Goal: Information Seeking & Learning: Find specific fact

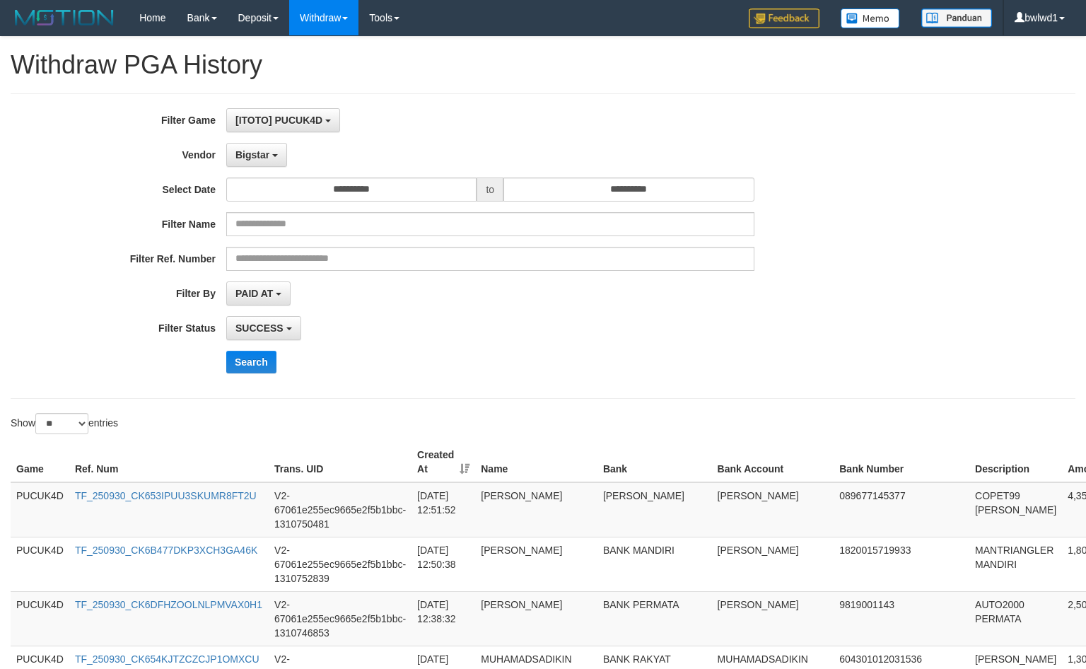
select select "**********"
select select "**"
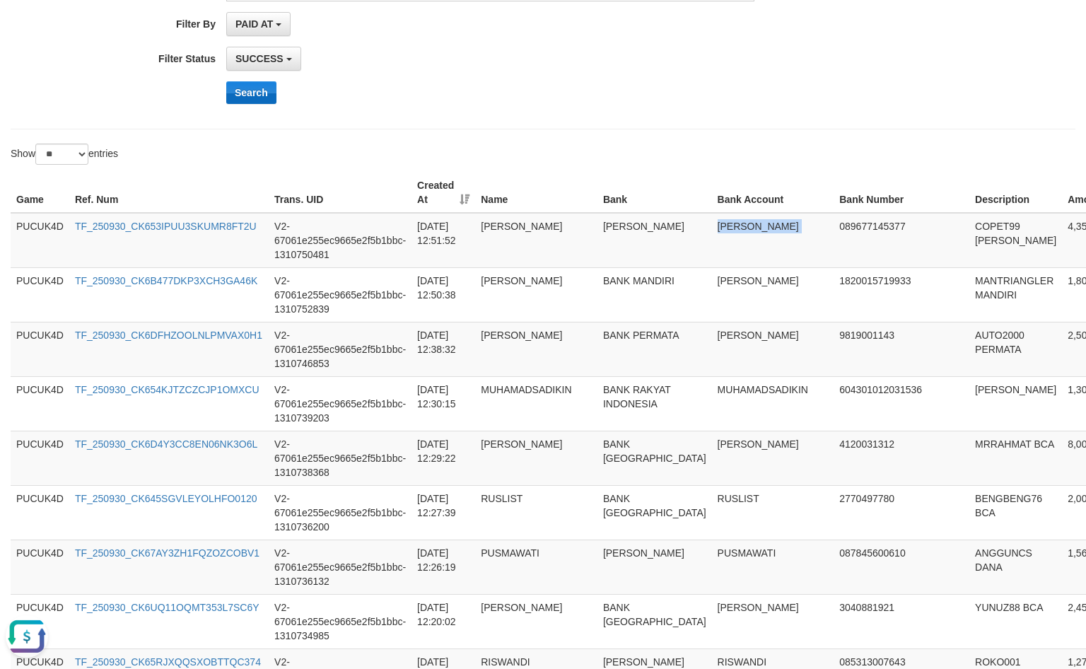
scroll to position [12, 0]
click at [257, 96] on button "Search" at bounding box center [251, 92] width 50 height 23
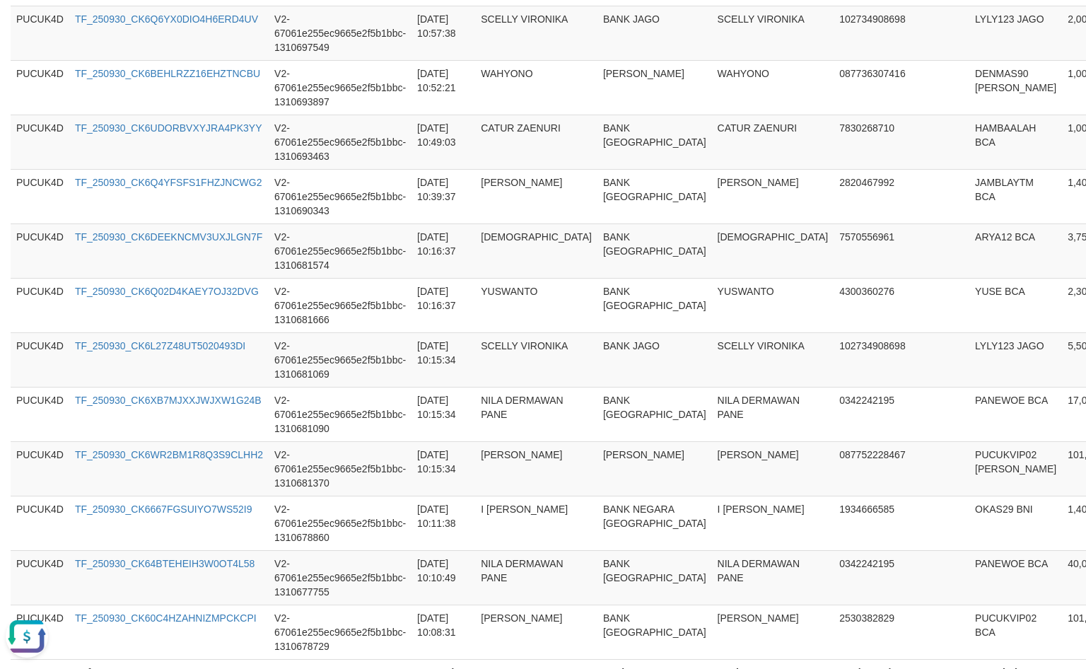
scroll to position [1322, 0]
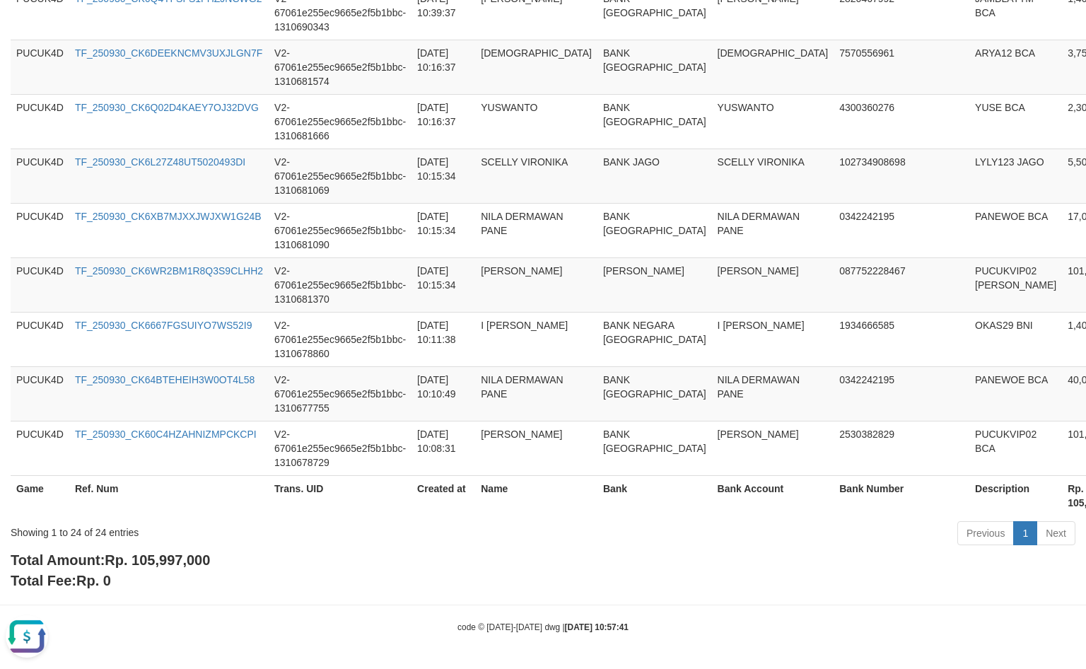
click at [168, 566] on span "Rp. 105,997,000" at bounding box center [157, 560] width 105 height 16
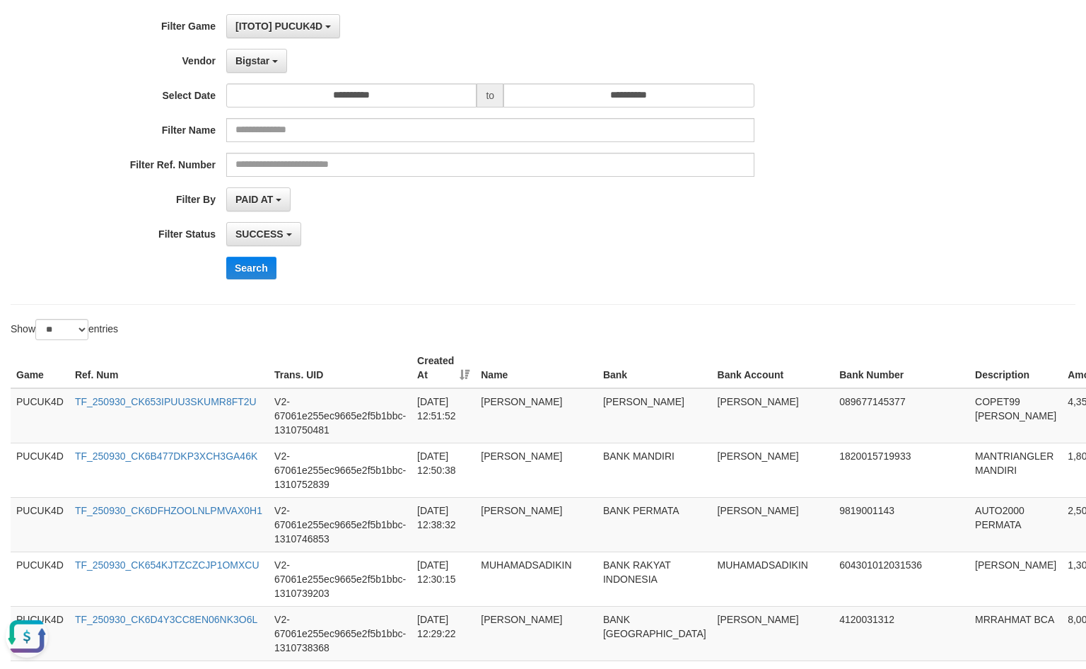
scroll to position [0, 0]
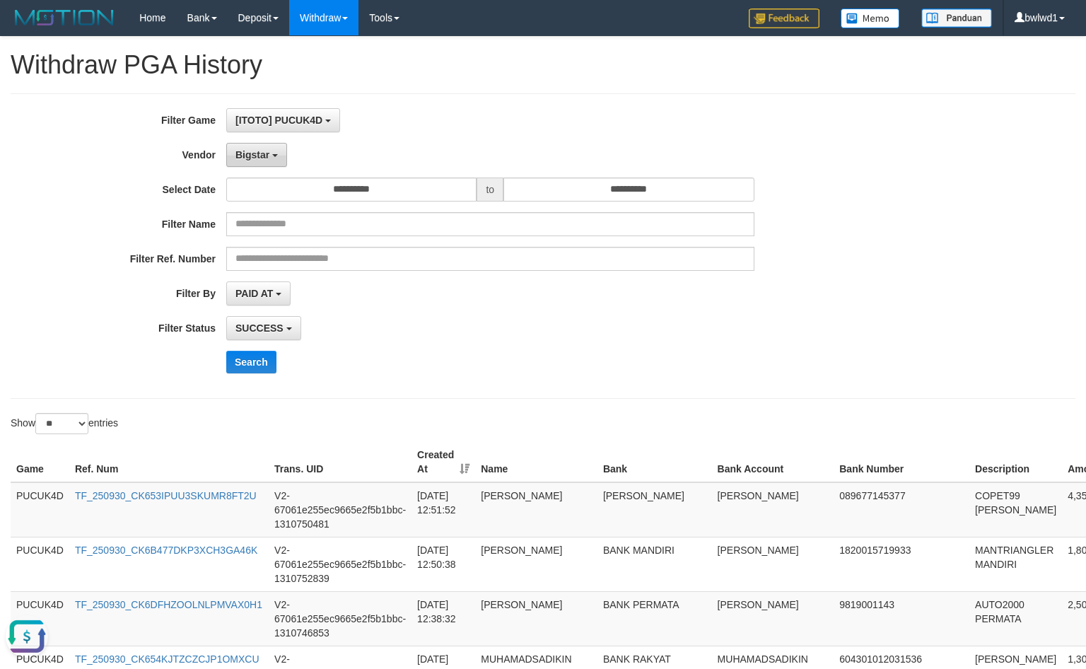
click at [272, 156] on b "button" at bounding box center [275, 155] width 6 height 3
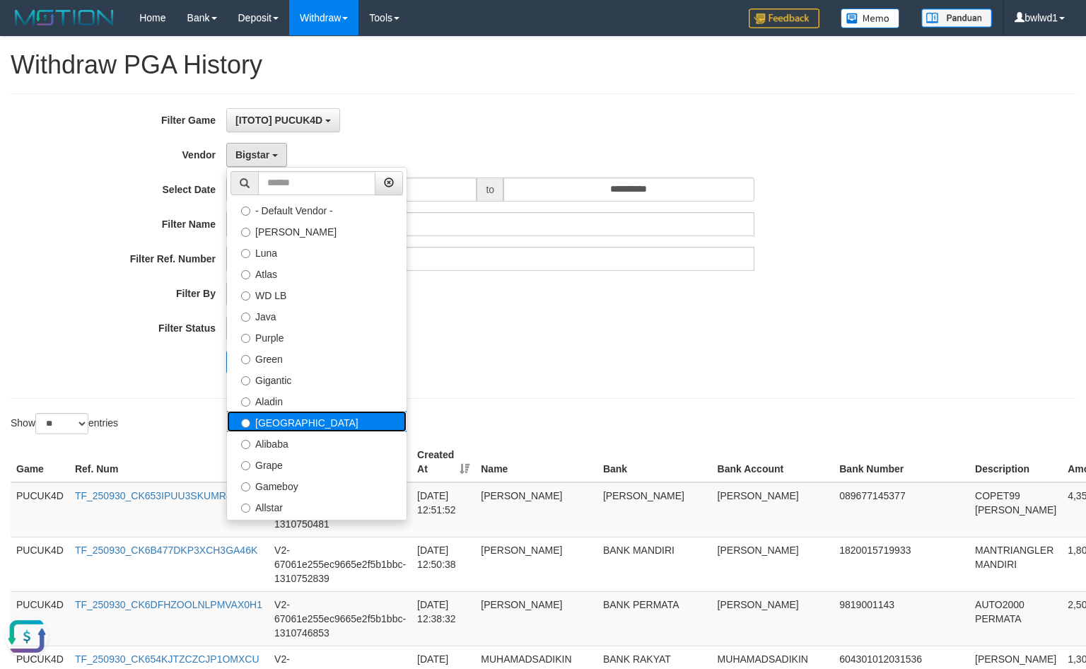
click at [306, 417] on label "[GEOGRAPHIC_DATA]" at bounding box center [317, 421] width 180 height 21
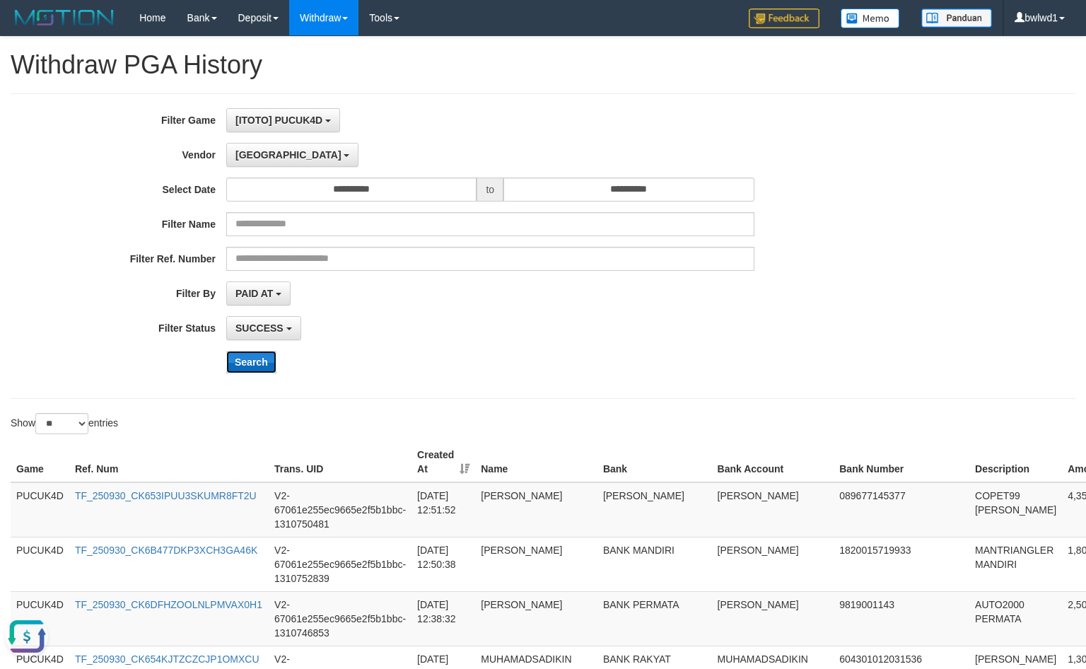
click at [236, 360] on button "Search" at bounding box center [251, 362] width 50 height 23
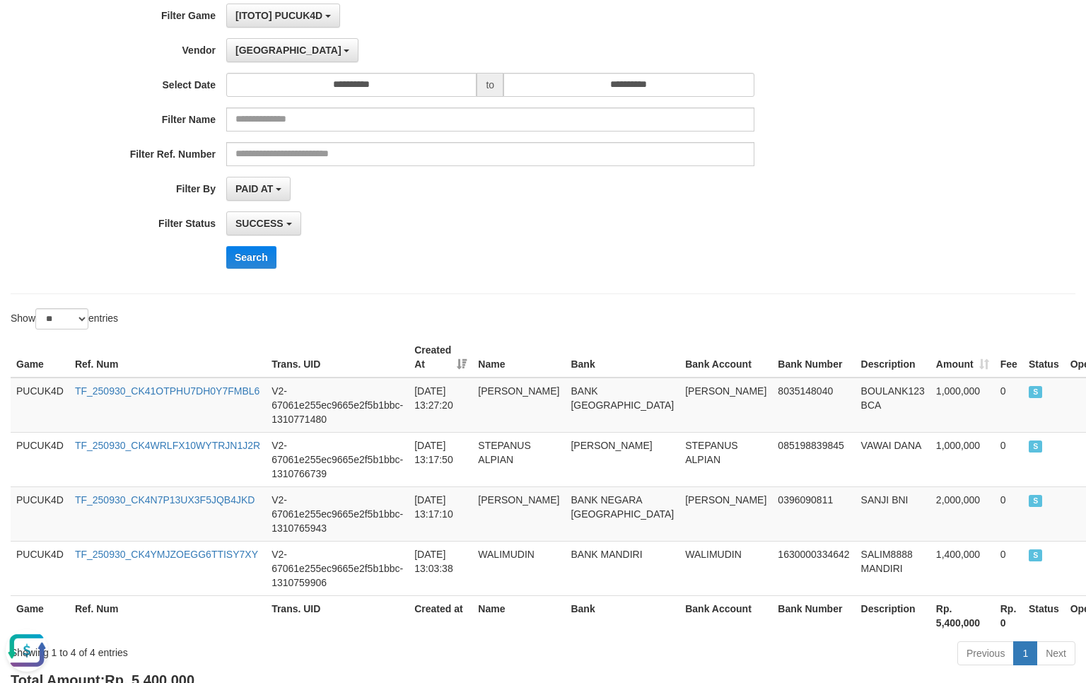
scroll to position [214, 0]
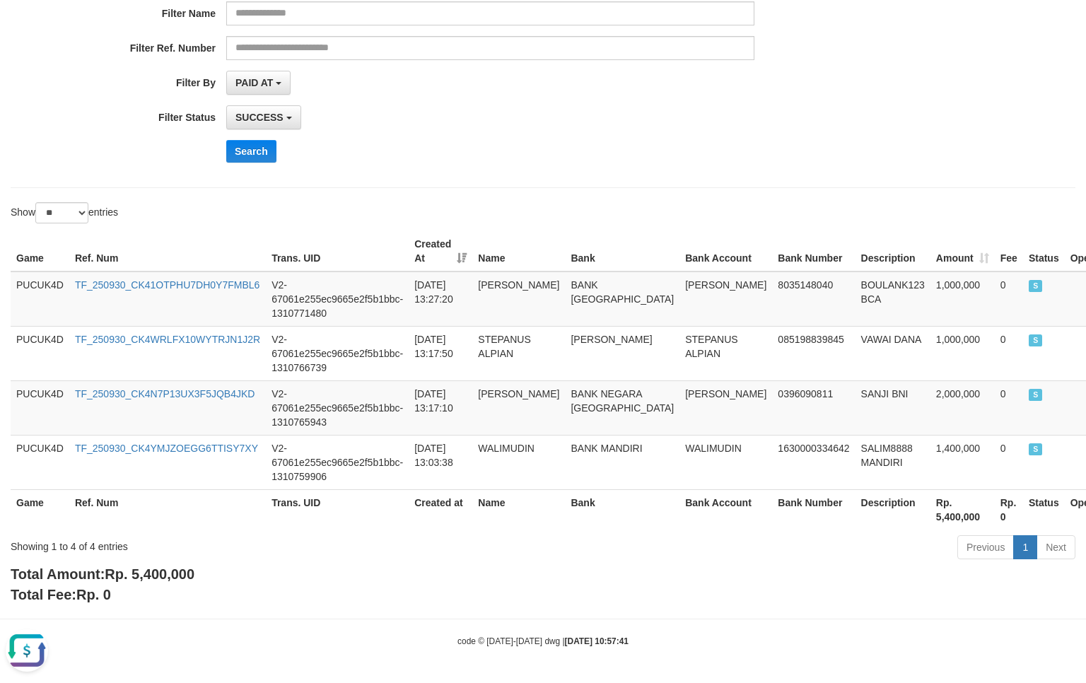
click at [167, 577] on span "Rp. 5,400,000" at bounding box center [150, 575] width 90 height 16
copy span "5,400,000"
click at [260, 146] on button "Search" at bounding box center [251, 151] width 50 height 23
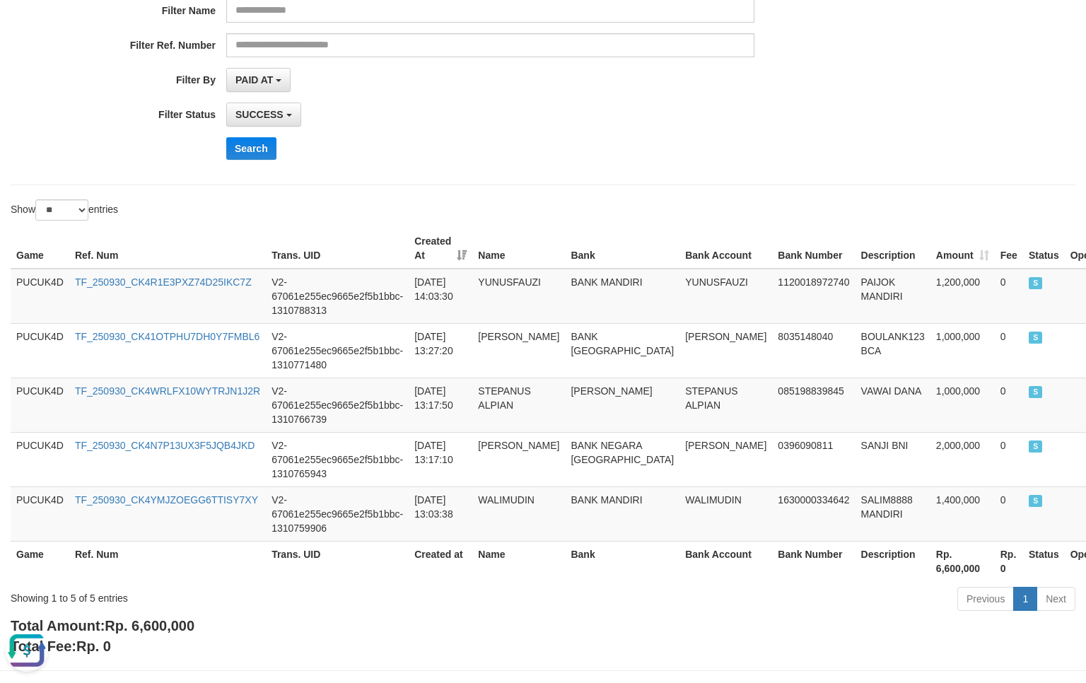
click at [156, 618] on div "Total Amount: Rp. 6,600,000 Total Fee: Rp. 0" at bounding box center [543, 636] width 1065 height 40
click at [157, 617] on div "**********" at bounding box center [543, 239] width 1086 height 833
drag, startPoint x: 195, startPoint y: 613, endPoint x: 175, endPoint y: 618, distance: 20.6
click at [195, 615] on div "Showing 1 to 5 of 5 entries Previous 1 Next" at bounding box center [543, 601] width 1086 height 30
click at [156, 622] on span "Rp. 6,600,000" at bounding box center [150, 626] width 90 height 16
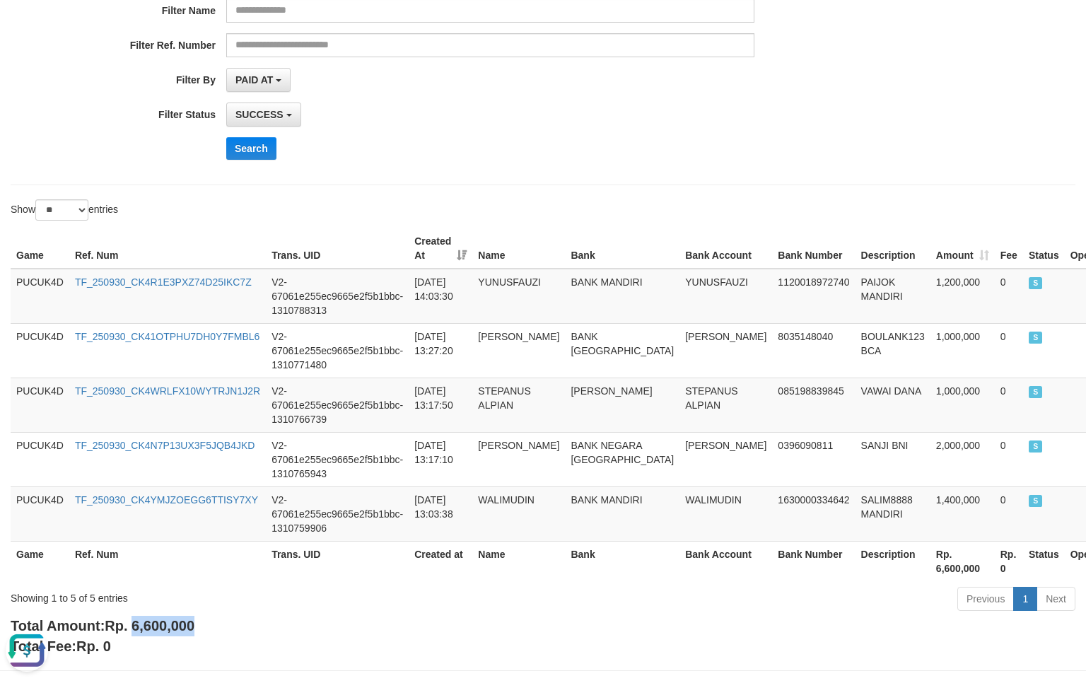
click at [156, 622] on span "Rp. 6,600,000" at bounding box center [150, 626] width 90 height 16
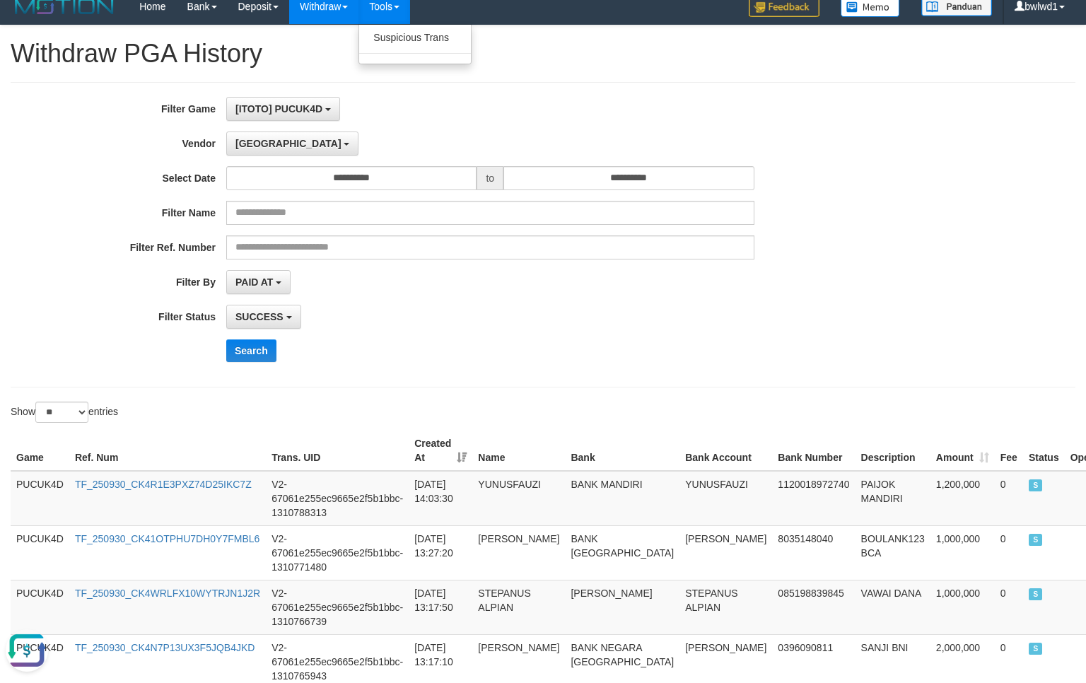
scroll to position [0, 0]
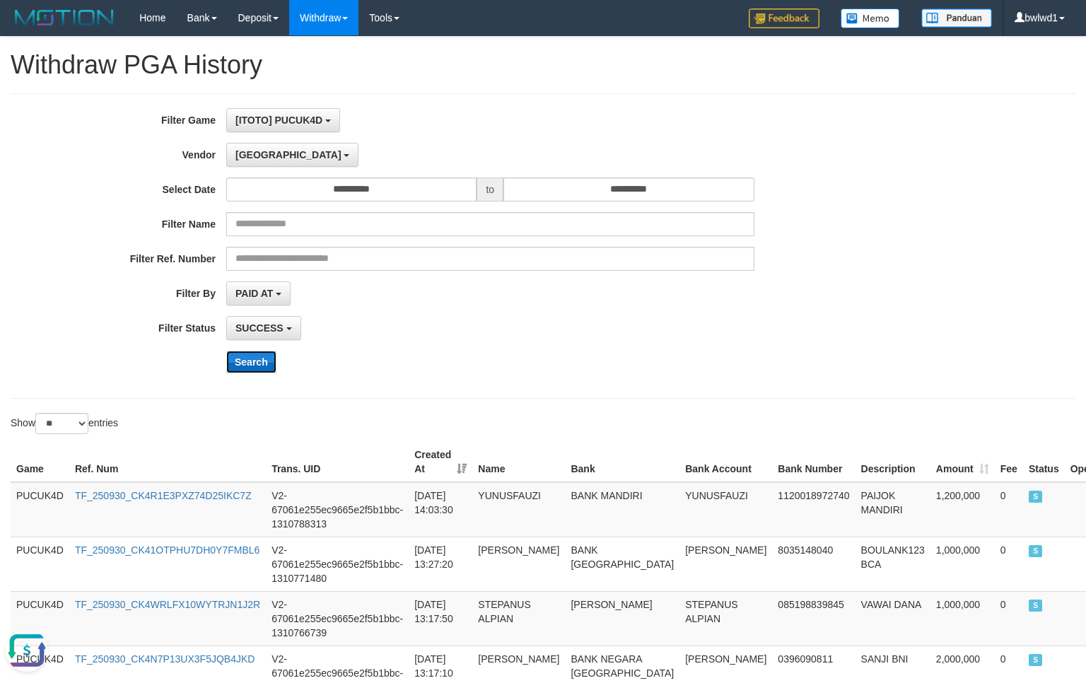
click at [259, 364] on button "Search" at bounding box center [251, 362] width 50 height 23
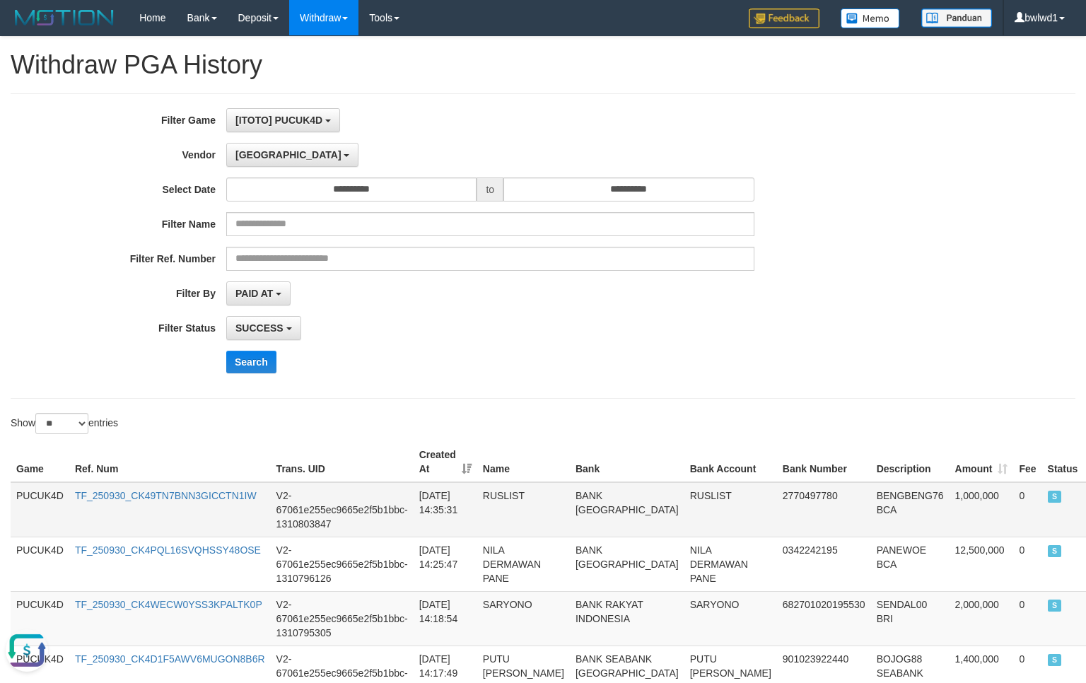
drag, startPoint x: 579, startPoint y: 572, endPoint x: 658, endPoint y: 521, distance: 93.8
click at [594, 558] on td "BANK [GEOGRAPHIC_DATA]" at bounding box center [627, 564] width 115 height 54
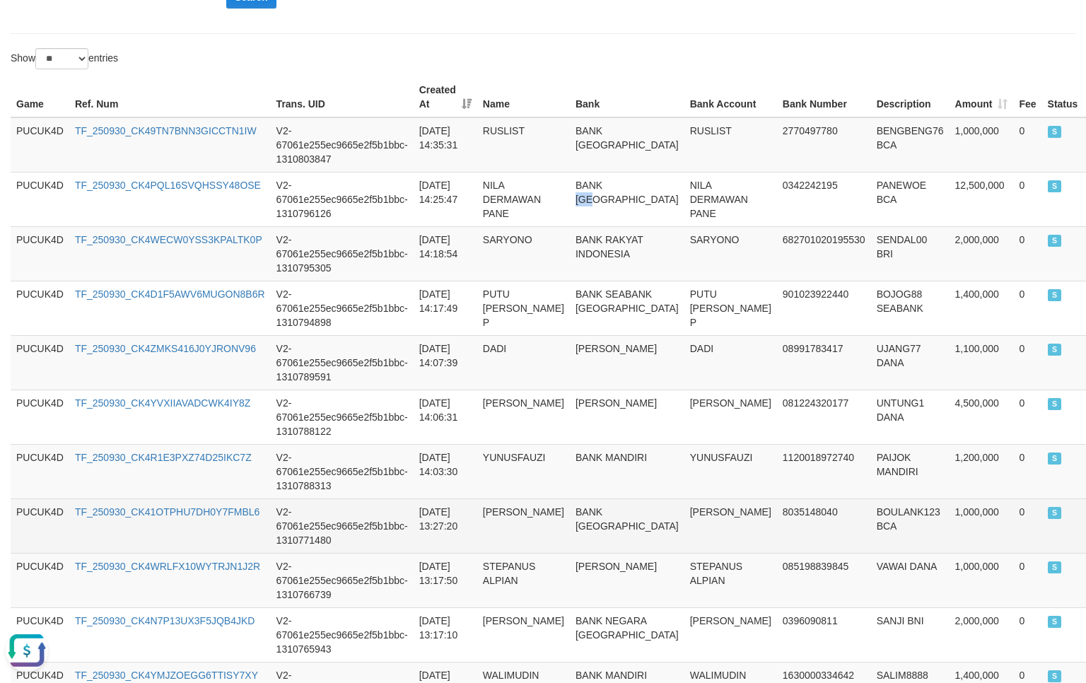
scroll to position [597, 0]
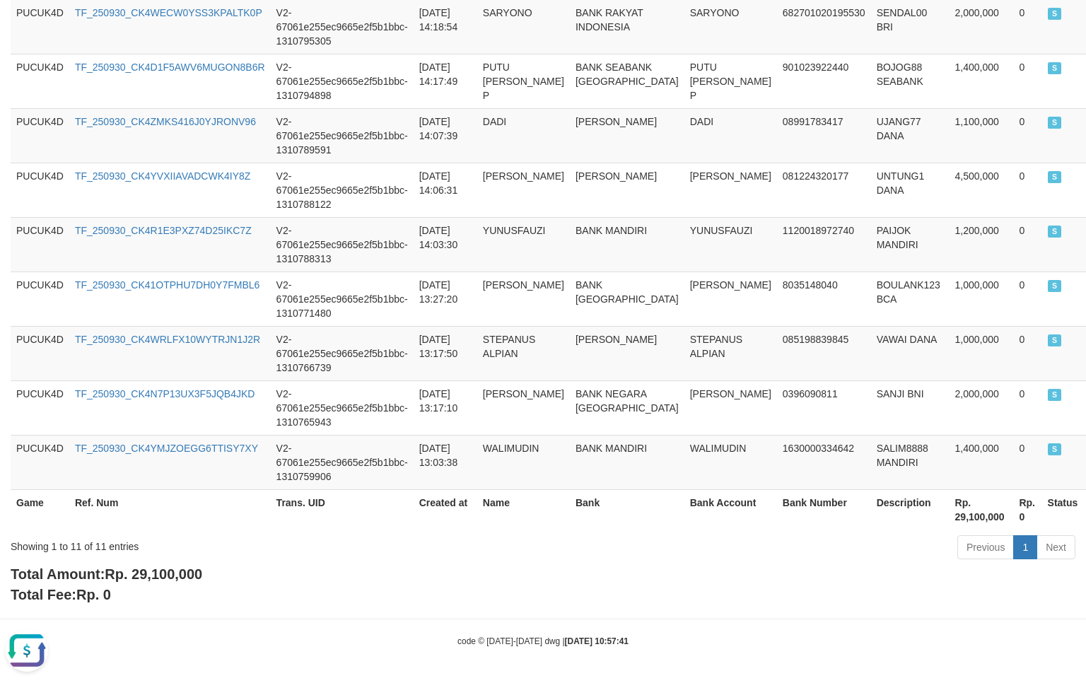
click at [145, 567] on span "Rp. 29,100,000" at bounding box center [154, 575] width 98 height 16
copy span "29,100,000"
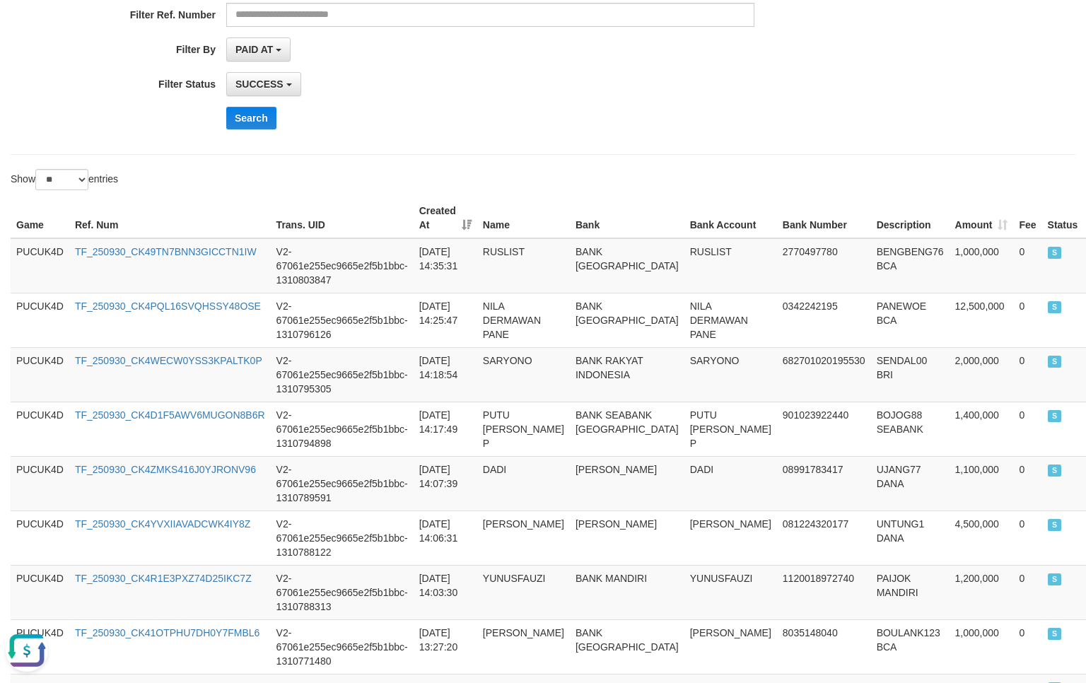
scroll to position [0, 0]
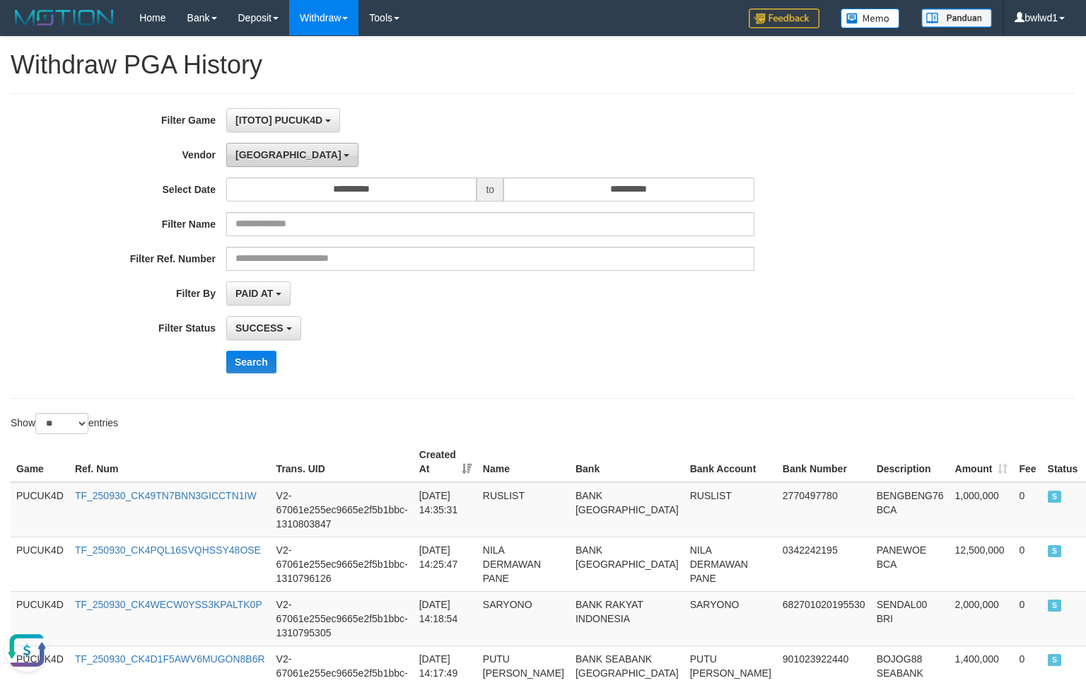
click at [269, 151] on button "[GEOGRAPHIC_DATA]" at bounding box center [292, 155] width 132 height 24
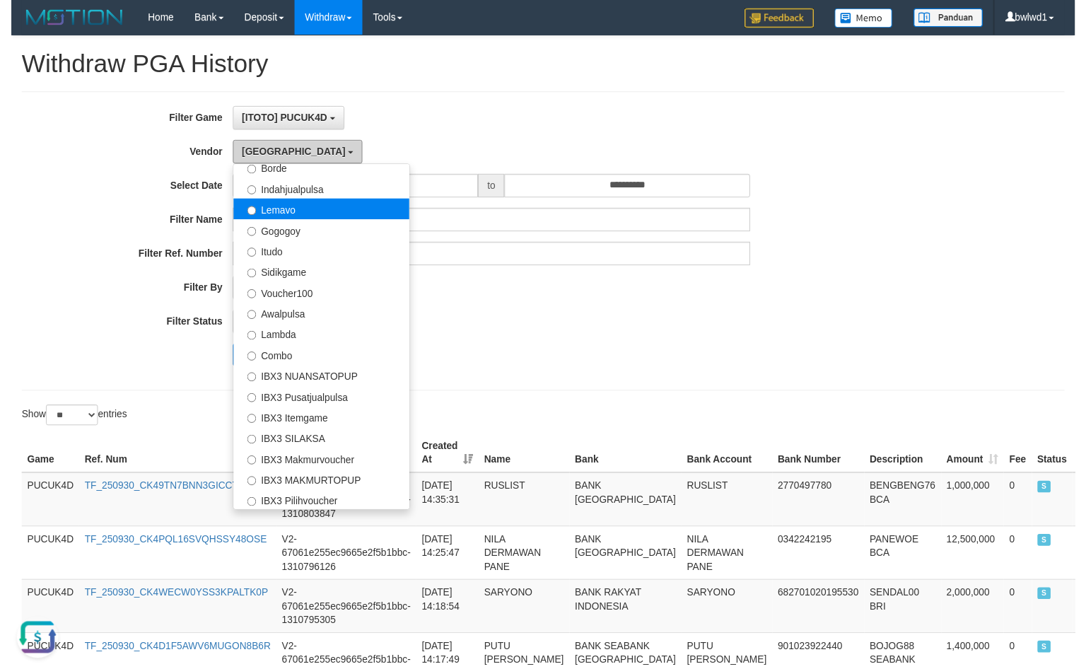
scroll to position [507, 0]
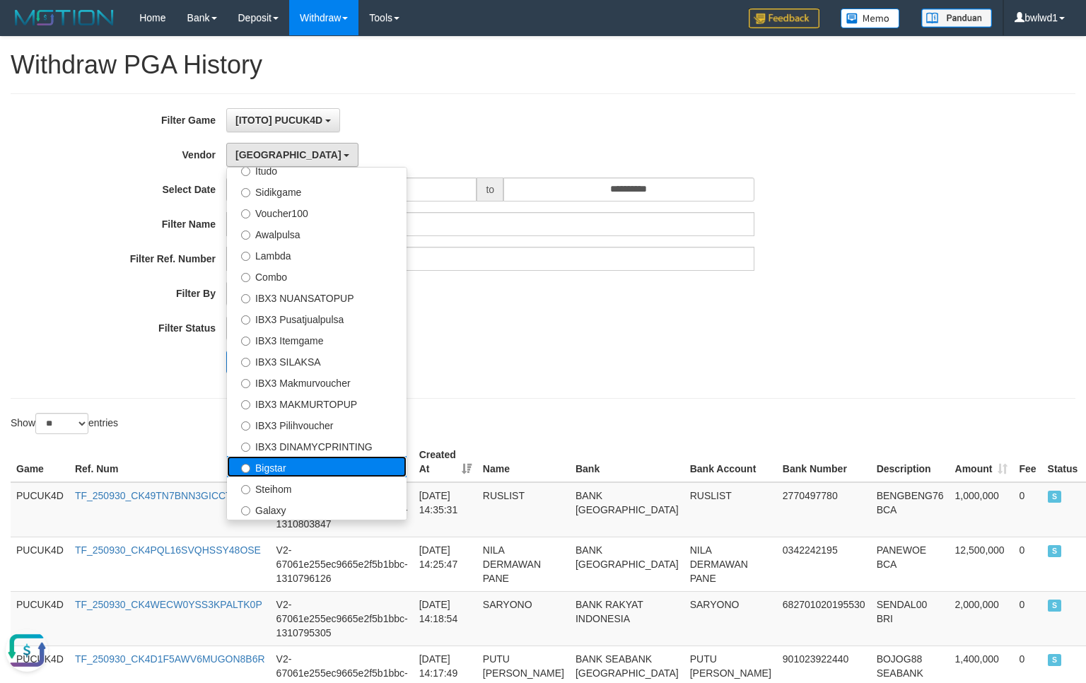
click at [314, 470] on label "Bigstar" at bounding box center [317, 466] width 180 height 21
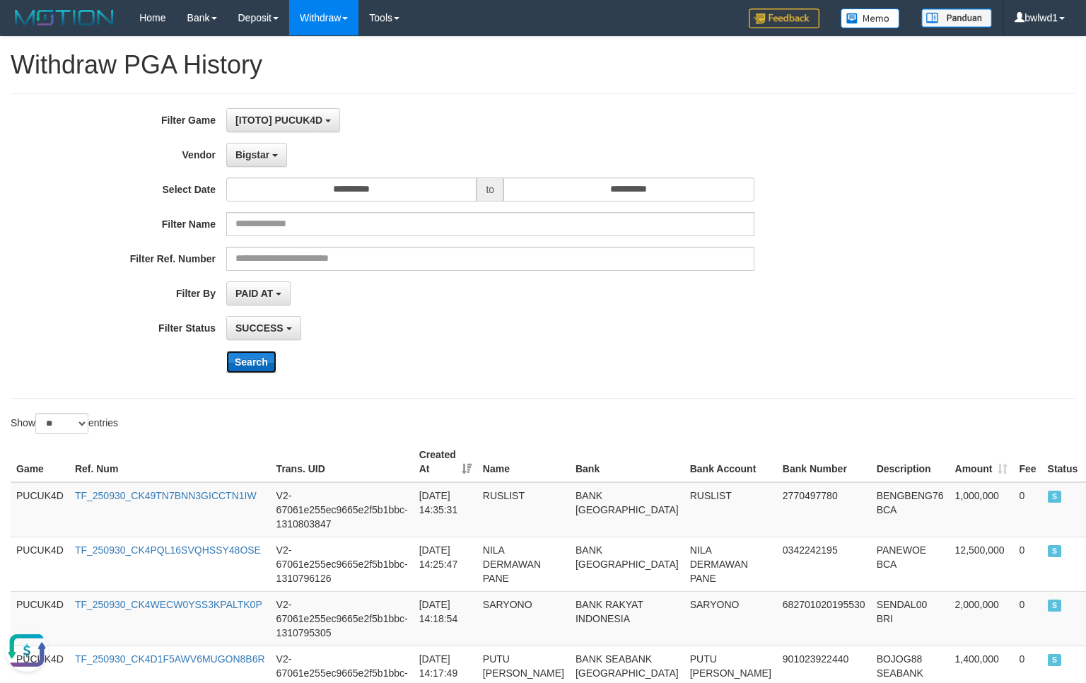
click at [242, 361] on button "Search" at bounding box center [251, 362] width 50 height 23
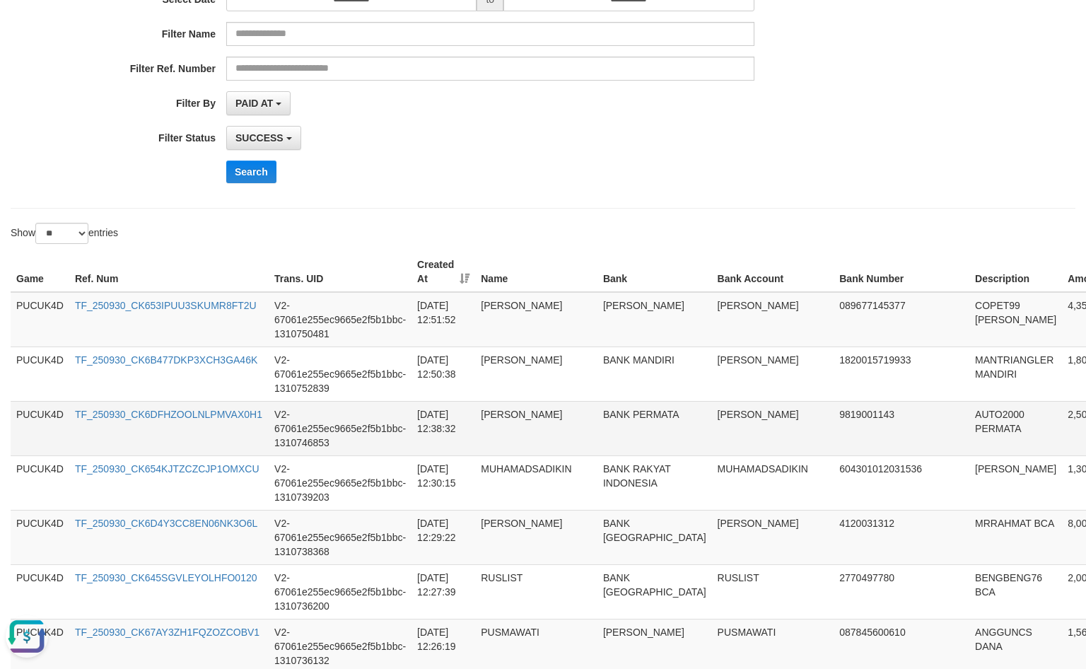
scroll to position [96, 0]
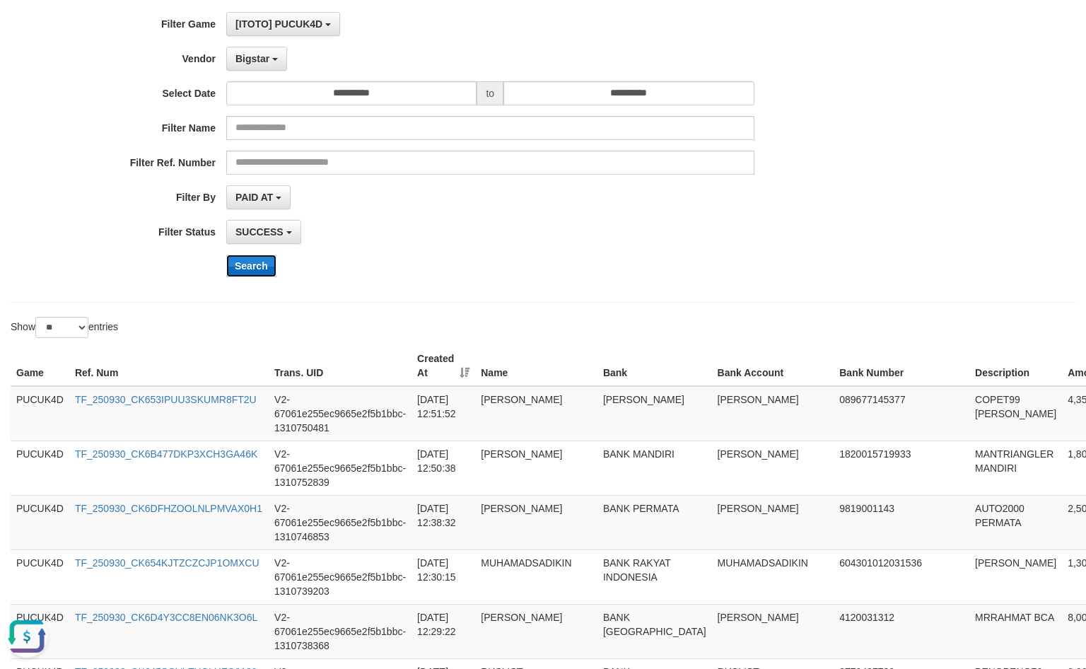
click at [244, 258] on button "Search" at bounding box center [251, 266] width 50 height 23
click at [269, 62] on button "Bigstar" at bounding box center [256, 59] width 61 height 24
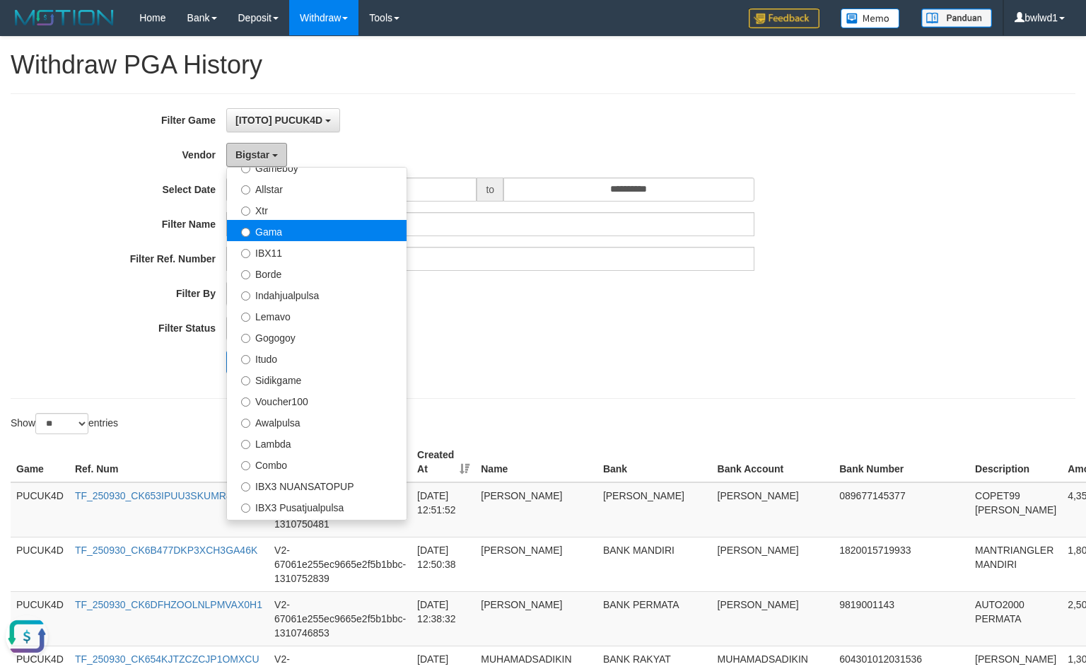
scroll to position [224, 0]
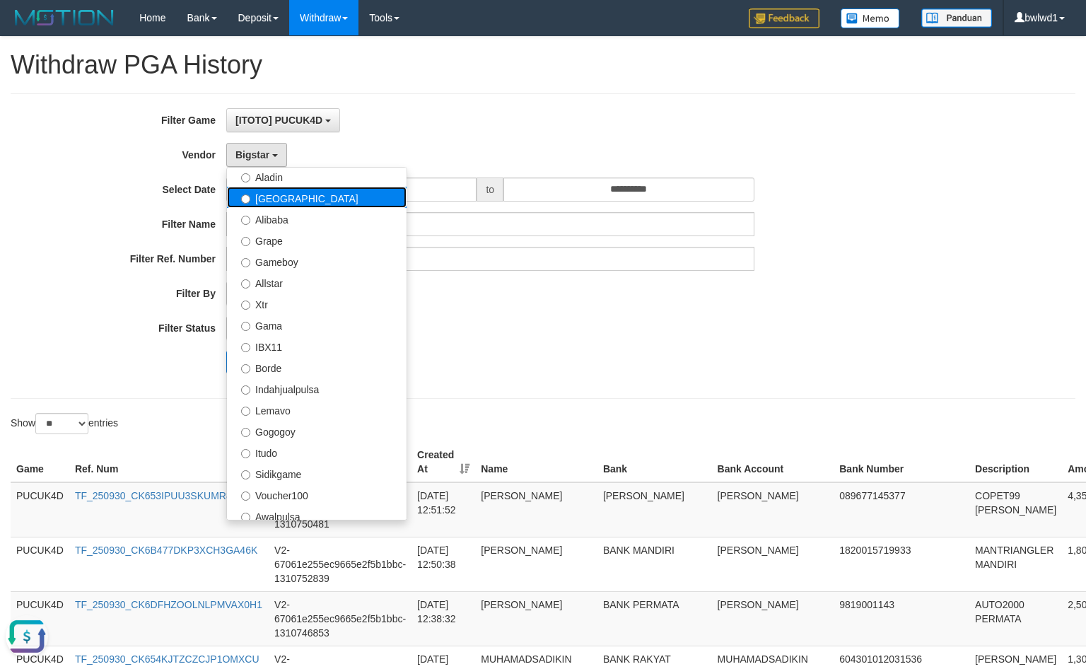
click at [324, 207] on label "[GEOGRAPHIC_DATA]" at bounding box center [317, 197] width 180 height 21
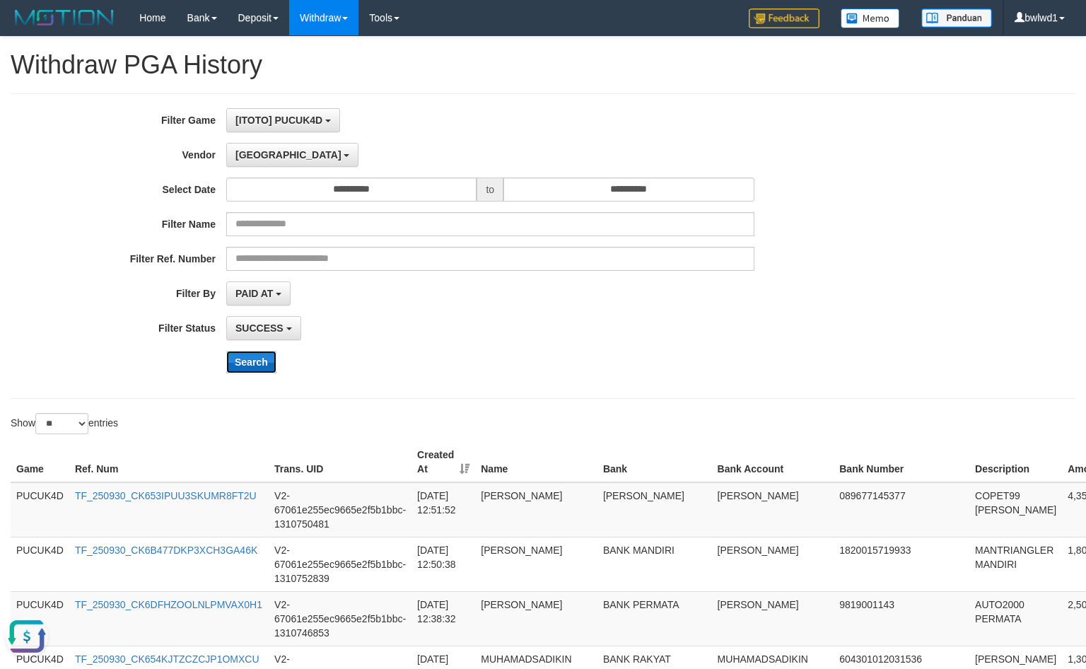
click at [272, 364] on button "Search" at bounding box center [251, 362] width 50 height 23
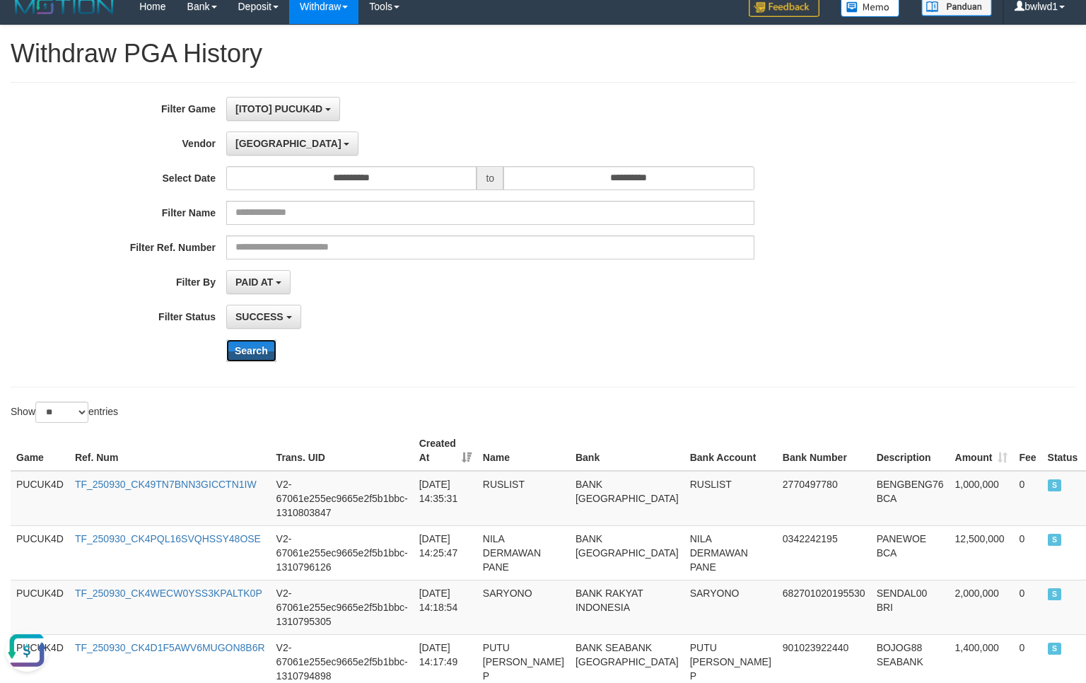
scroll to position [0, 0]
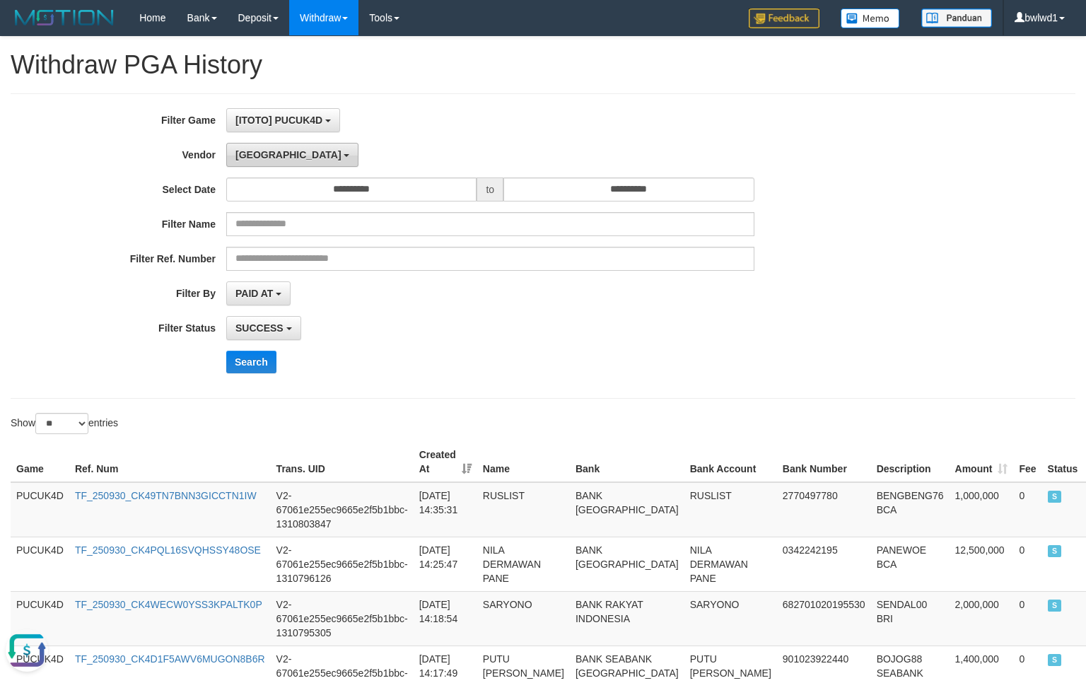
click at [269, 162] on button "[GEOGRAPHIC_DATA]" at bounding box center [292, 155] width 132 height 24
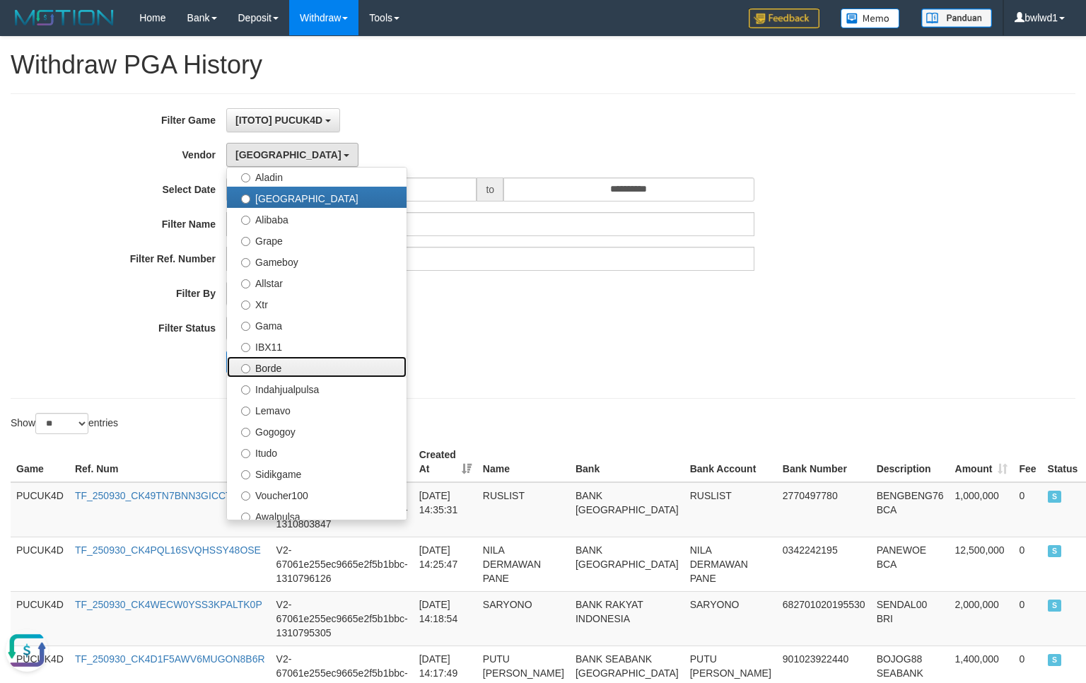
drag, startPoint x: 311, startPoint y: 377, endPoint x: 303, endPoint y: 375, distance: 8.1
click at [311, 377] on label "Borde" at bounding box center [317, 366] width 180 height 21
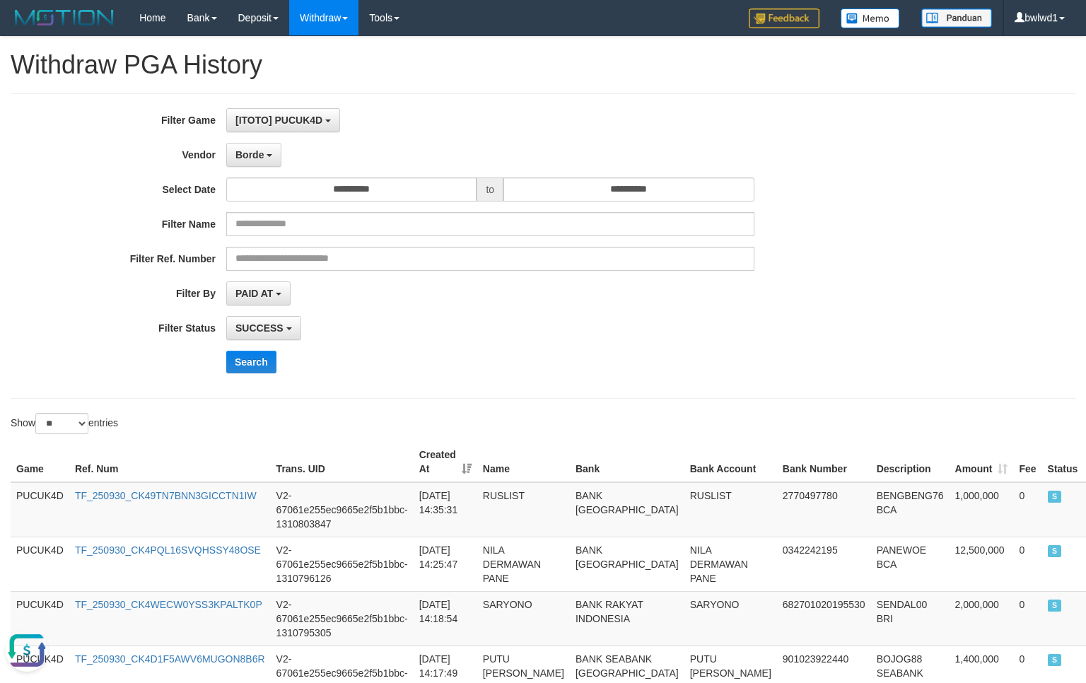
click at [259, 344] on div "**********" at bounding box center [452, 246] width 905 height 276
click at [253, 354] on button "Search" at bounding box center [251, 362] width 50 height 23
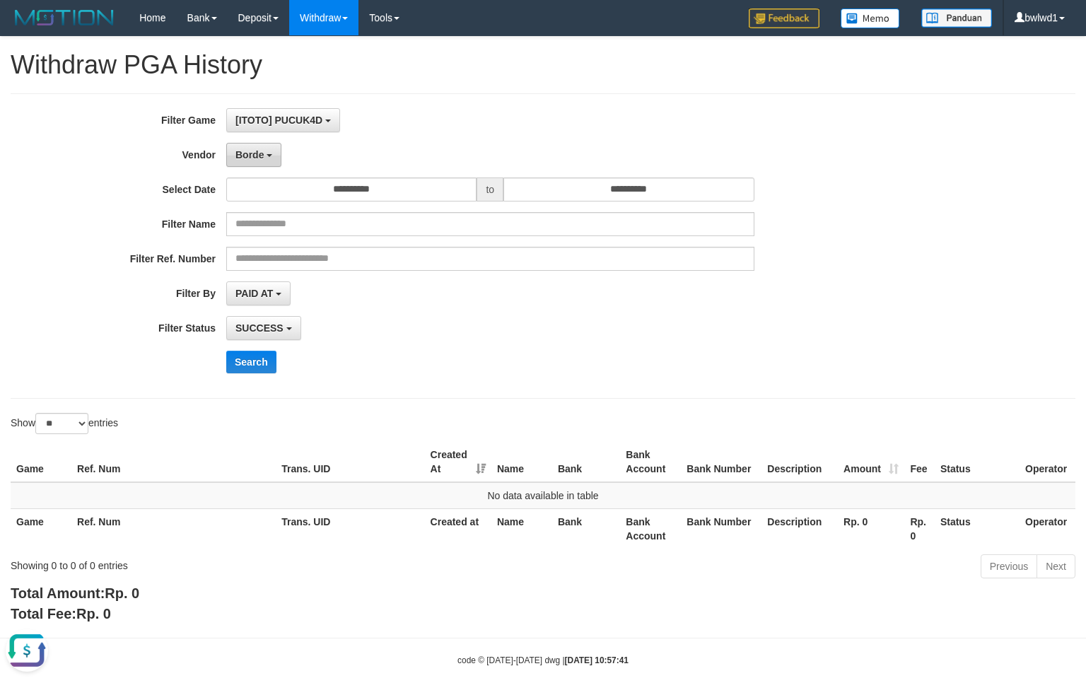
drag, startPoint x: 154, startPoint y: 188, endPoint x: 257, endPoint y: 143, distance: 112.8
click at [170, 179] on label "Select Date" at bounding box center [113, 187] width 226 height 19
click at [259, 143] on button "Borde" at bounding box center [253, 155] width 55 height 24
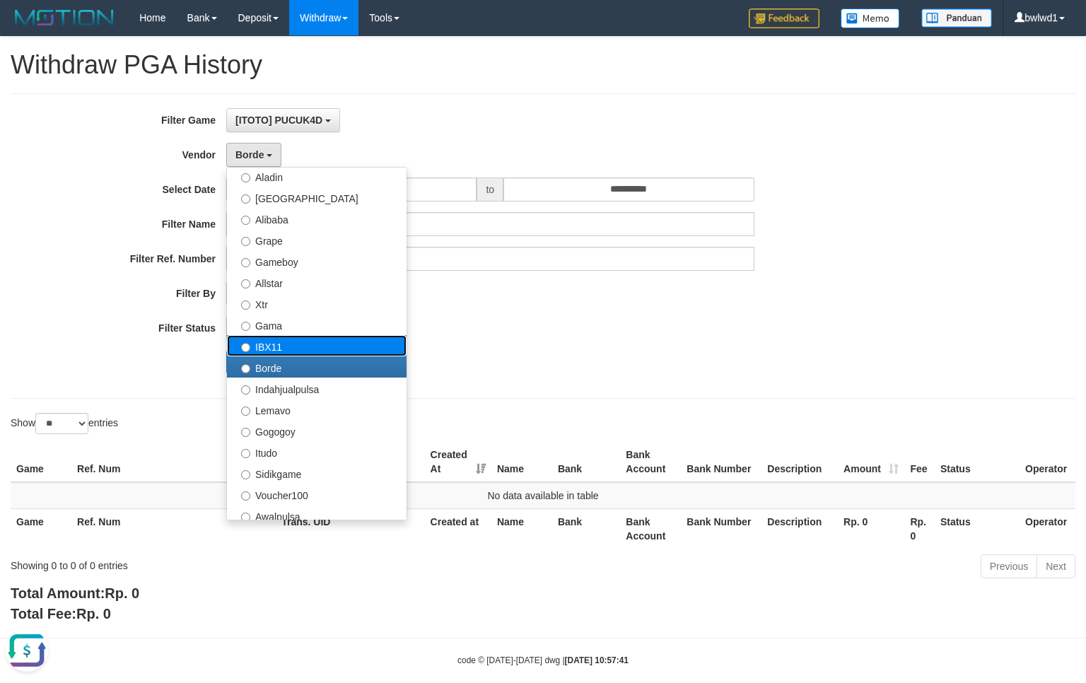
click at [290, 352] on label "IBX11" at bounding box center [317, 345] width 180 height 21
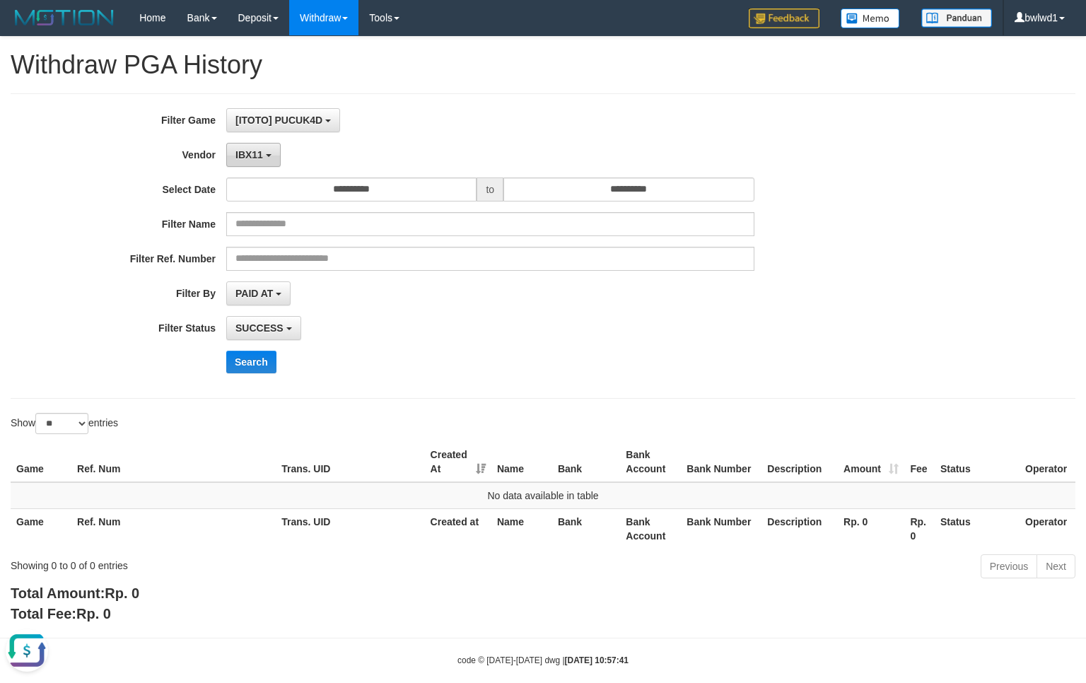
click at [246, 153] on span "IBX11" at bounding box center [250, 154] width 28 height 11
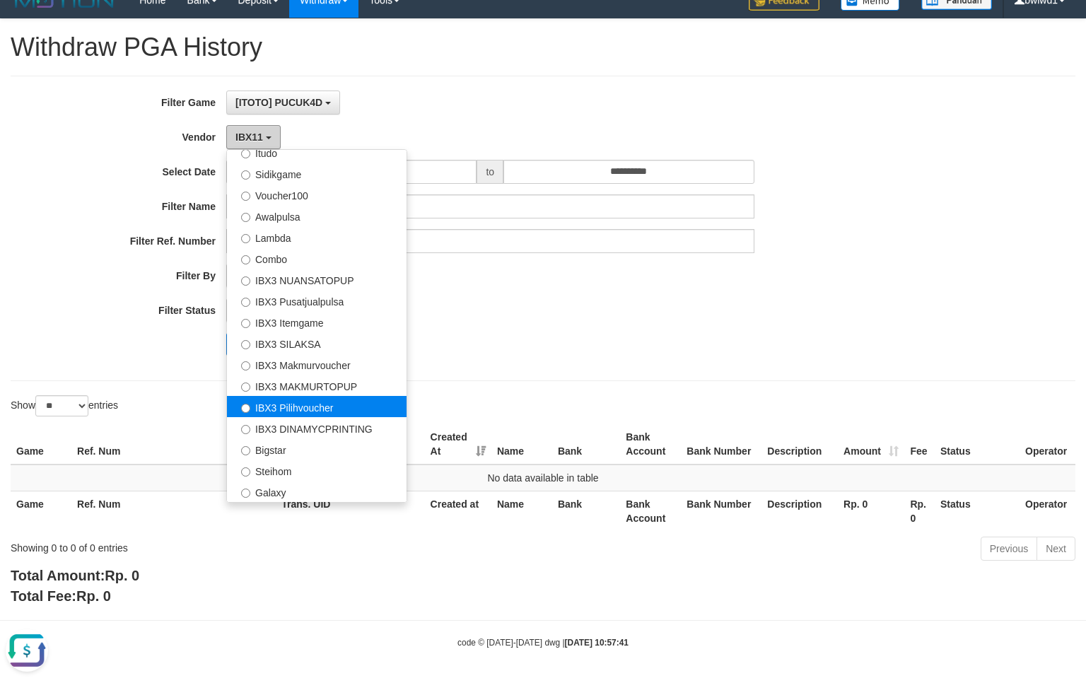
scroll to position [21, 0]
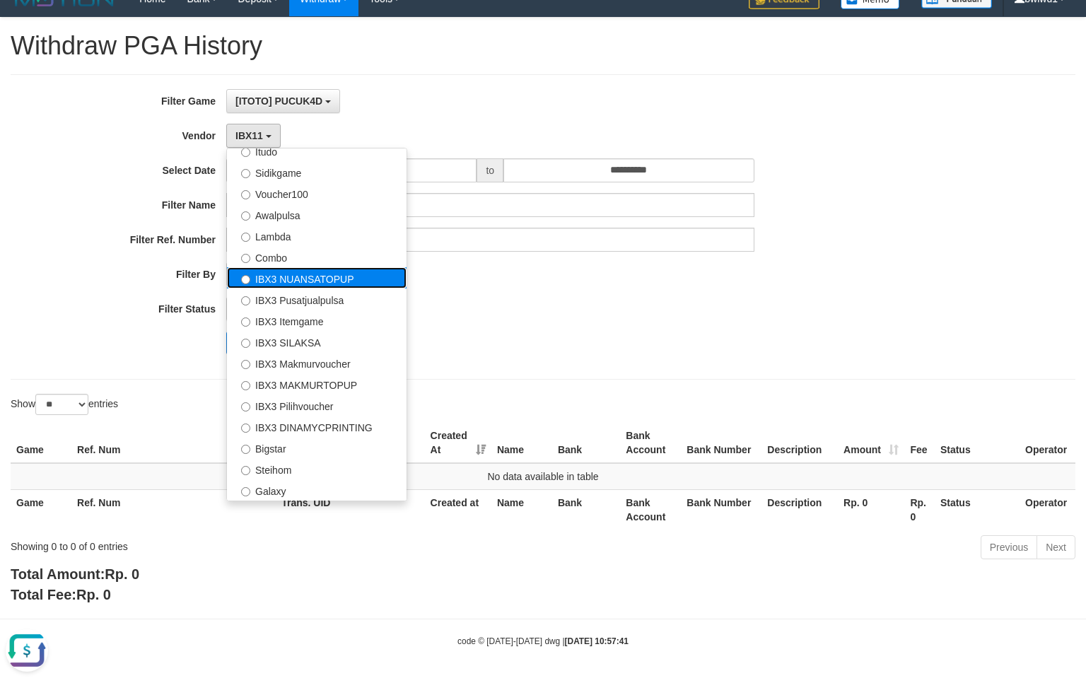
click at [359, 280] on label "IBX3 NUANSATOPUP" at bounding box center [317, 277] width 180 height 21
select select "**********"
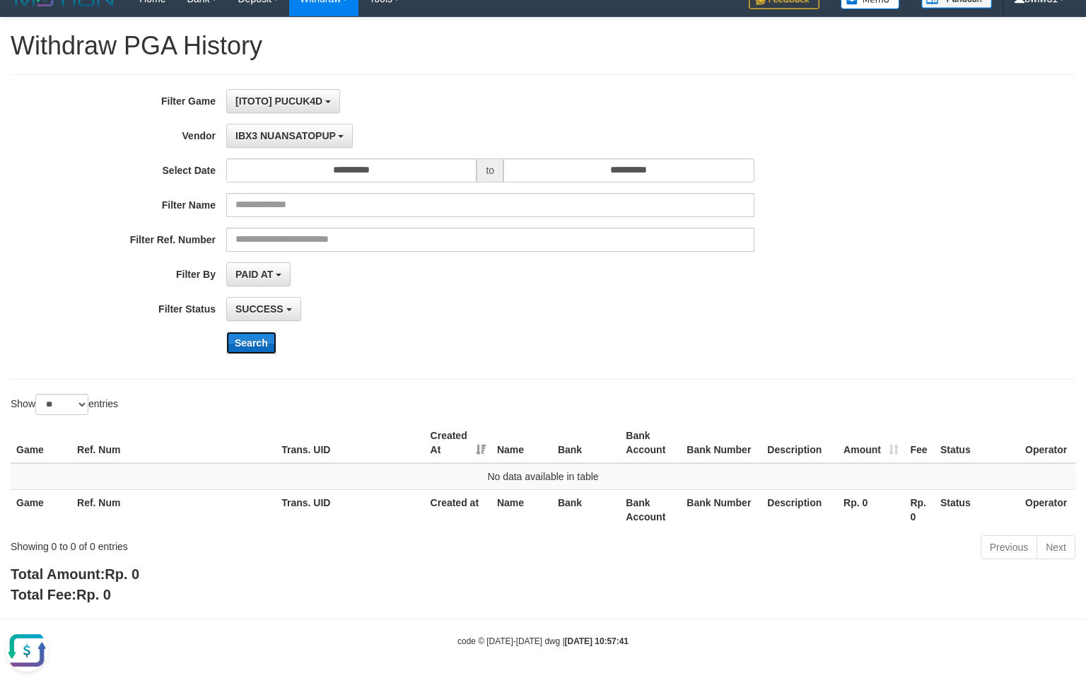
click at [267, 334] on button "Search" at bounding box center [251, 343] width 50 height 23
click at [311, 137] on span "IBX3 NUANSATOPUP" at bounding box center [286, 135] width 100 height 11
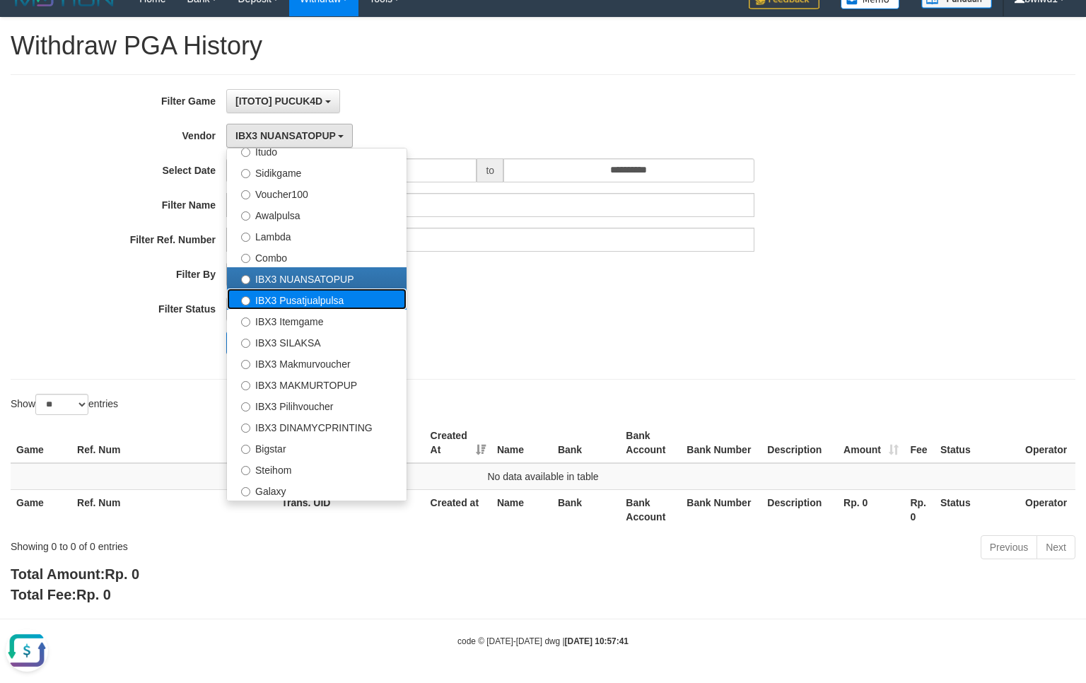
click at [347, 298] on label "IBX3 Pusatjualpulsa" at bounding box center [317, 299] width 180 height 21
select select "**********"
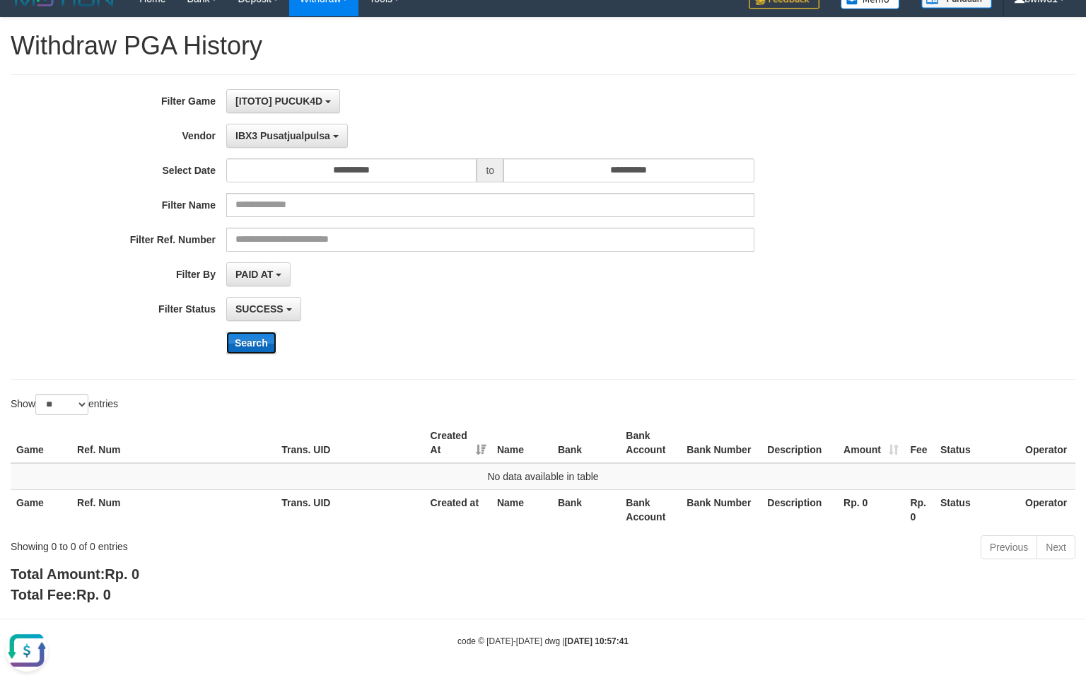
click at [244, 340] on button "Search" at bounding box center [251, 343] width 50 height 23
click at [301, 147] on div "**********" at bounding box center [452, 227] width 905 height 276
click at [306, 139] on span "IBX3 Pusatjualpulsa" at bounding box center [283, 135] width 95 height 11
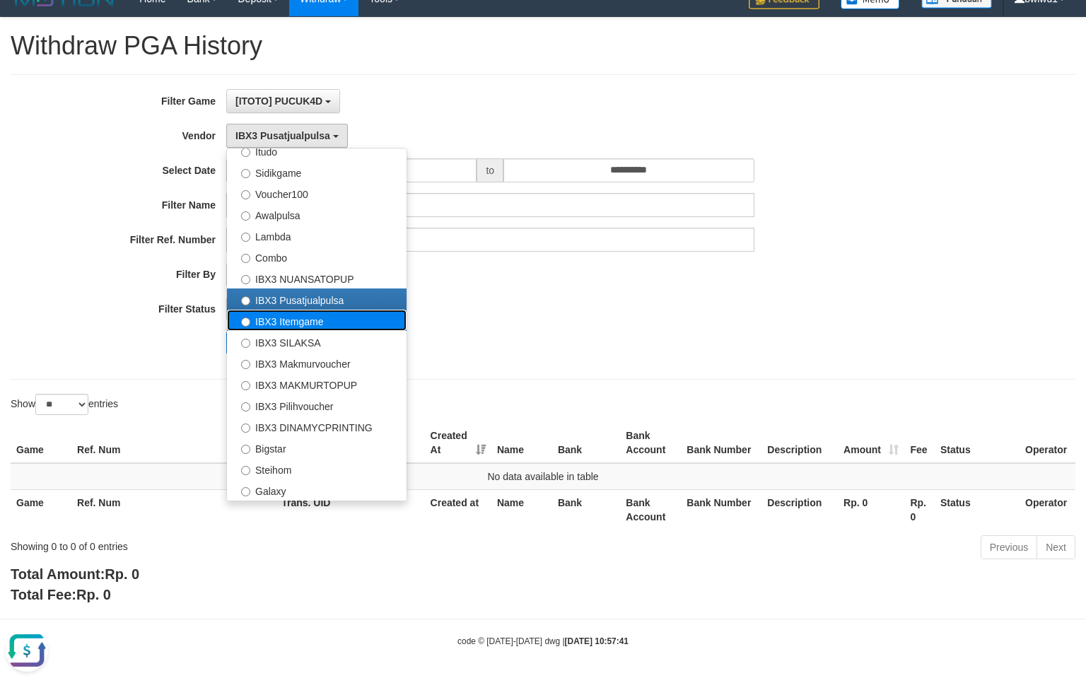
click at [334, 317] on label "IBX3 Itemgame" at bounding box center [317, 320] width 180 height 21
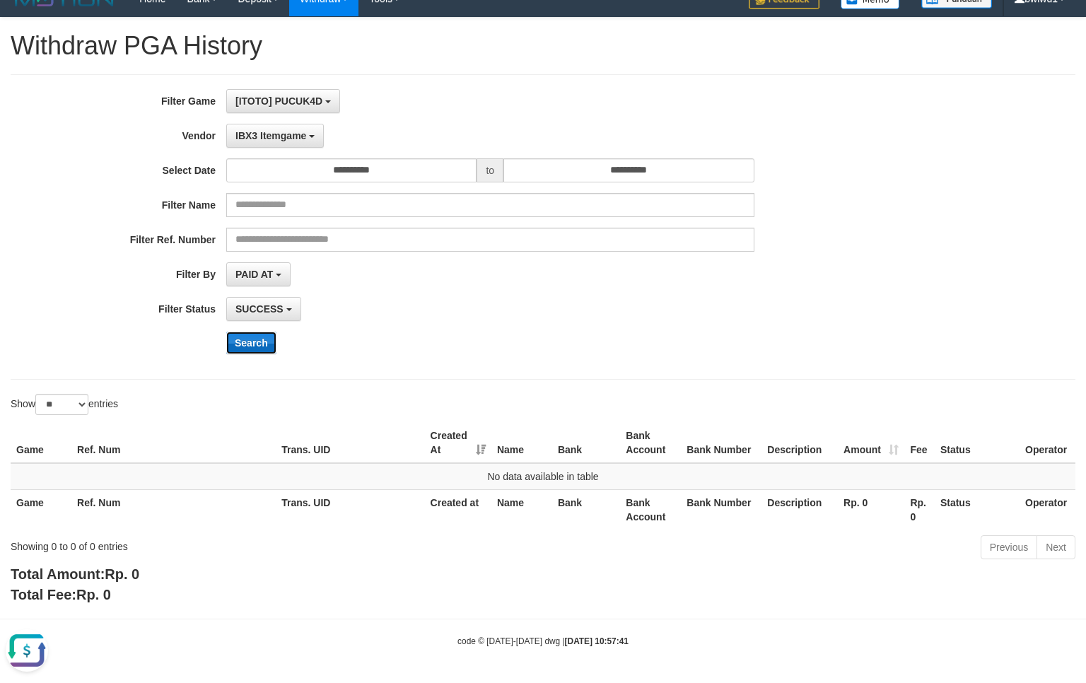
click at [250, 345] on button "Search" at bounding box center [251, 343] width 50 height 23
click at [282, 133] on span "IBX3 Itemgame" at bounding box center [271, 135] width 71 height 11
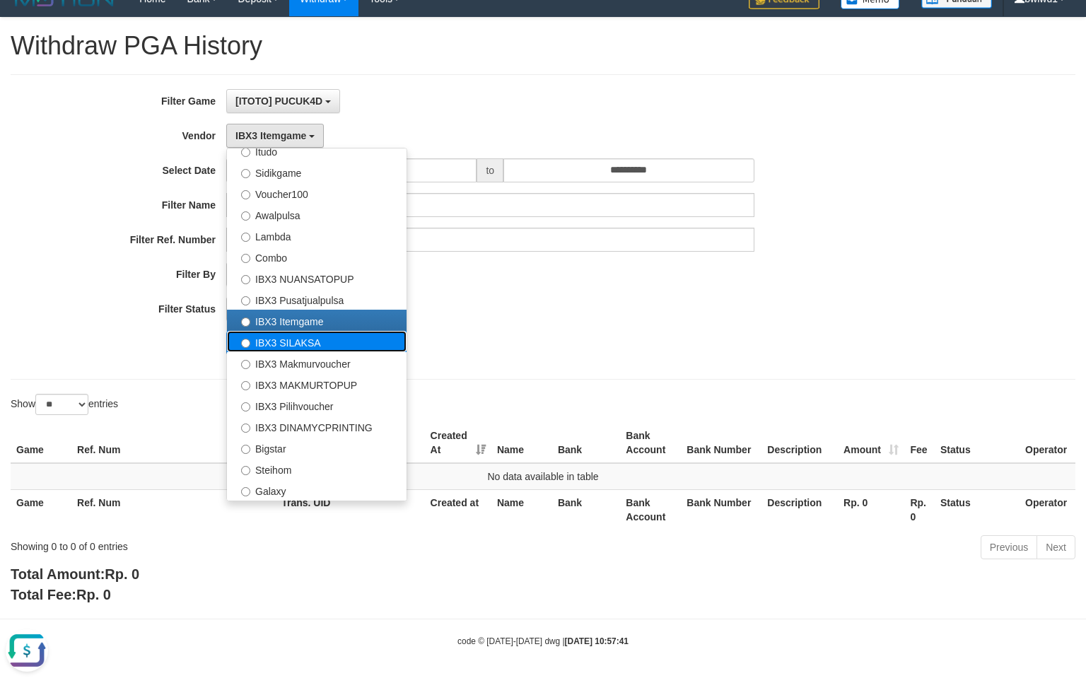
click at [309, 347] on label "IBX3 SILAKSA" at bounding box center [317, 341] width 180 height 21
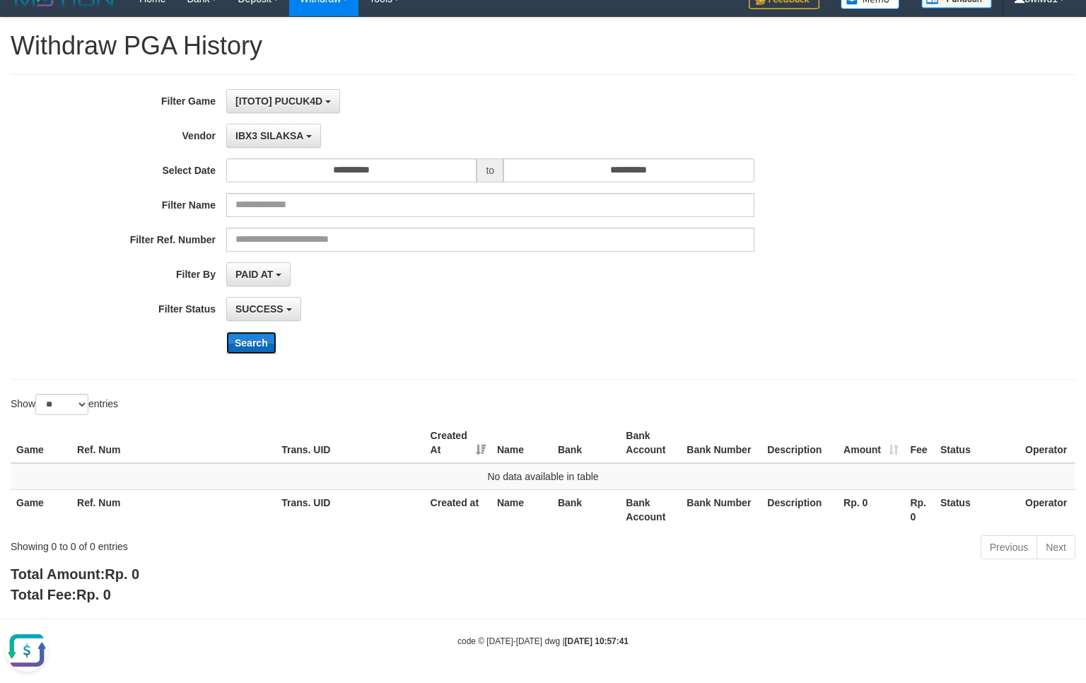
click at [273, 345] on button "Search" at bounding box center [251, 343] width 50 height 23
click at [300, 136] on span "IBX3 SILAKSA" at bounding box center [270, 135] width 68 height 11
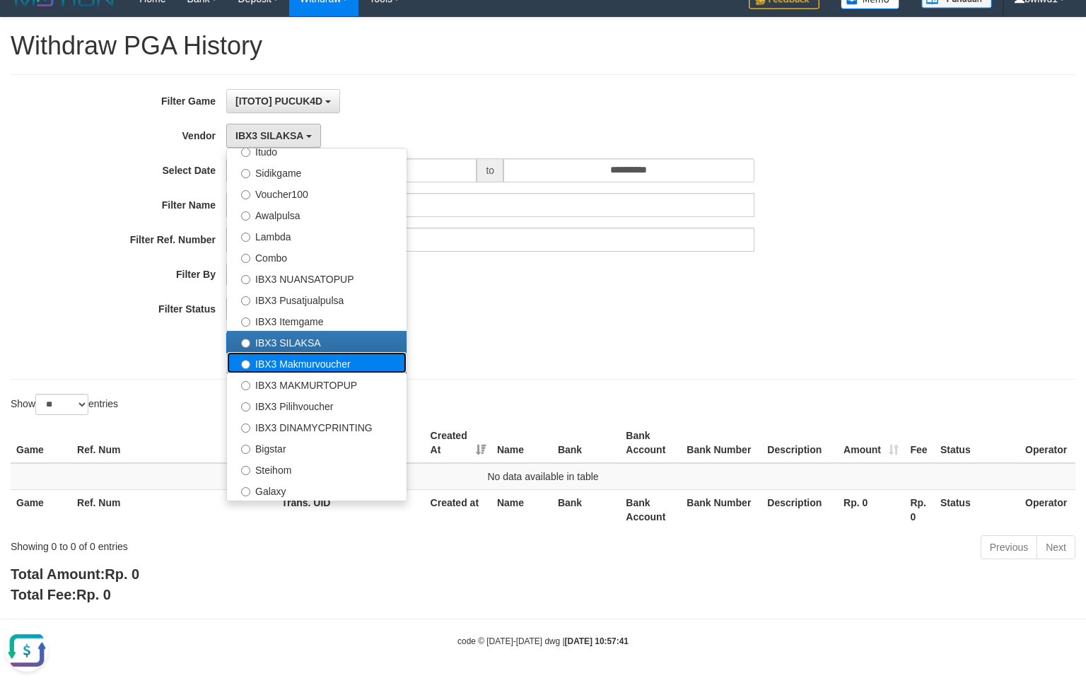
click at [335, 366] on label "IBX3 Makmurvoucher" at bounding box center [317, 362] width 180 height 21
select select "**********"
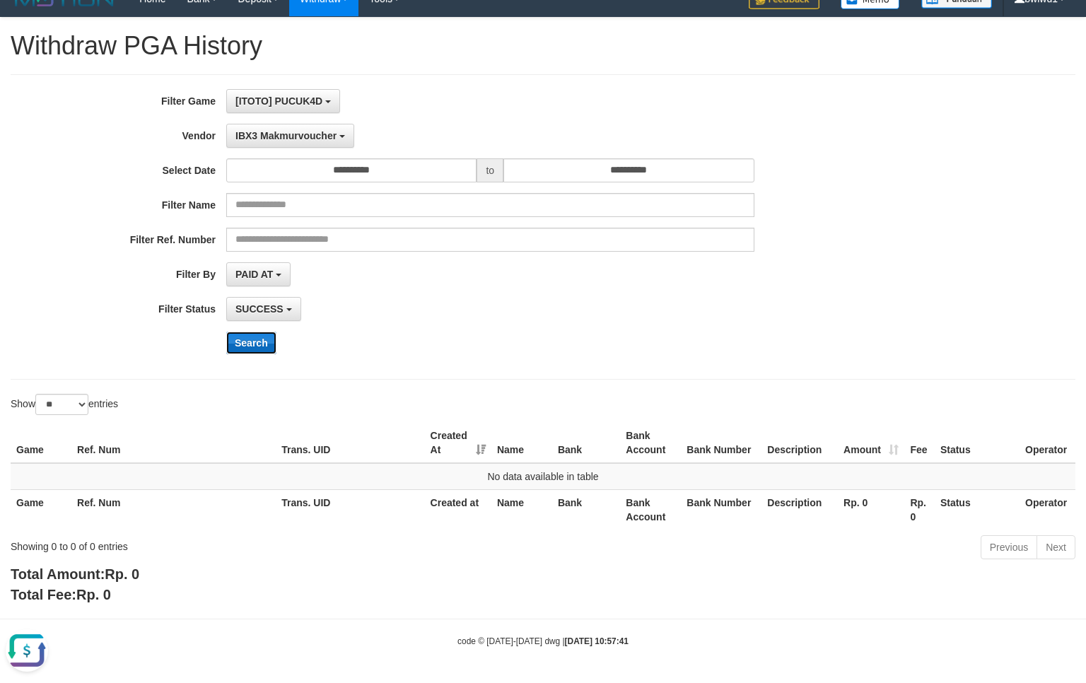
click at [259, 334] on button "Search" at bounding box center [251, 343] width 50 height 23
click at [309, 137] on span "IBX3 Makmurvoucher" at bounding box center [286, 135] width 101 height 11
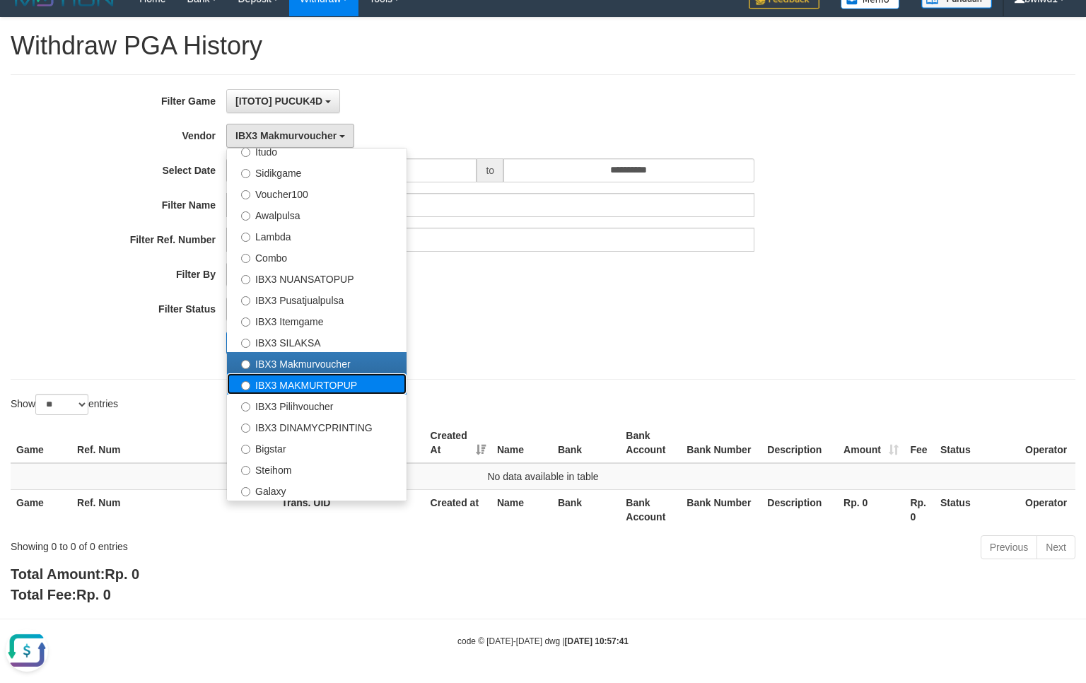
click at [346, 386] on label "IBX3 MAKMURTOPUP" at bounding box center [317, 383] width 180 height 21
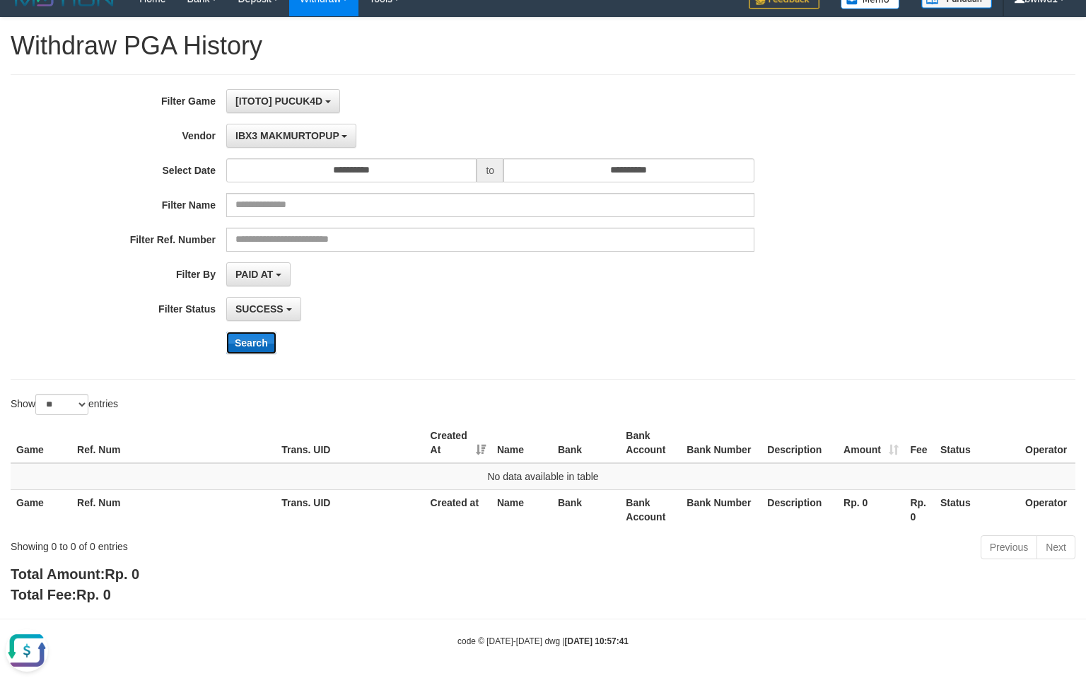
drag, startPoint x: 263, startPoint y: 346, endPoint x: 258, endPoint y: 340, distance: 7.5
click at [262, 346] on button "Search" at bounding box center [251, 343] width 50 height 23
click at [301, 143] on button "IBX3 MAKMURTOPUP" at bounding box center [291, 136] width 130 height 24
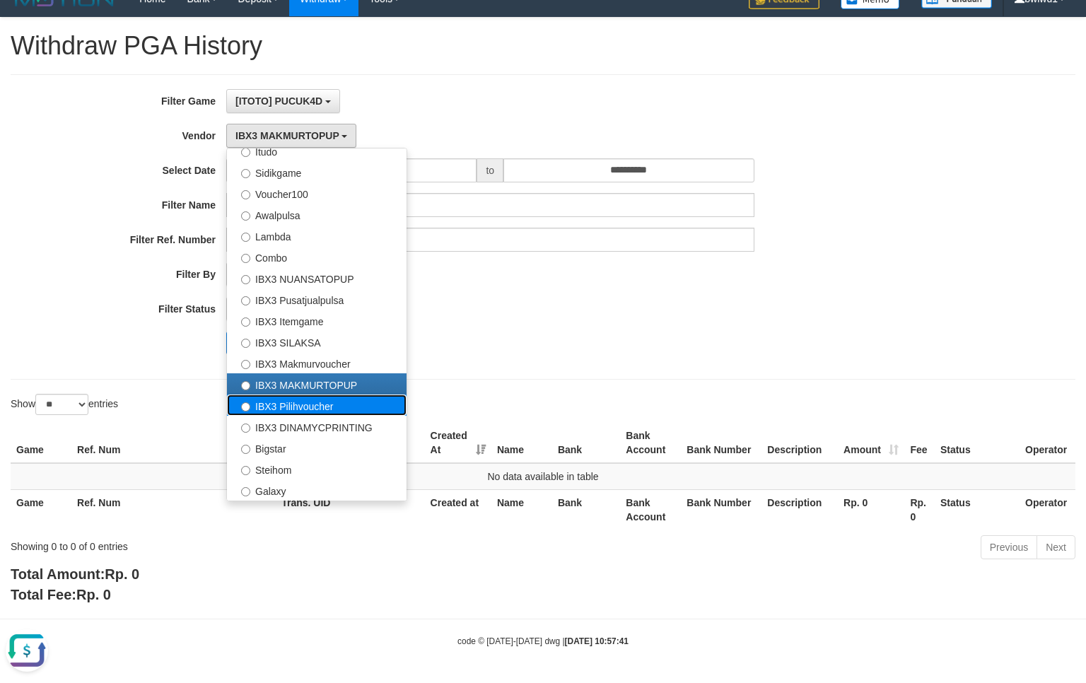
click at [306, 405] on label "IBX3 Pilihvoucher" at bounding box center [317, 405] width 180 height 21
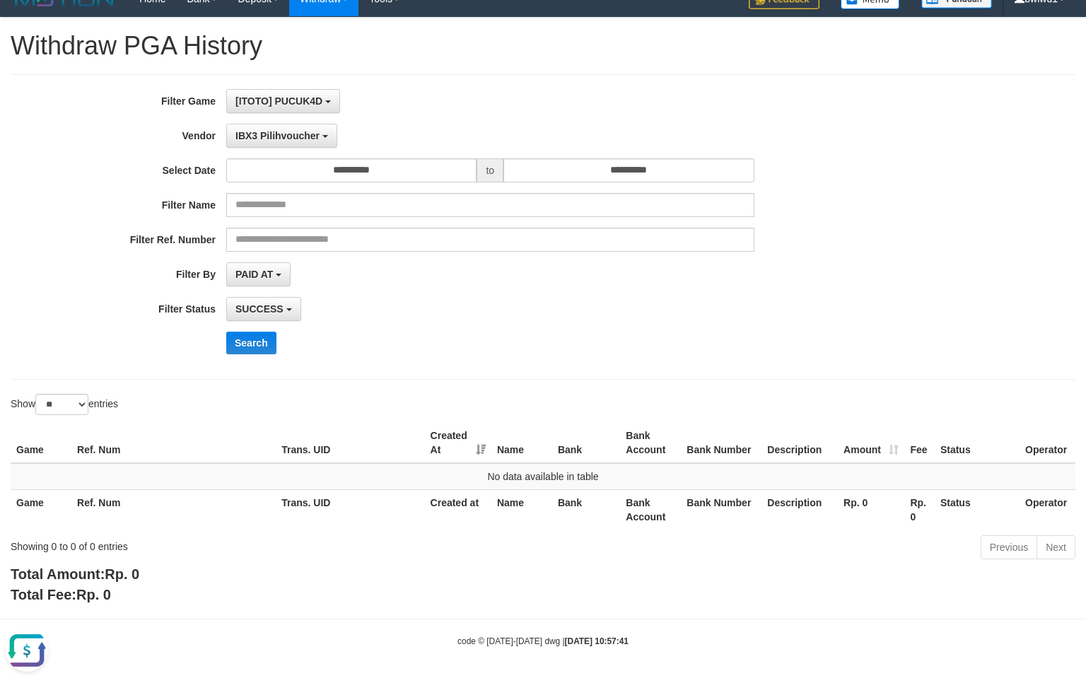
click at [245, 328] on div "**********" at bounding box center [452, 227] width 905 height 276
click at [242, 342] on button "Search" at bounding box center [251, 343] width 50 height 23
click at [224, 136] on label "Vendor" at bounding box center [113, 133] width 226 height 19
click at [270, 145] on button "IBX3 Pilihvoucher" at bounding box center [281, 136] width 111 height 24
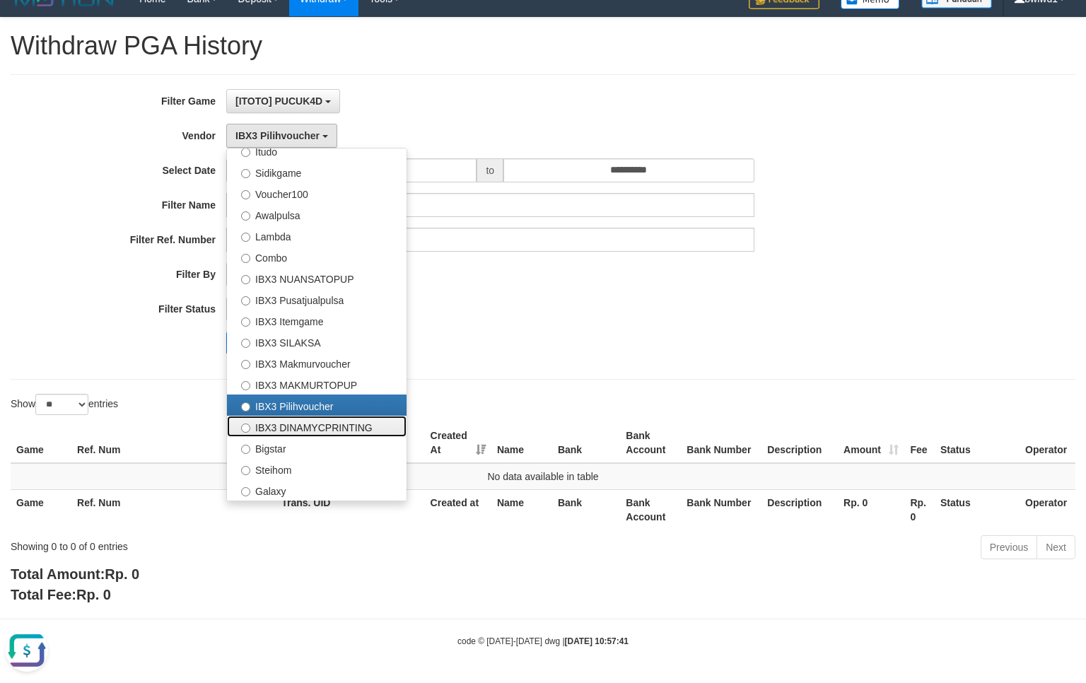
click at [312, 431] on label "IBX3 DINAMYCPRINTING" at bounding box center [317, 426] width 180 height 21
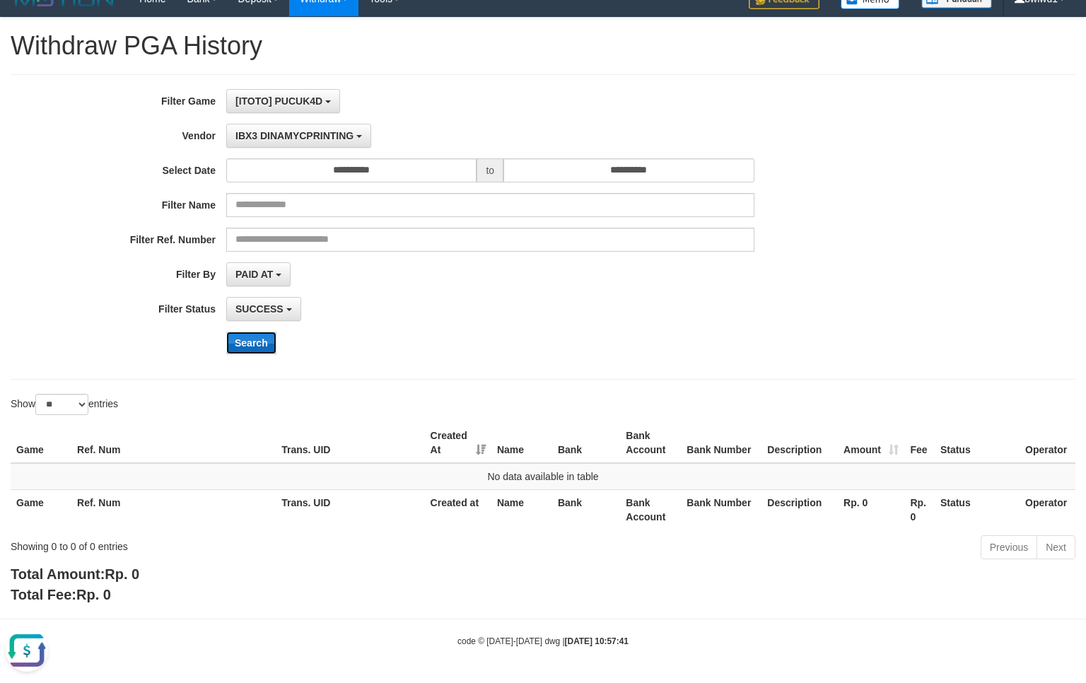
click at [253, 345] on button "Search" at bounding box center [251, 343] width 50 height 23
click at [355, 134] on button "IBX3 DINAMYCPRINTING" at bounding box center [298, 136] width 145 height 24
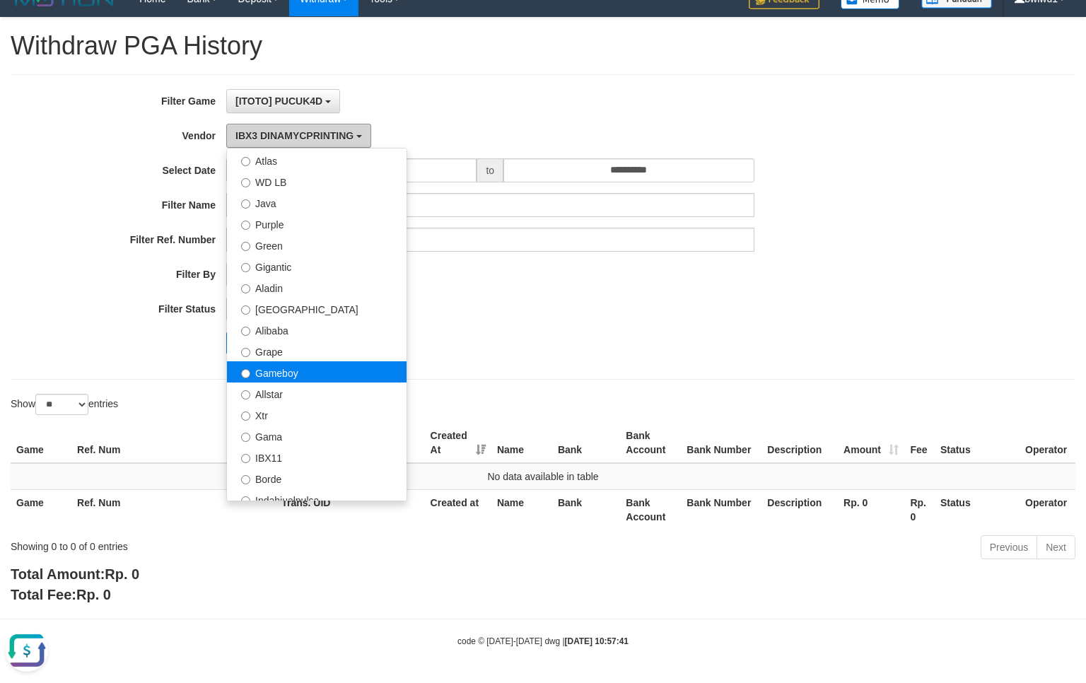
scroll to position [188, 0]
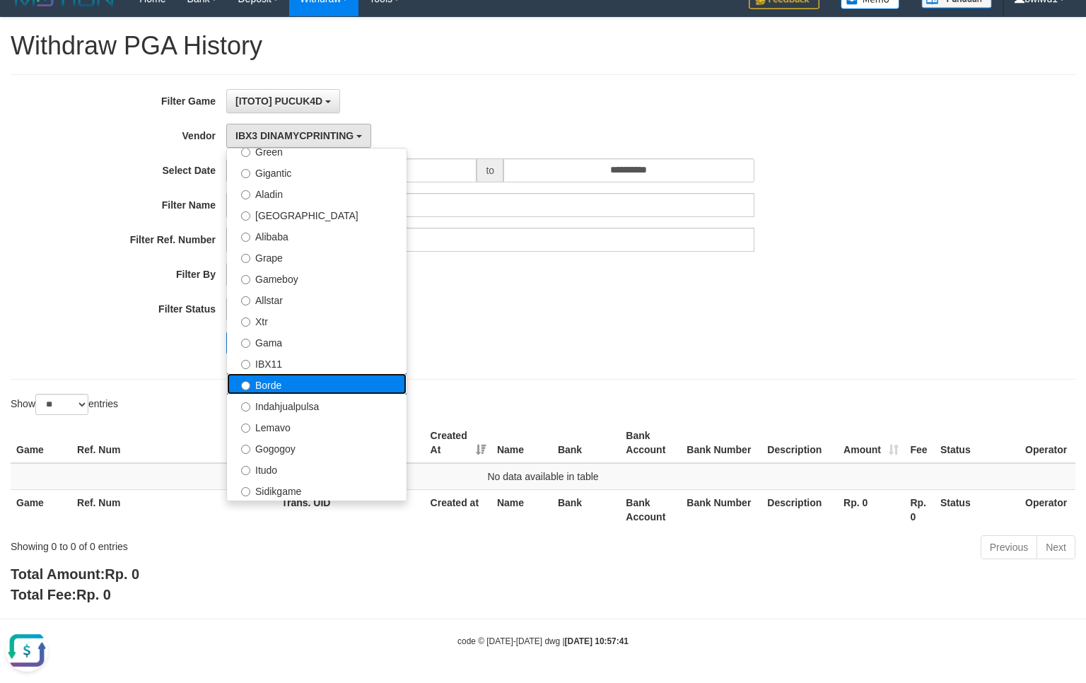
click at [303, 385] on label "Borde" at bounding box center [317, 383] width 180 height 21
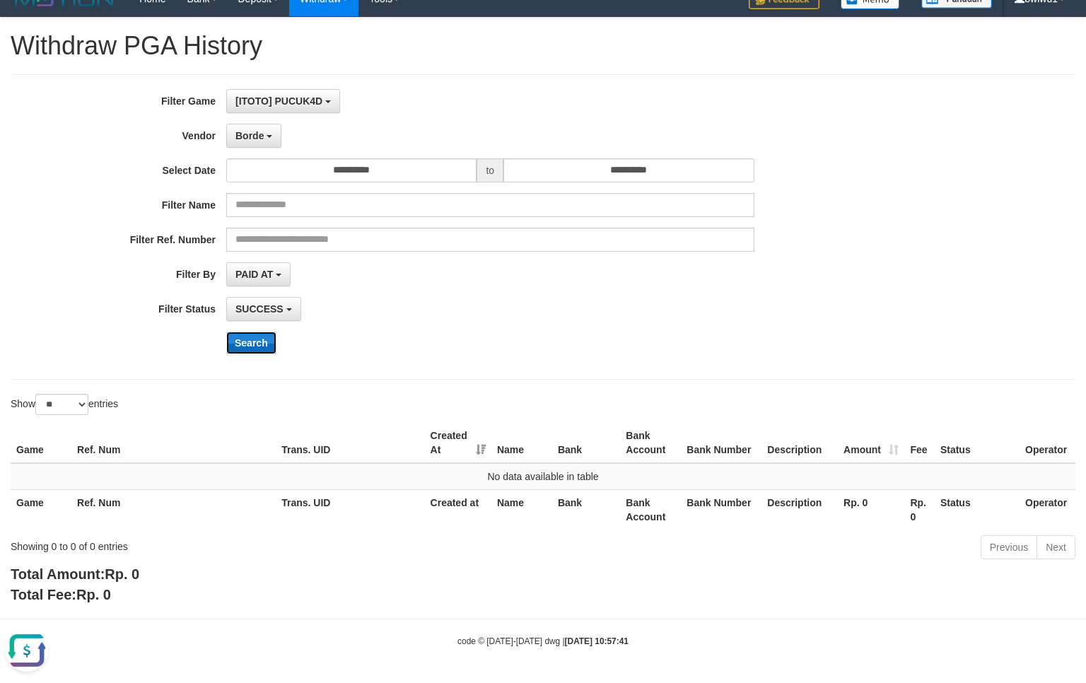
click at [266, 348] on button "Search" at bounding box center [251, 343] width 50 height 23
click at [256, 124] on button "Borde" at bounding box center [253, 136] width 55 height 24
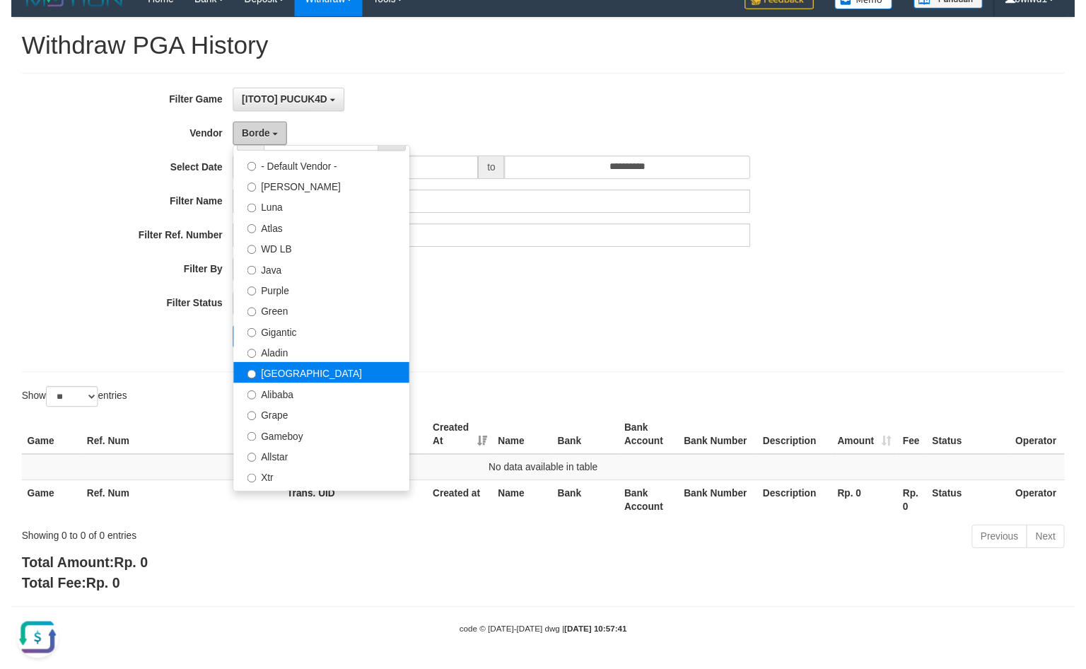
scroll to position [0, 0]
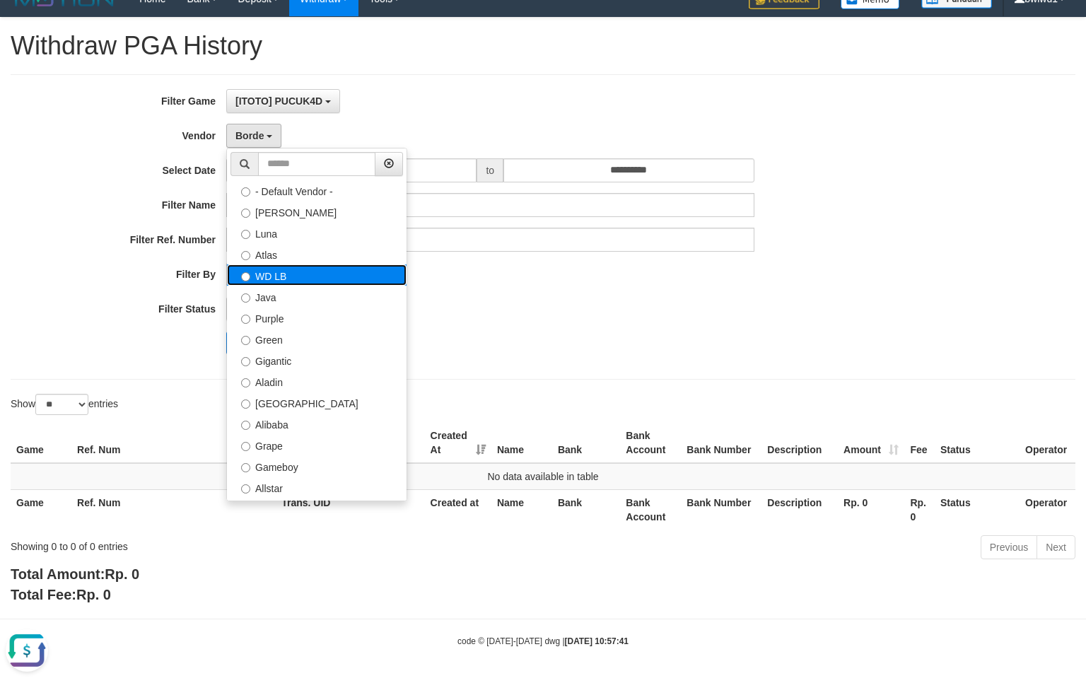
click at [303, 280] on label "WD LB" at bounding box center [317, 275] width 180 height 21
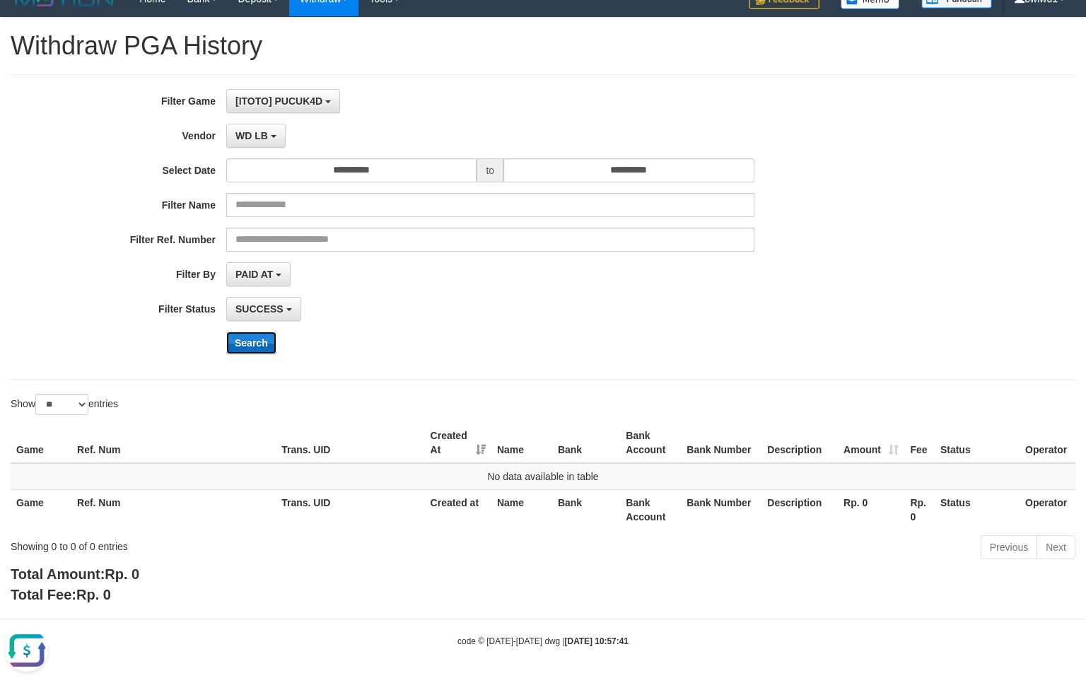
click at [256, 340] on button "Search" at bounding box center [251, 343] width 50 height 23
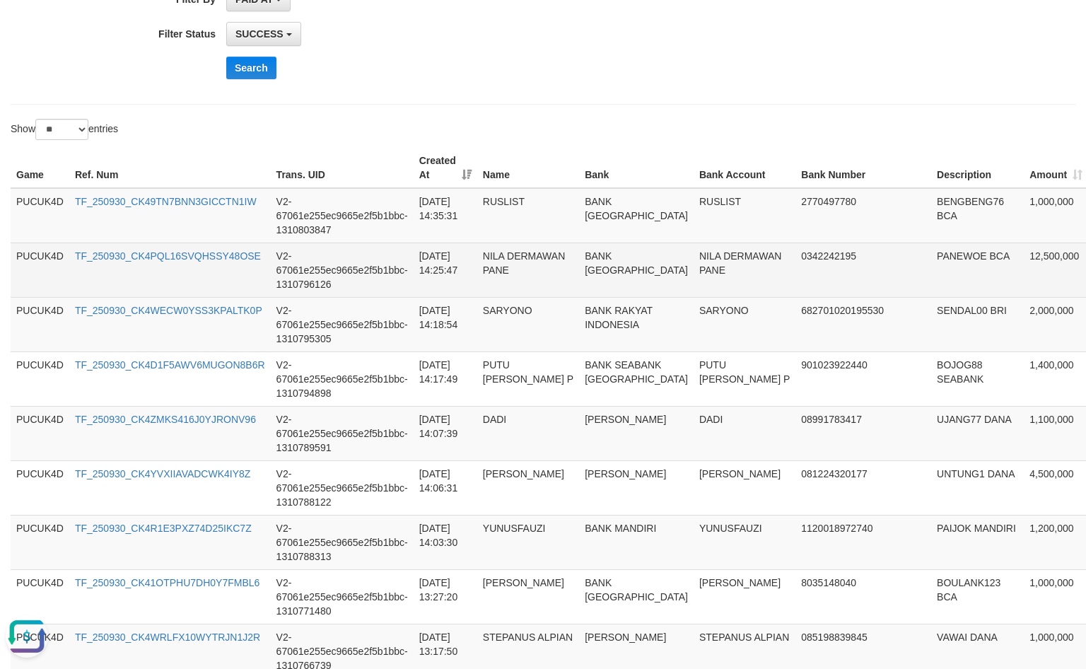
scroll to position [304, 0]
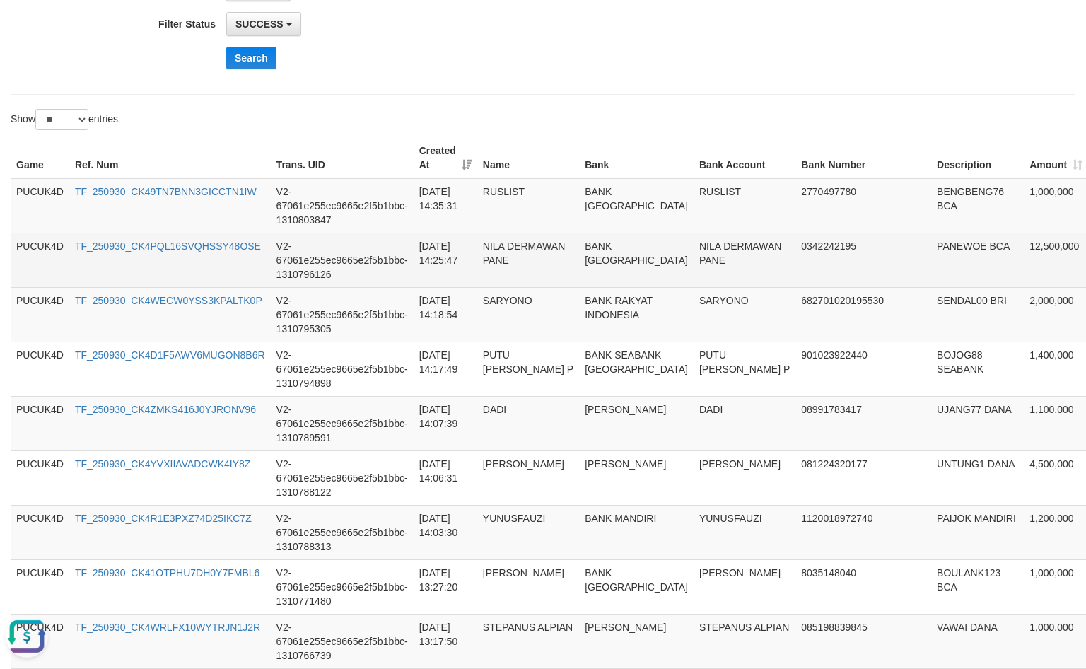
click at [487, 253] on td "NILA DERMAWAN PANE" at bounding box center [528, 260] width 102 height 54
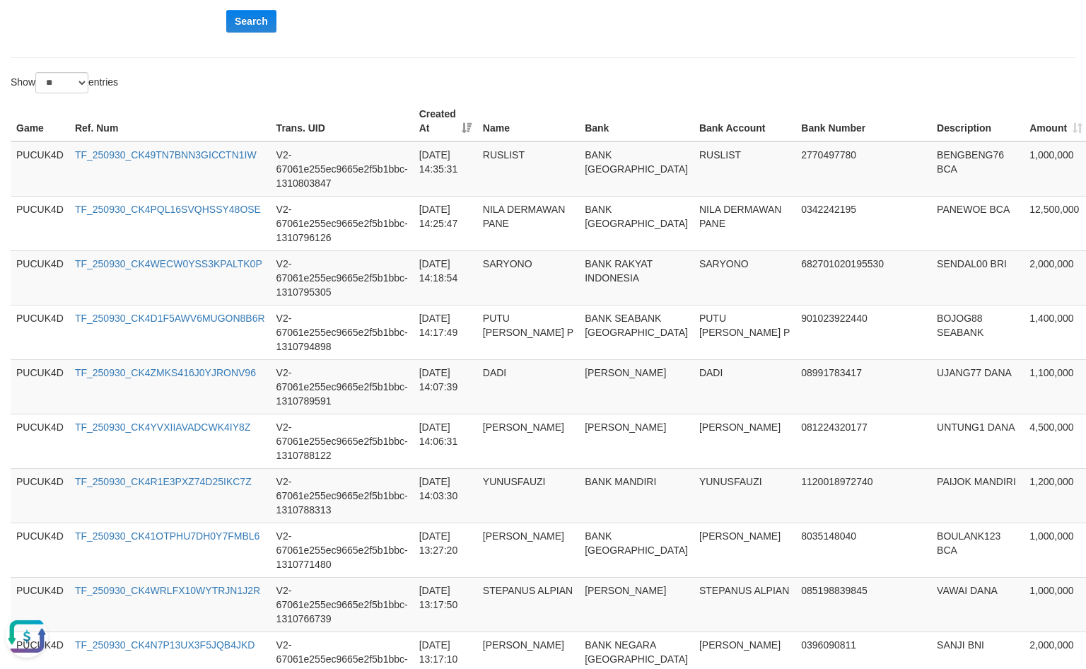
scroll to position [151, 0]
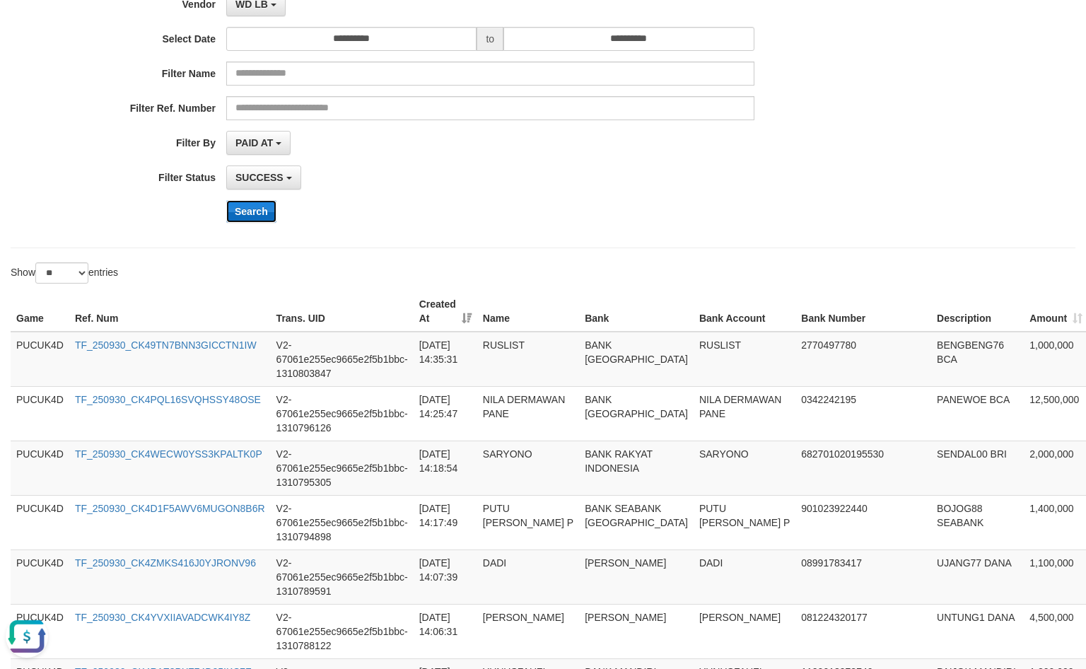
click at [248, 211] on button "Search" at bounding box center [251, 211] width 50 height 23
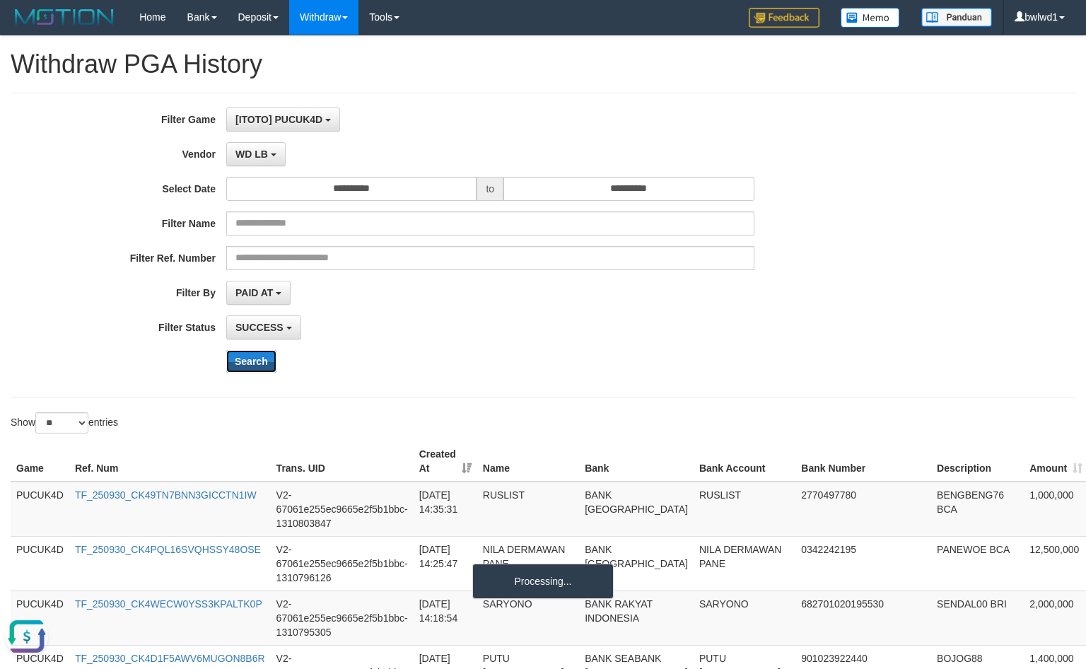
scroll to position [0, 0]
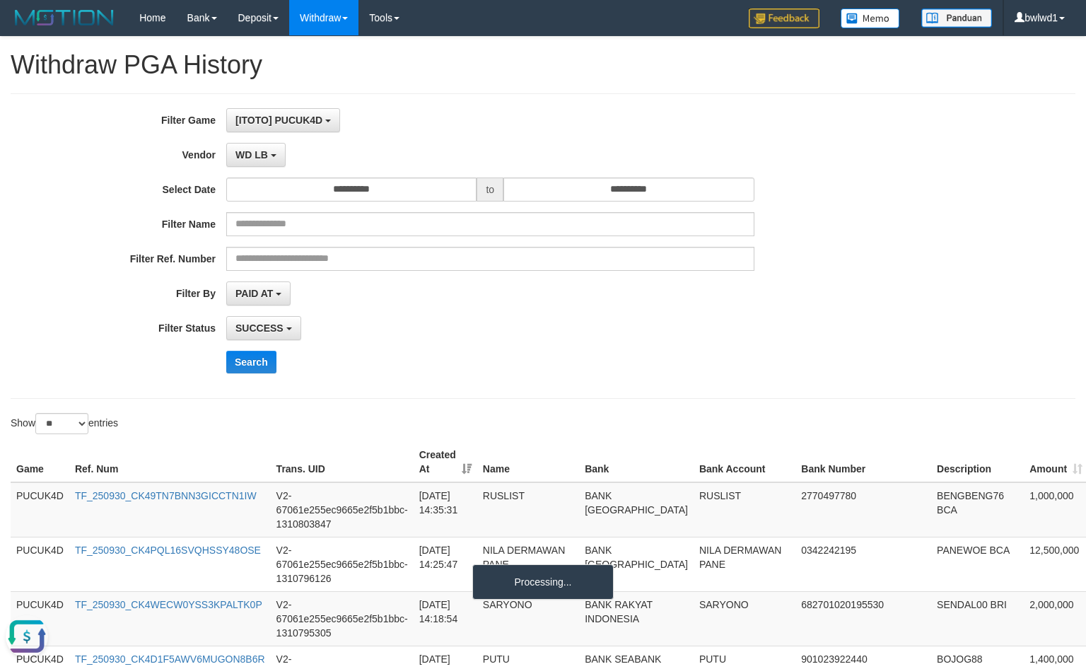
click at [224, 161] on label "Vendor" at bounding box center [113, 152] width 226 height 19
click at [246, 156] on span "WD LB" at bounding box center [252, 154] width 33 height 11
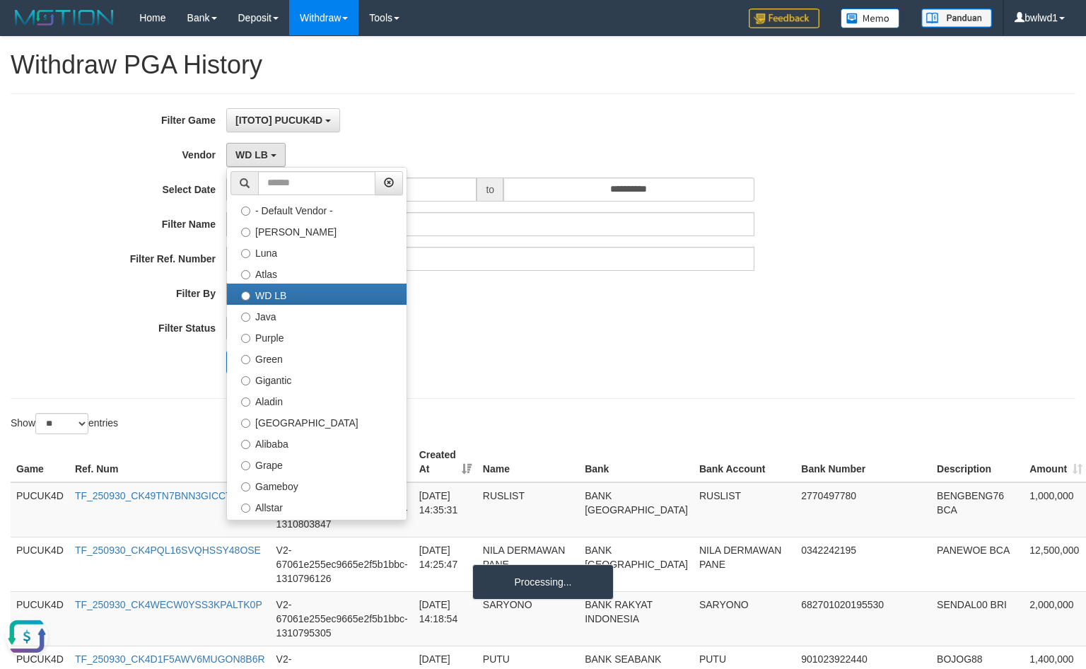
click at [662, 330] on div "SUCCESS SUCCESS ON PROCESS FAILED" at bounding box center [490, 328] width 528 height 24
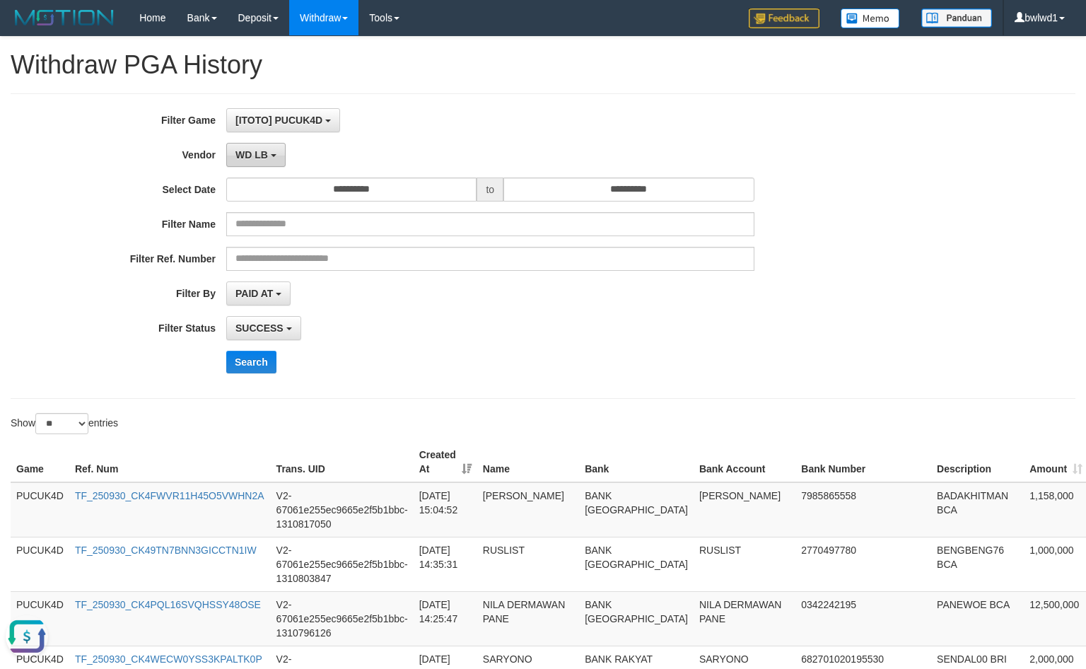
click at [273, 160] on button "WD LB" at bounding box center [255, 155] width 59 height 24
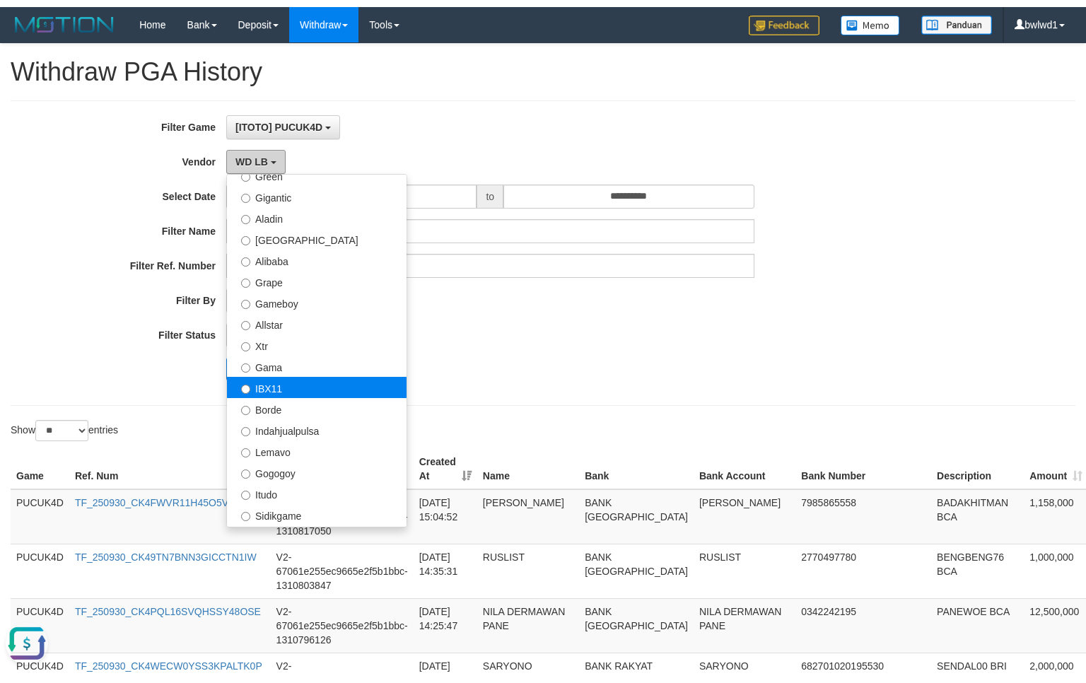
scroll to position [188, 0]
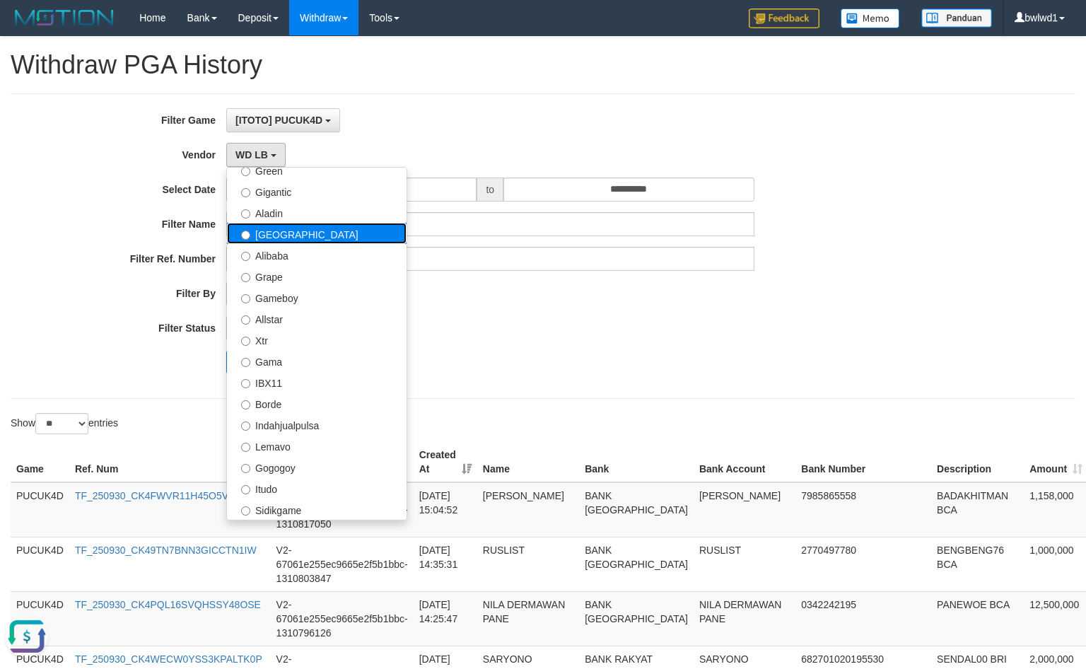
click at [313, 228] on label "[GEOGRAPHIC_DATA]" at bounding box center [317, 233] width 180 height 21
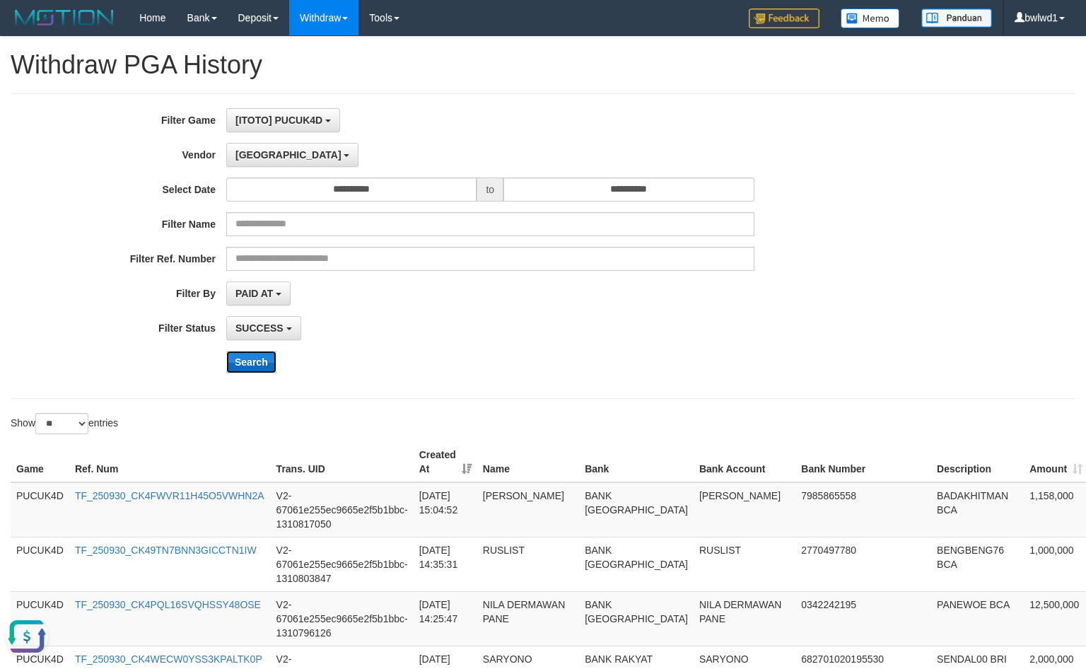
click at [256, 369] on button "Search" at bounding box center [251, 362] width 50 height 23
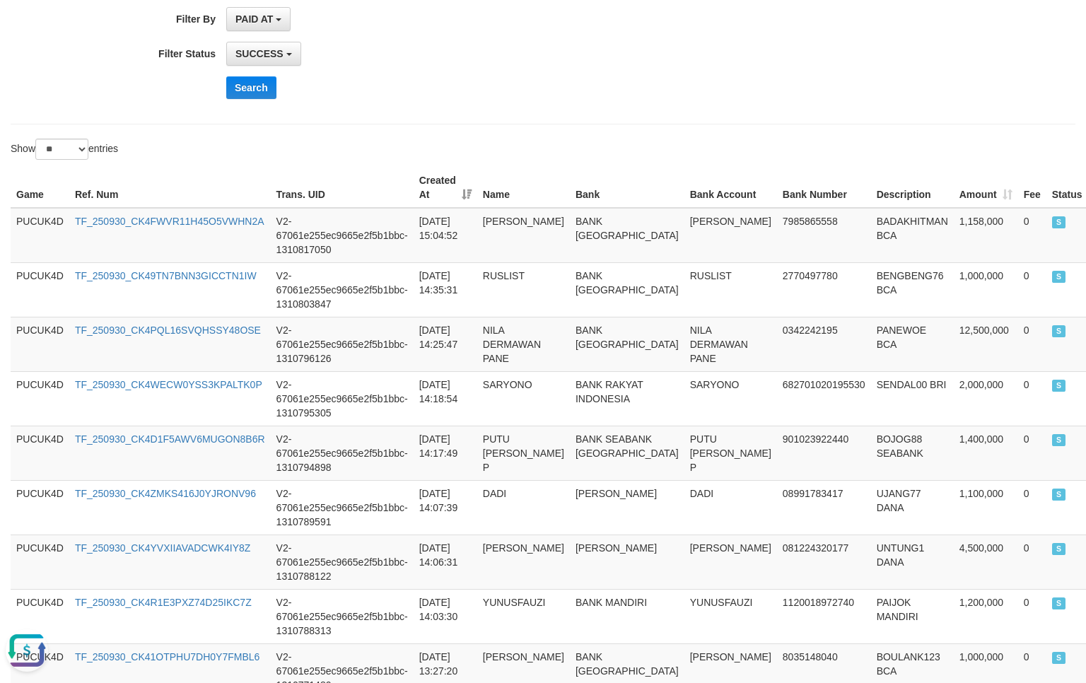
scroll to position [660, 0]
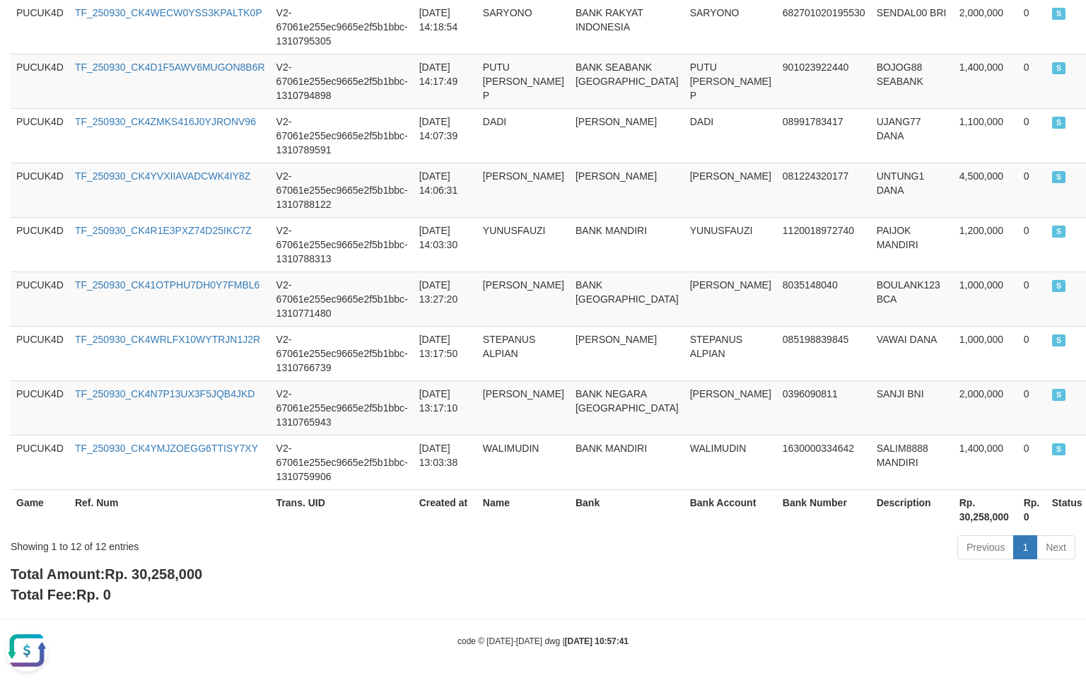
click at [167, 581] on span "Rp. 30,258,000" at bounding box center [154, 575] width 98 height 16
copy span "30,258,000"
click at [171, 573] on span "Rp. 30,258,000" at bounding box center [154, 575] width 98 height 16
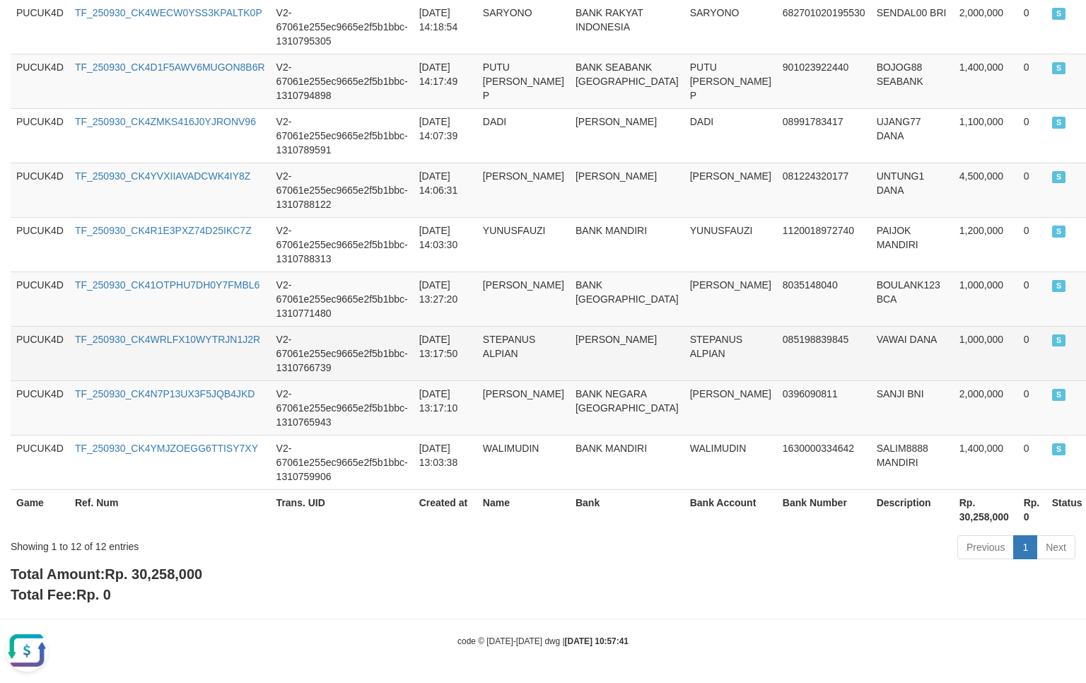
click at [541, 362] on td "STEPANUS ALPIAN" at bounding box center [523, 353] width 93 height 54
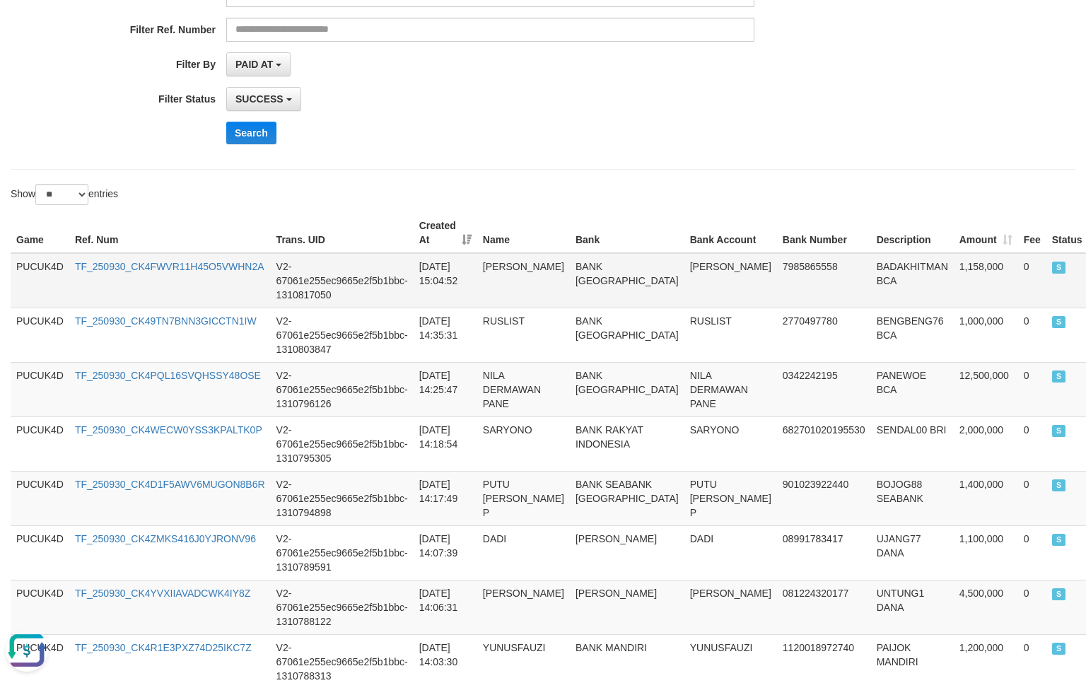
scroll to position [283, 0]
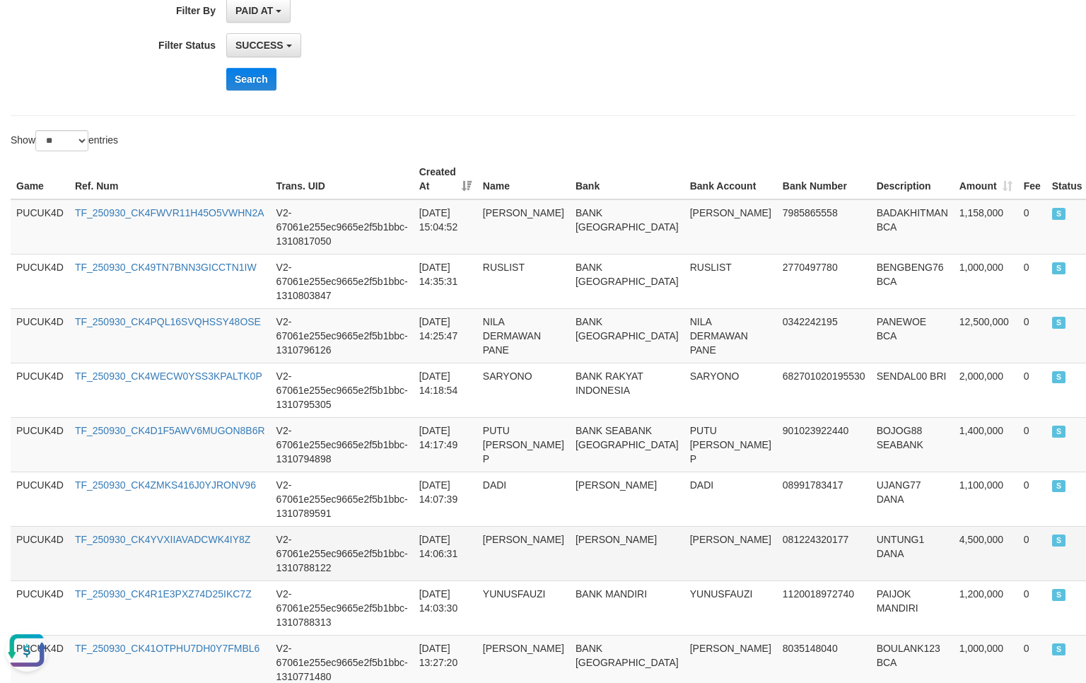
click at [871, 545] on td "UNTUNG1 DANA" at bounding box center [912, 553] width 83 height 54
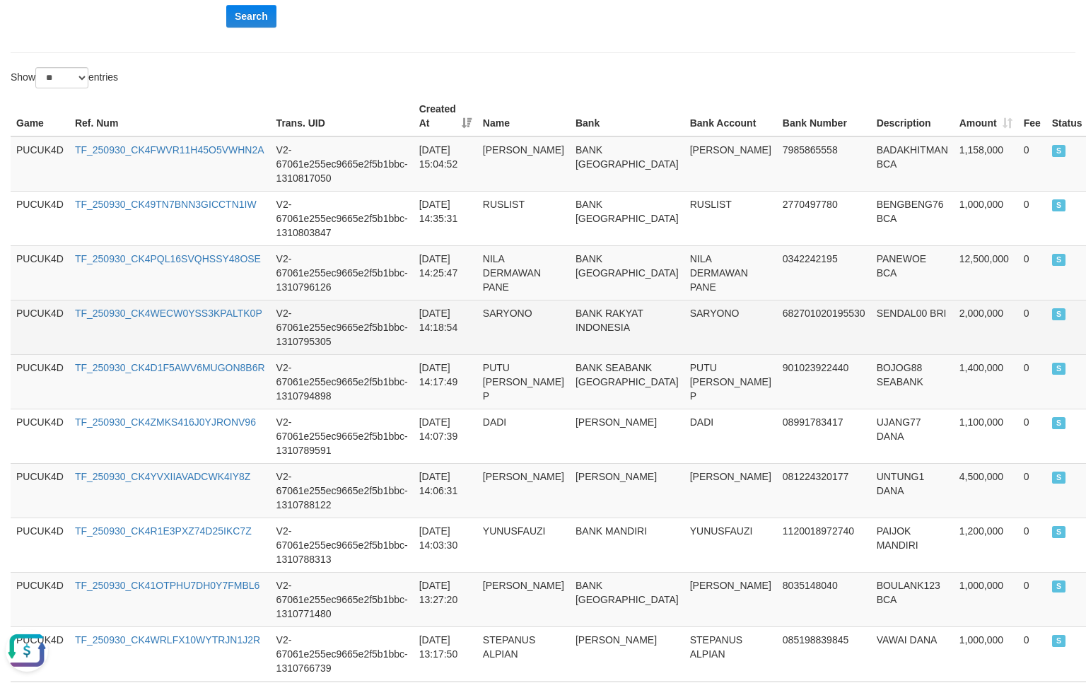
scroll to position [289, 0]
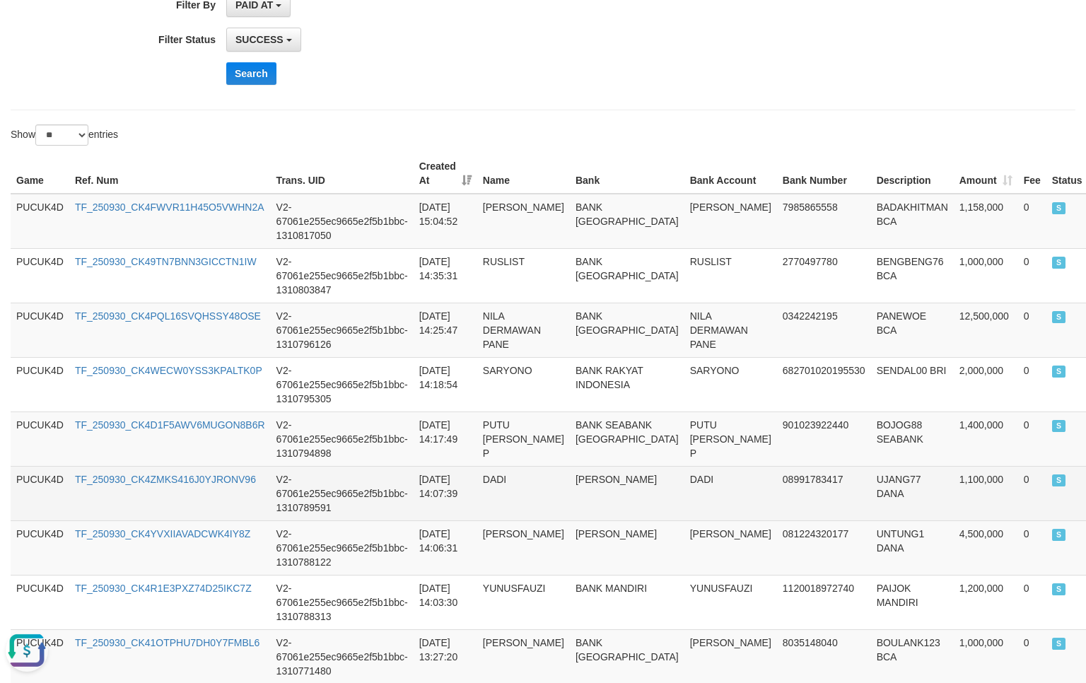
click at [871, 498] on td "UJANG77 DANA" at bounding box center [912, 493] width 83 height 54
copy td "UJANG77"
click at [871, 491] on td "UJANG77 DANA" at bounding box center [912, 493] width 83 height 54
click at [954, 489] on td "1,100,000" at bounding box center [986, 493] width 64 height 54
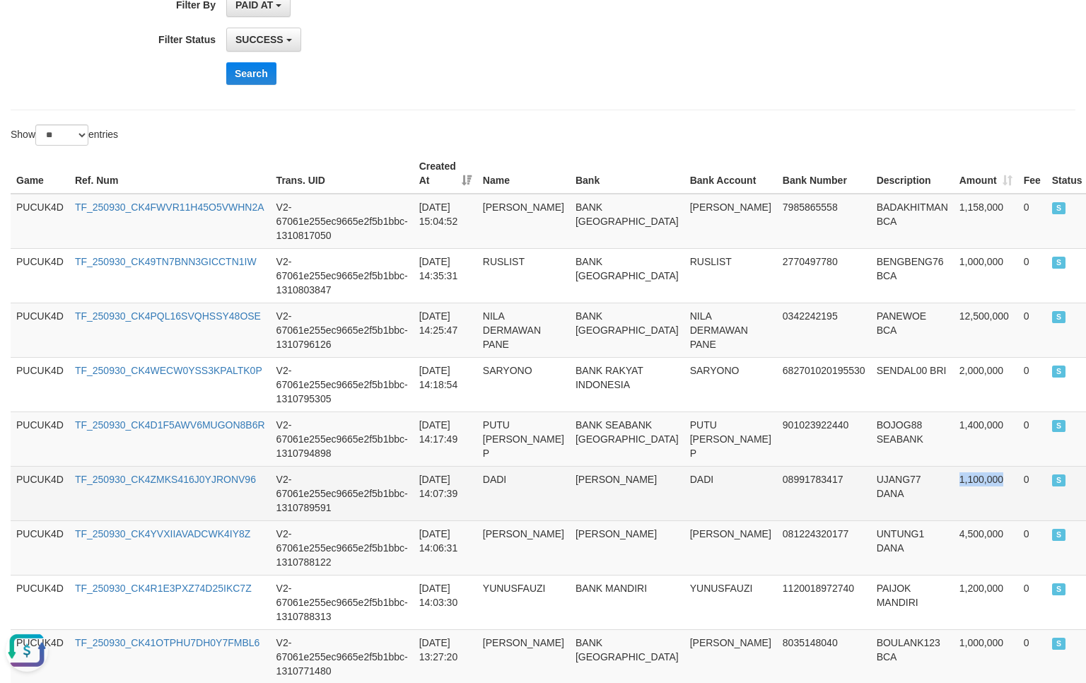
click at [954, 489] on td "1,100,000" at bounding box center [986, 493] width 64 height 54
copy td "1,100,000"
click at [685, 493] on td "DADI" at bounding box center [731, 493] width 93 height 54
copy td "DADI"
click at [685, 493] on td "DADI" at bounding box center [731, 493] width 93 height 54
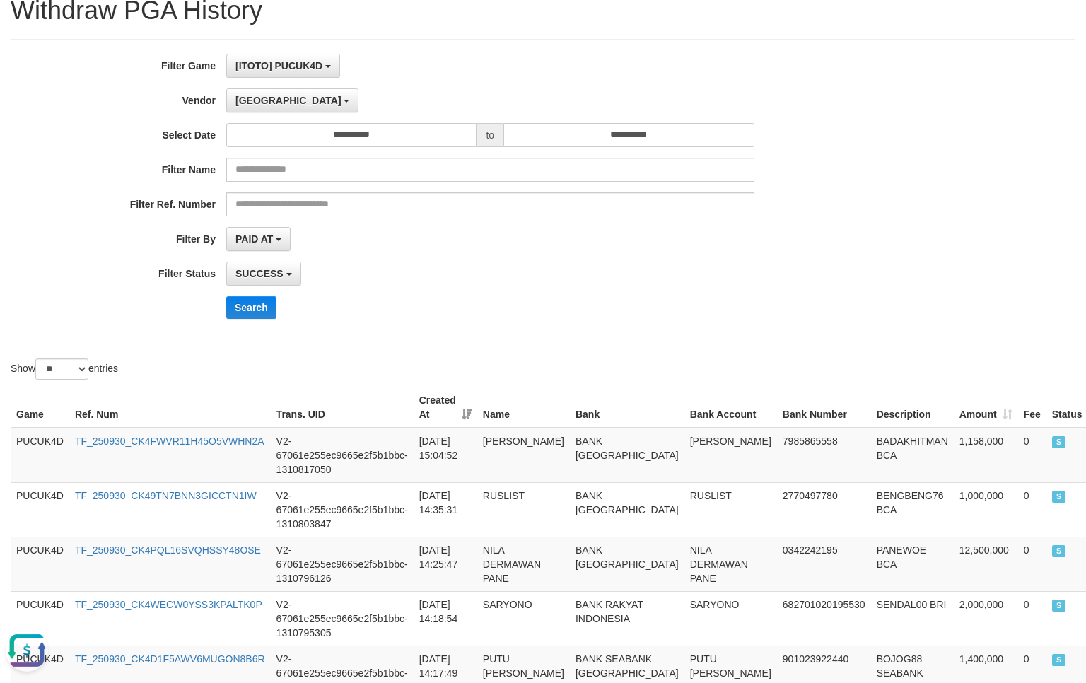
scroll to position [6, 0]
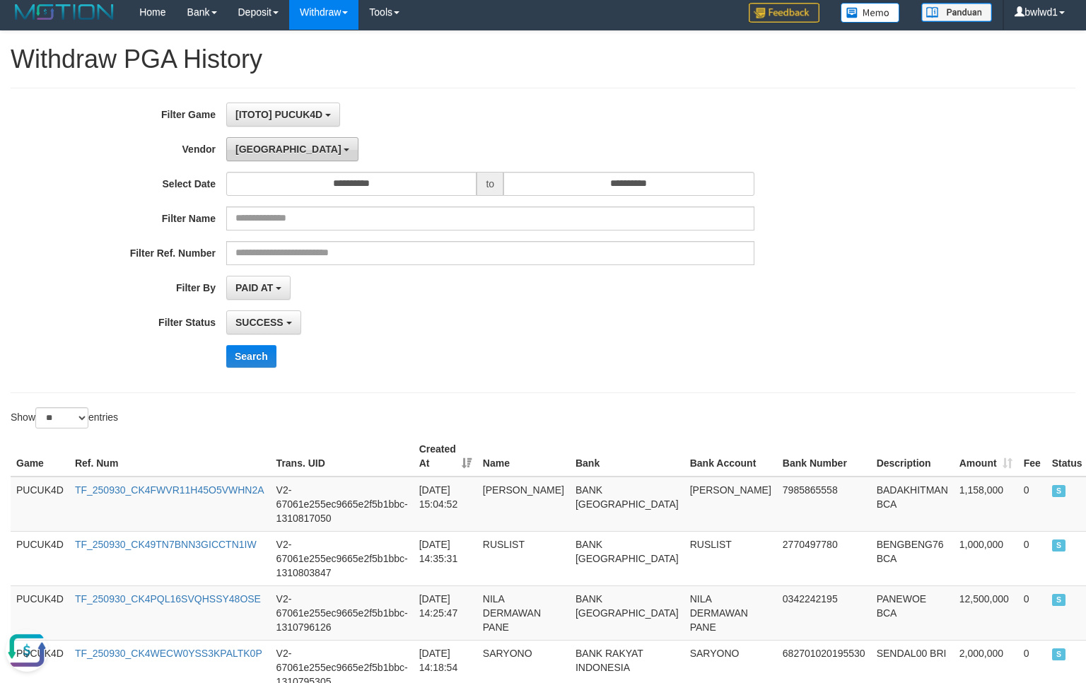
click at [262, 154] on span "[GEOGRAPHIC_DATA]" at bounding box center [289, 149] width 106 height 11
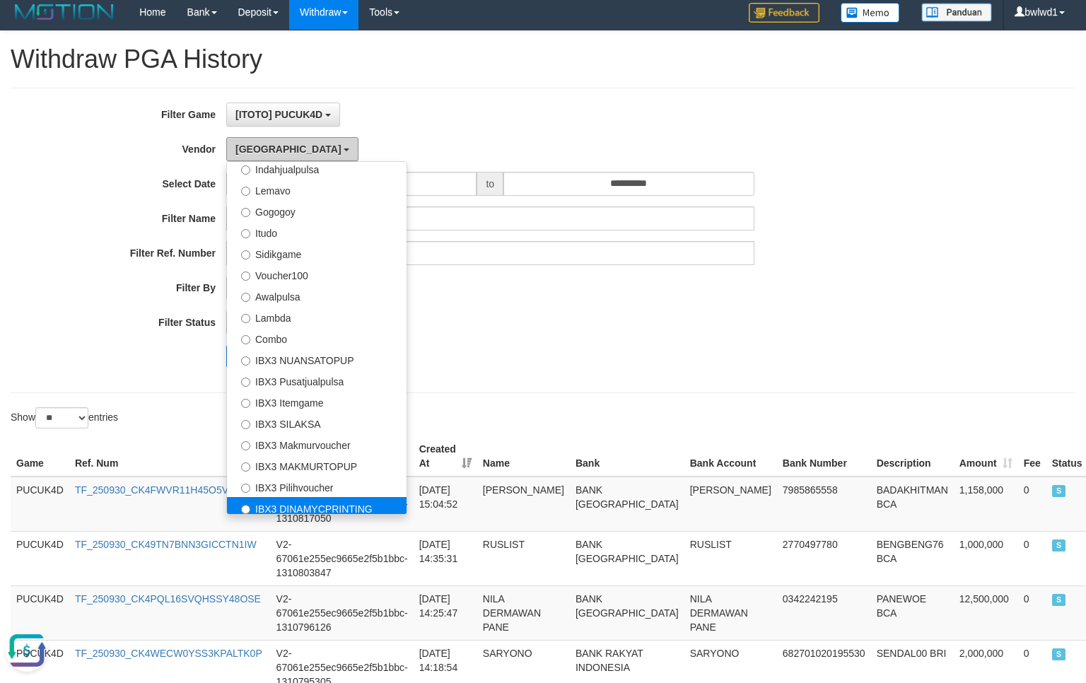
scroll to position [507, 0]
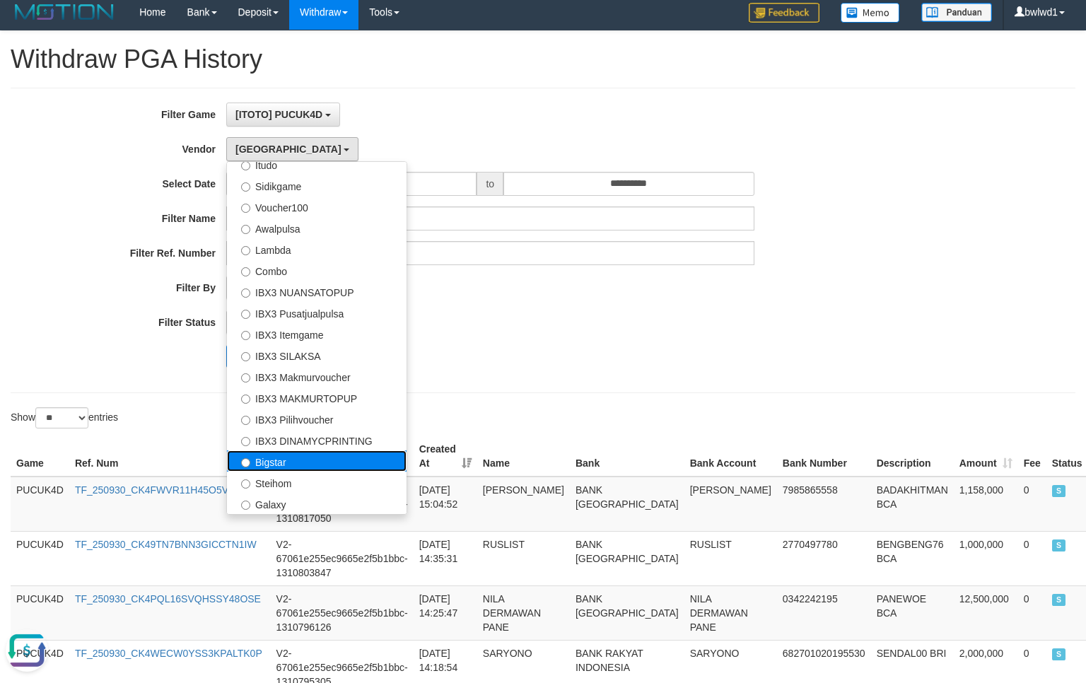
click at [337, 460] on label "Bigstar" at bounding box center [317, 461] width 180 height 21
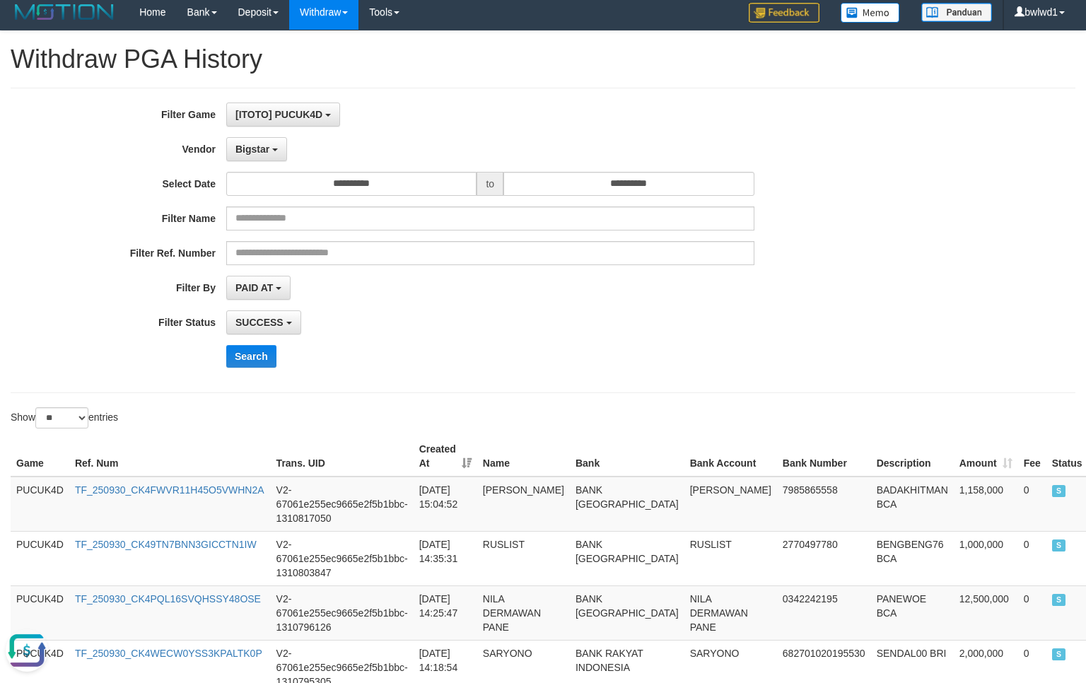
drag, startPoint x: 261, startPoint y: 346, endPoint x: 1033, endPoint y: 376, distance: 773.0
click at [284, 346] on div "**********" at bounding box center [452, 241] width 905 height 276
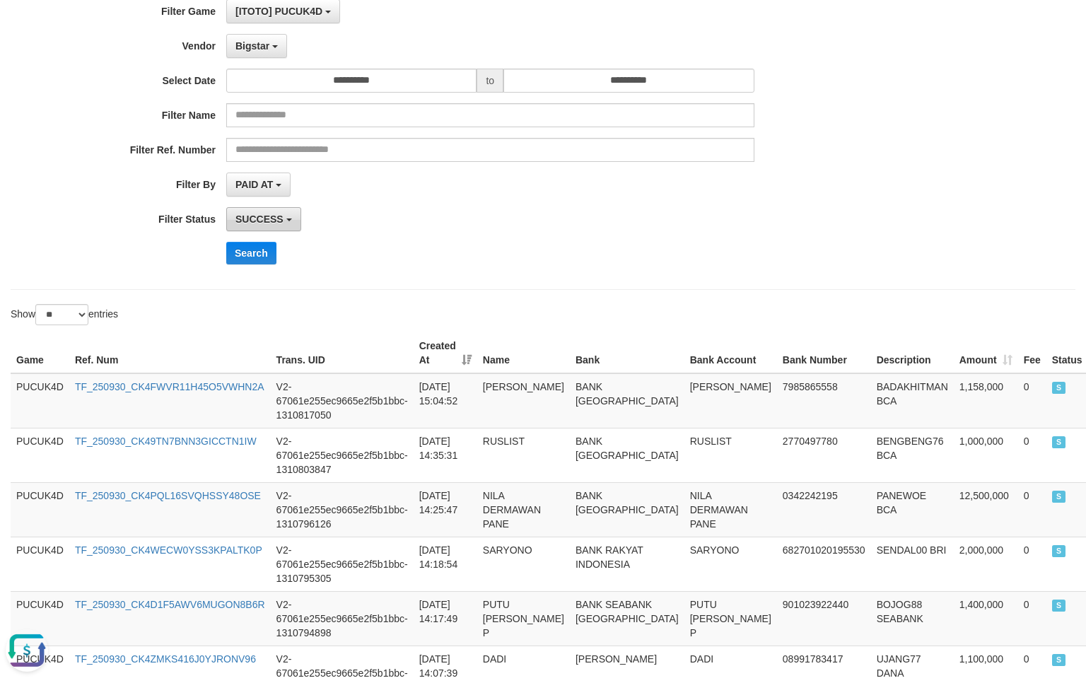
scroll to position [0, 0]
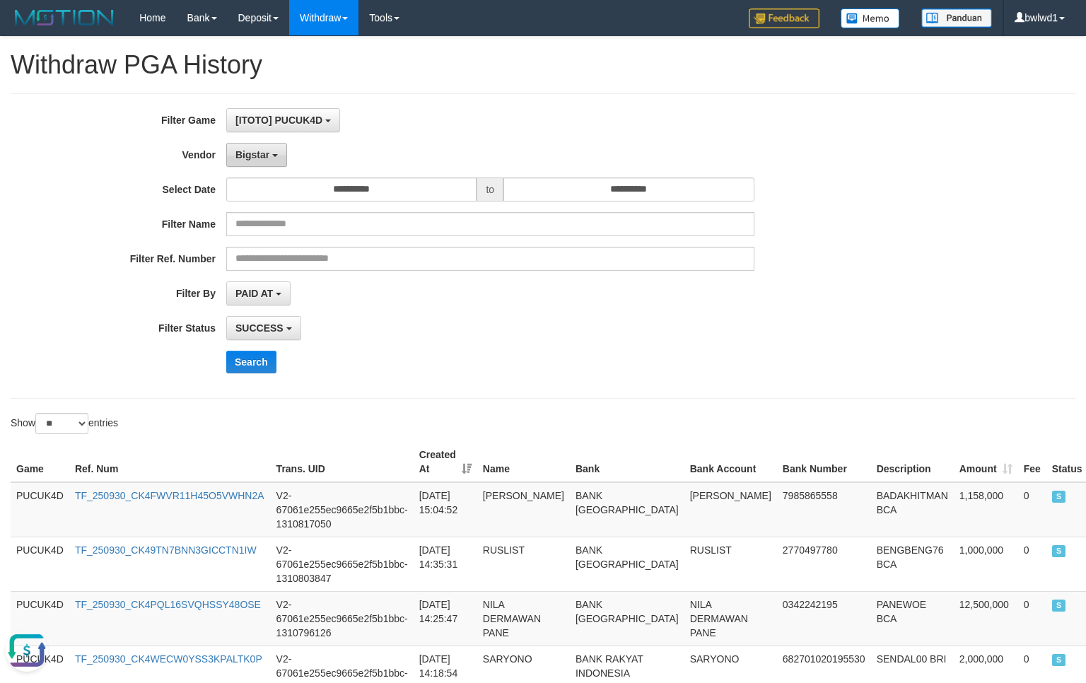
click at [275, 153] on button "Bigstar" at bounding box center [256, 155] width 61 height 24
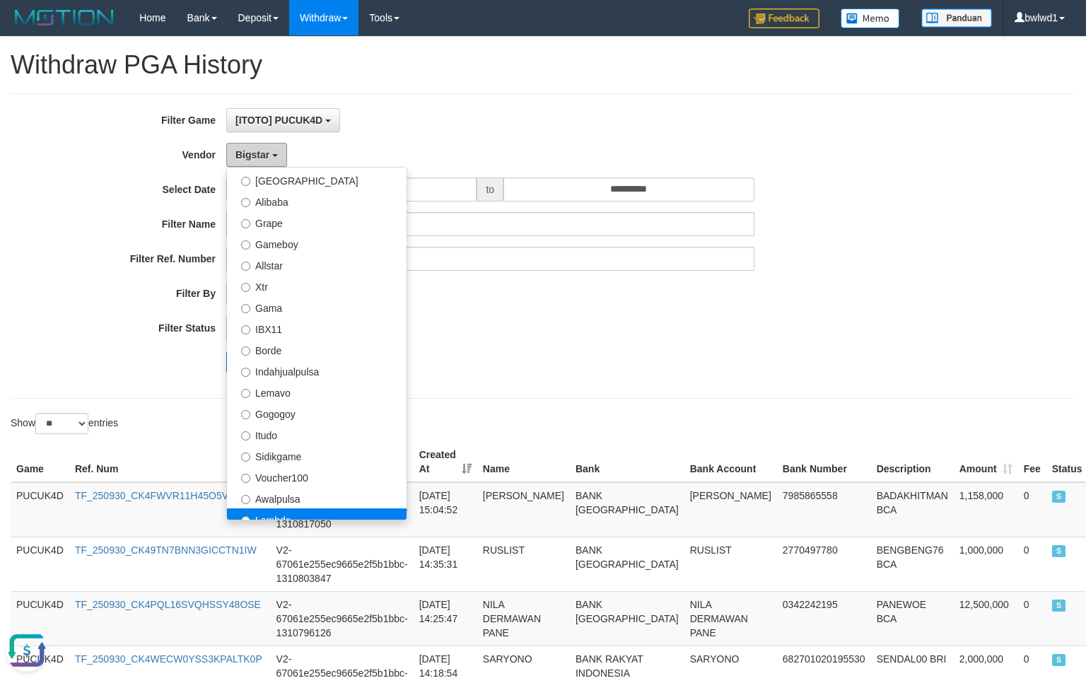
scroll to position [224, 0]
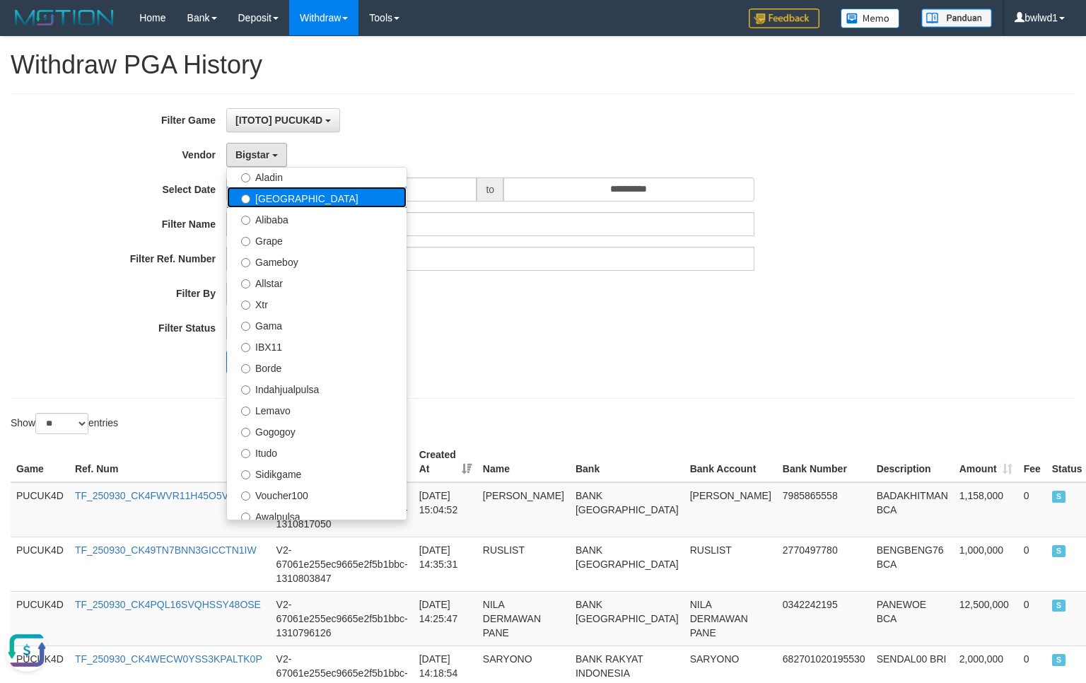
click at [326, 205] on label "[GEOGRAPHIC_DATA]" at bounding box center [317, 197] width 180 height 21
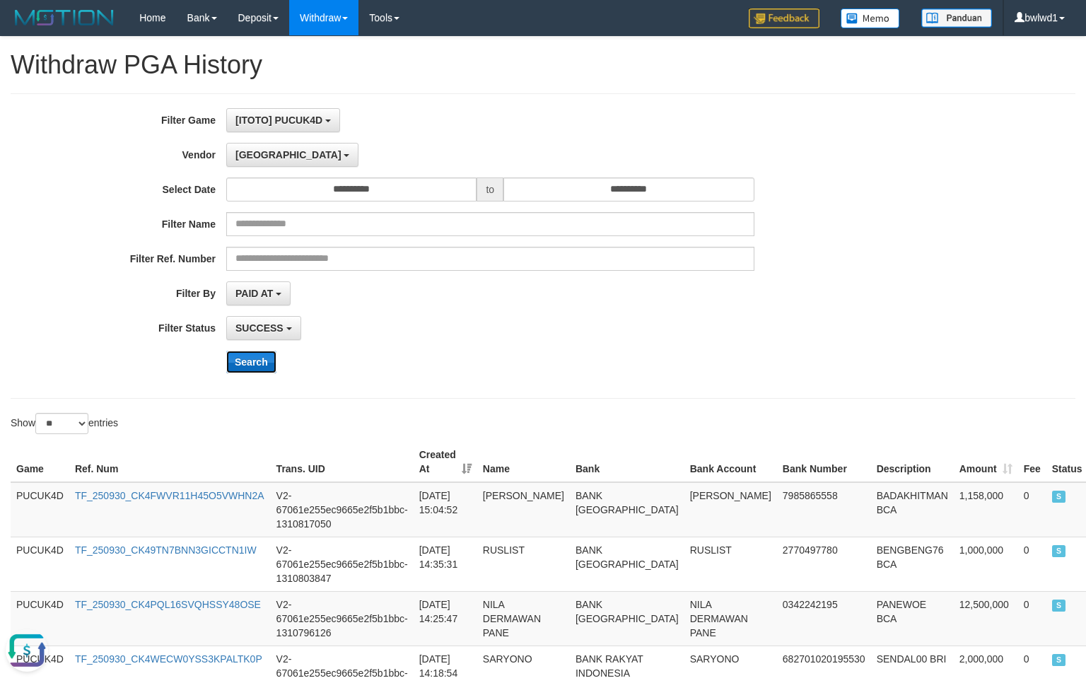
click at [257, 357] on button "Search" at bounding box center [251, 362] width 50 height 23
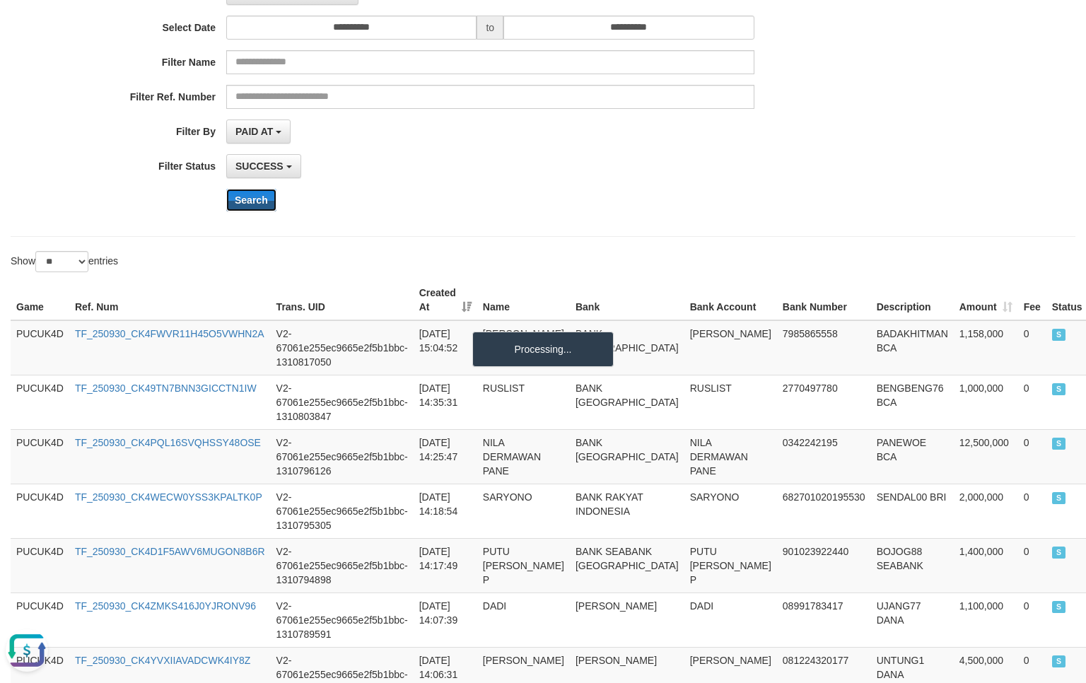
scroll to position [188, 0]
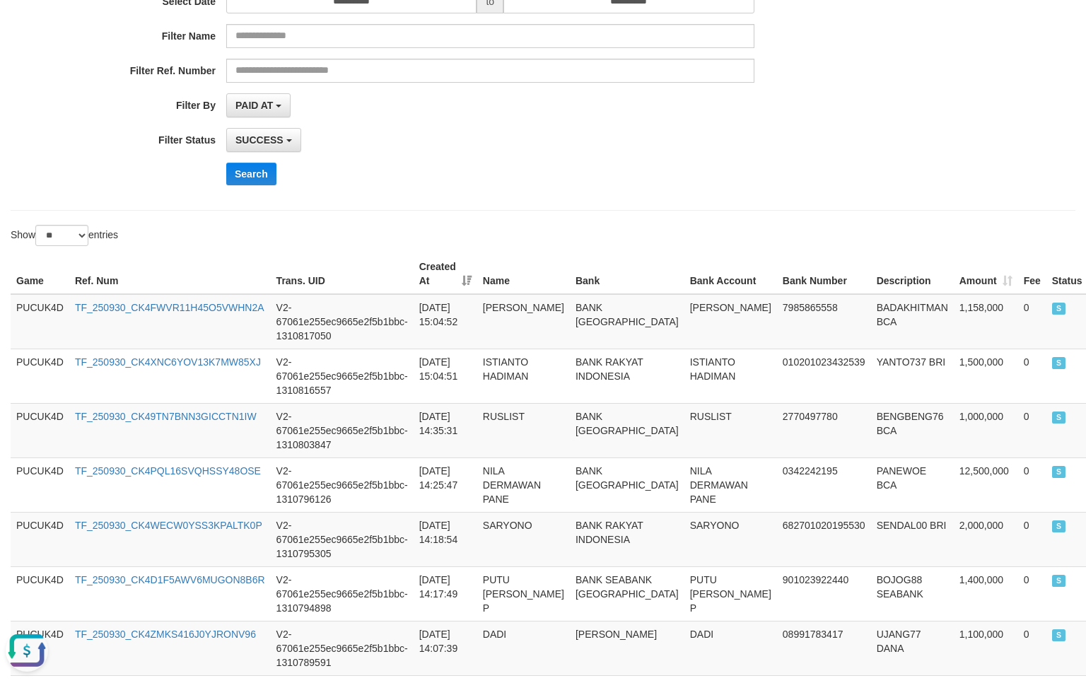
click at [550, 214] on div "**********" at bounding box center [543, 483] width 1086 height 1269
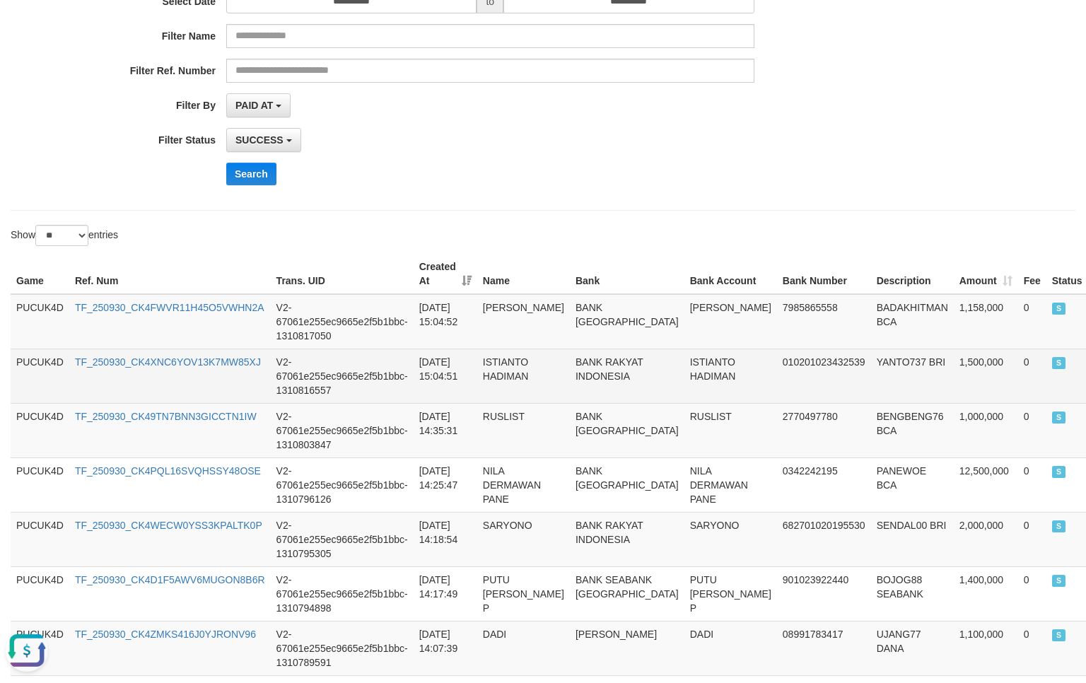
click at [871, 385] on td "YANTO737 BRI" at bounding box center [912, 376] width 83 height 54
copy td "YANTO737"
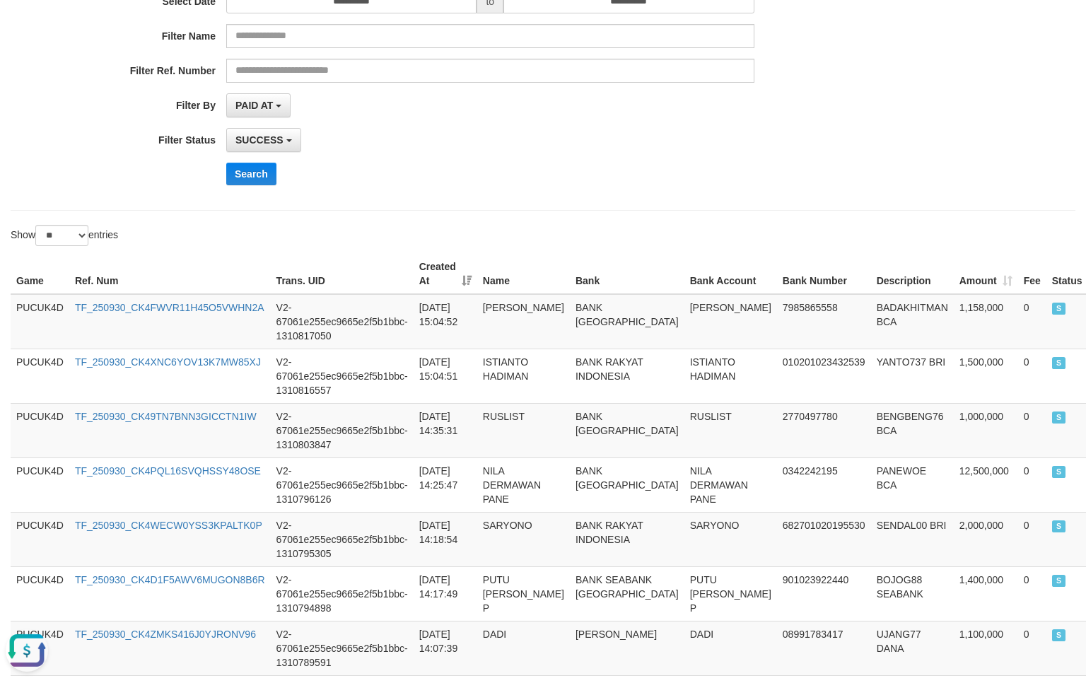
click at [570, 289] on th "Bank" at bounding box center [627, 274] width 115 height 40
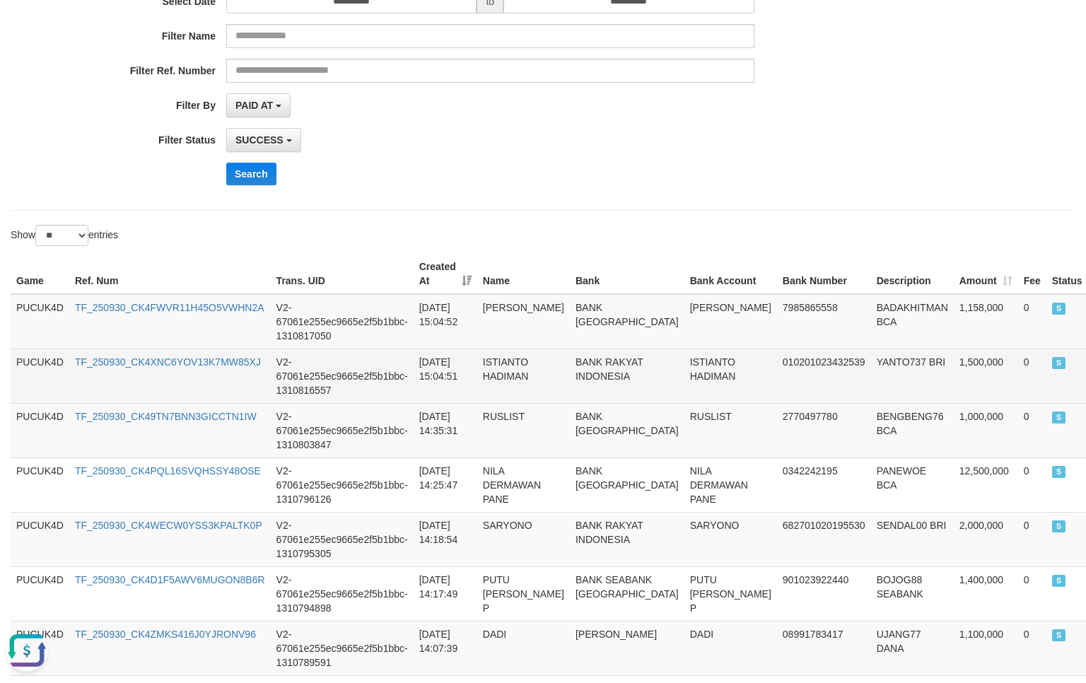
click at [258, 371] on td "TF_250930_CK4XNC6YOV13K7MW85XJ" at bounding box center [170, 376] width 202 height 54
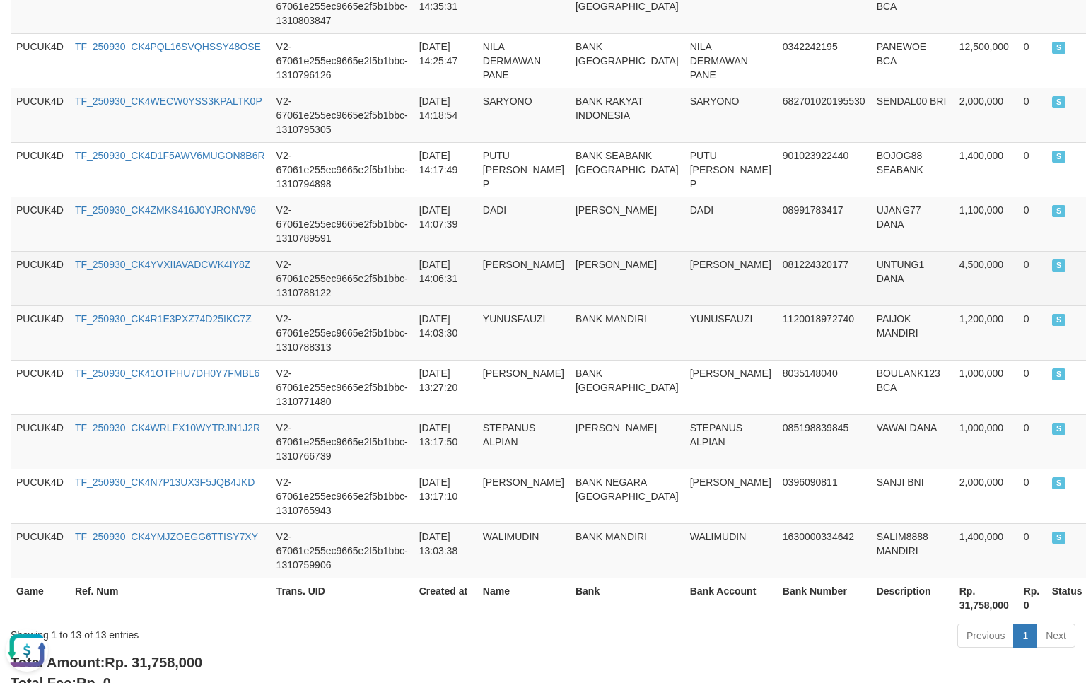
scroll to position [567, 0]
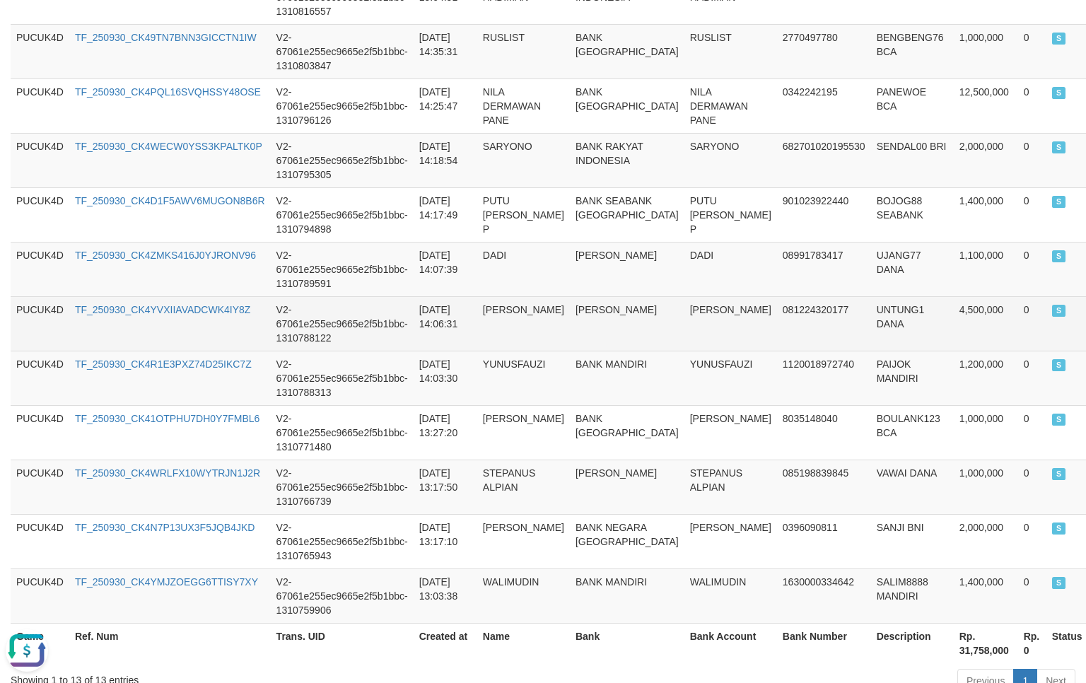
click at [871, 324] on td "UNTUNG1 DANA" at bounding box center [912, 323] width 83 height 54
click at [871, 320] on td "UNTUNG1 DANA" at bounding box center [912, 323] width 83 height 54
copy td "UNTUNG1"
click at [954, 326] on td "4,500,000" at bounding box center [986, 323] width 64 height 54
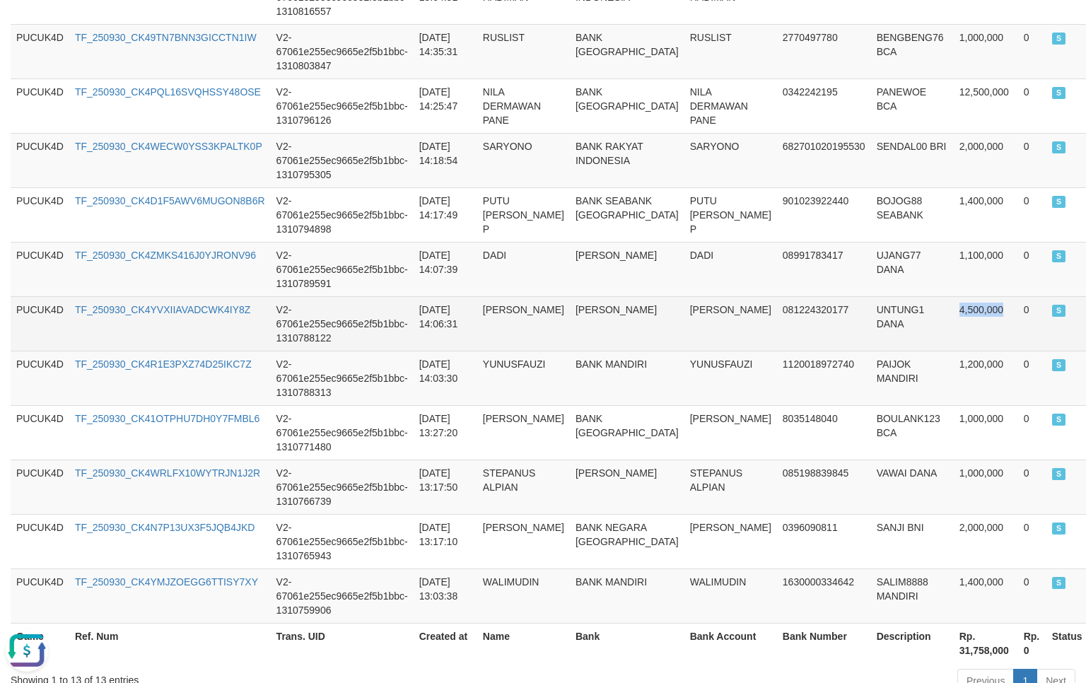
click at [954, 326] on td "4,500,000" at bounding box center [986, 323] width 64 height 54
copy td "4,500,000"
copy td "[PERSON_NAME]"
drag, startPoint x: 626, startPoint y: 326, endPoint x: 689, endPoint y: 325, distance: 63.0
click at [689, 325] on td "[PERSON_NAME]" at bounding box center [731, 323] width 93 height 54
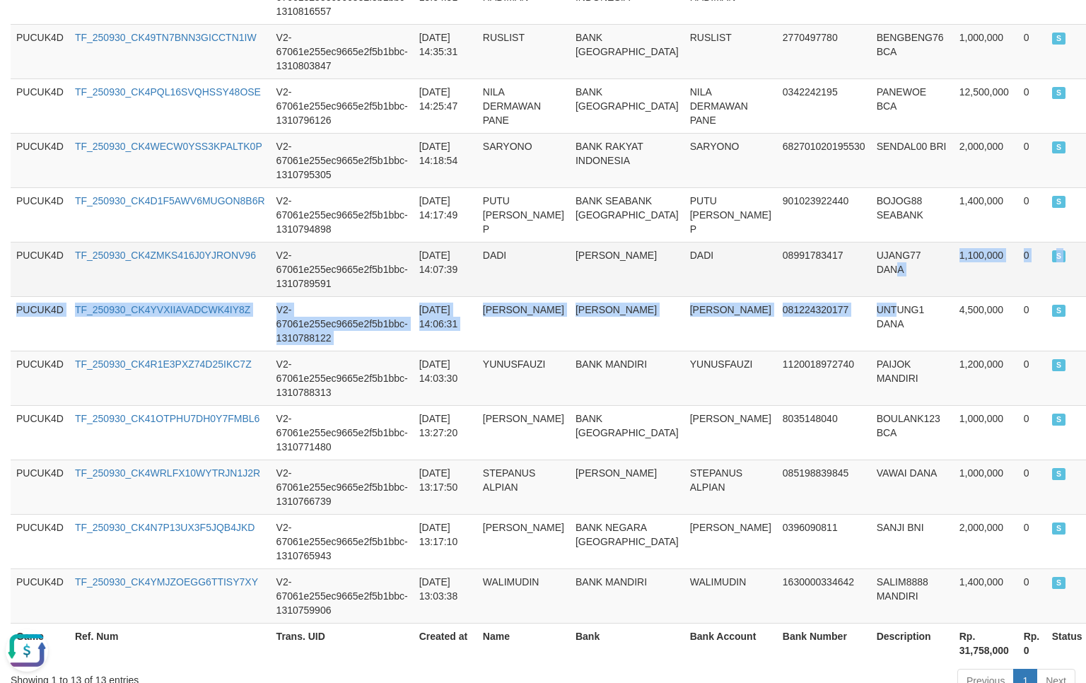
drag, startPoint x: 811, startPoint y: 317, endPoint x: 811, endPoint y: 309, distance: 7.8
click at [811, 309] on tbody "PUCUK4D TF_250930_CK4FWVR11H45O5VWHN2A V2-67061e255ec9665e2f5b1bbc-1310817050 […" at bounding box center [576, 269] width 1131 height 709
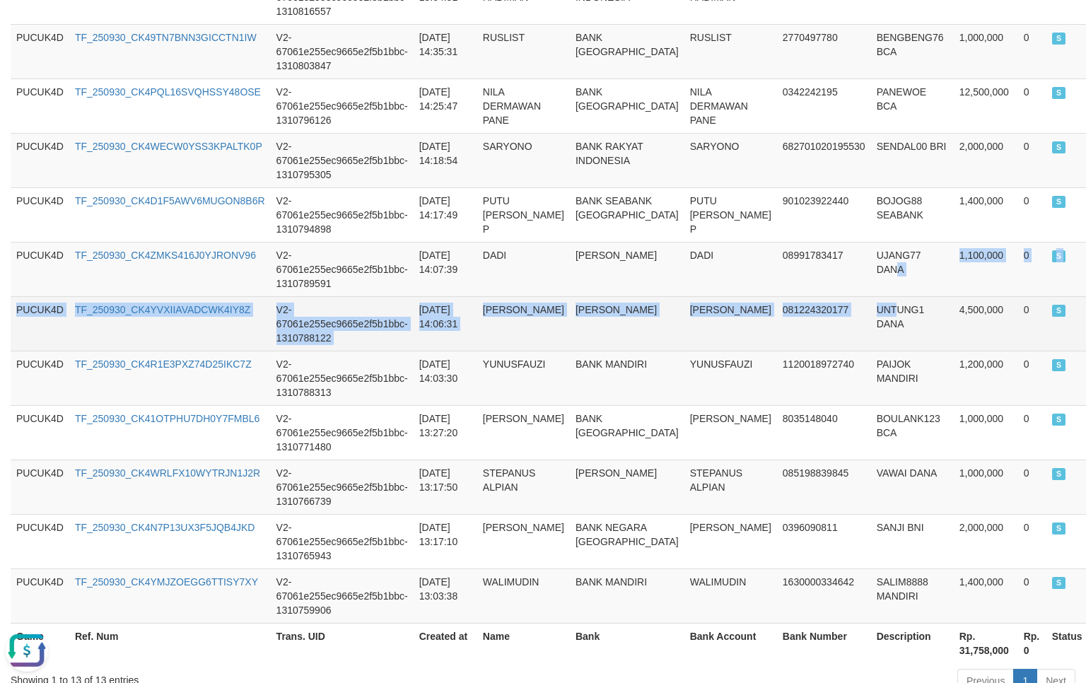
click at [871, 314] on td "UNTUNG1 DANA" at bounding box center [912, 323] width 83 height 54
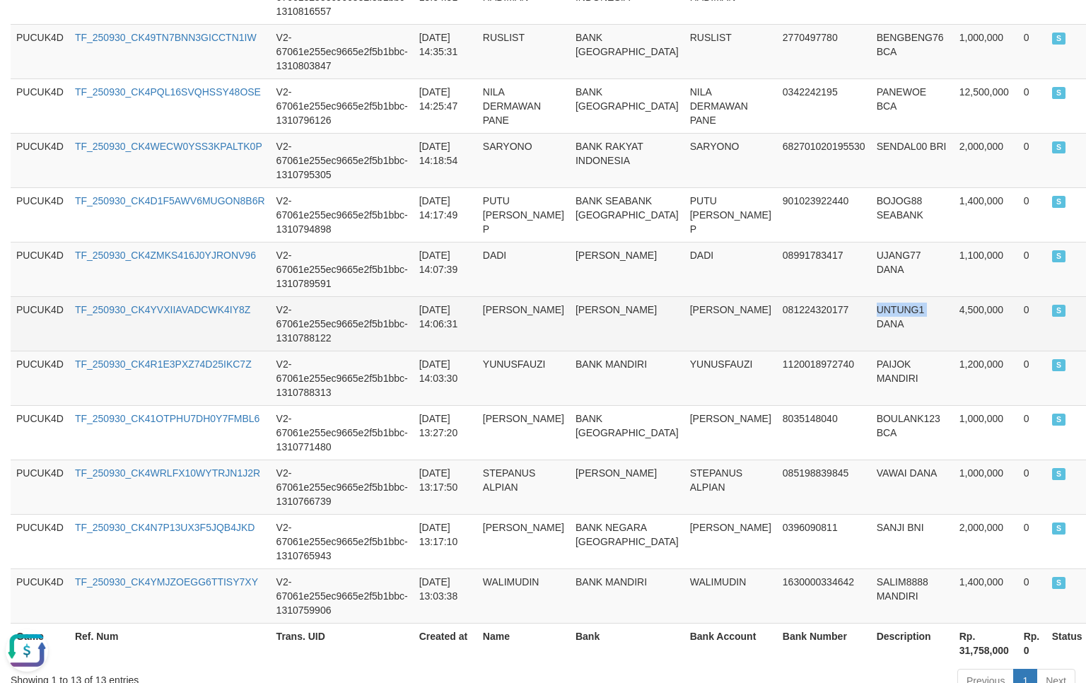
click at [871, 314] on td "UNTUNG1 DANA" at bounding box center [912, 323] width 83 height 54
click at [871, 313] on td "UNTUNG1 DANA" at bounding box center [912, 323] width 83 height 54
click at [871, 318] on td "UNTUNG1 DANA" at bounding box center [912, 323] width 83 height 54
click at [871, 326] on td "UNTUNG1 DANA" at bounding box center [912, 323] width 83 height 54
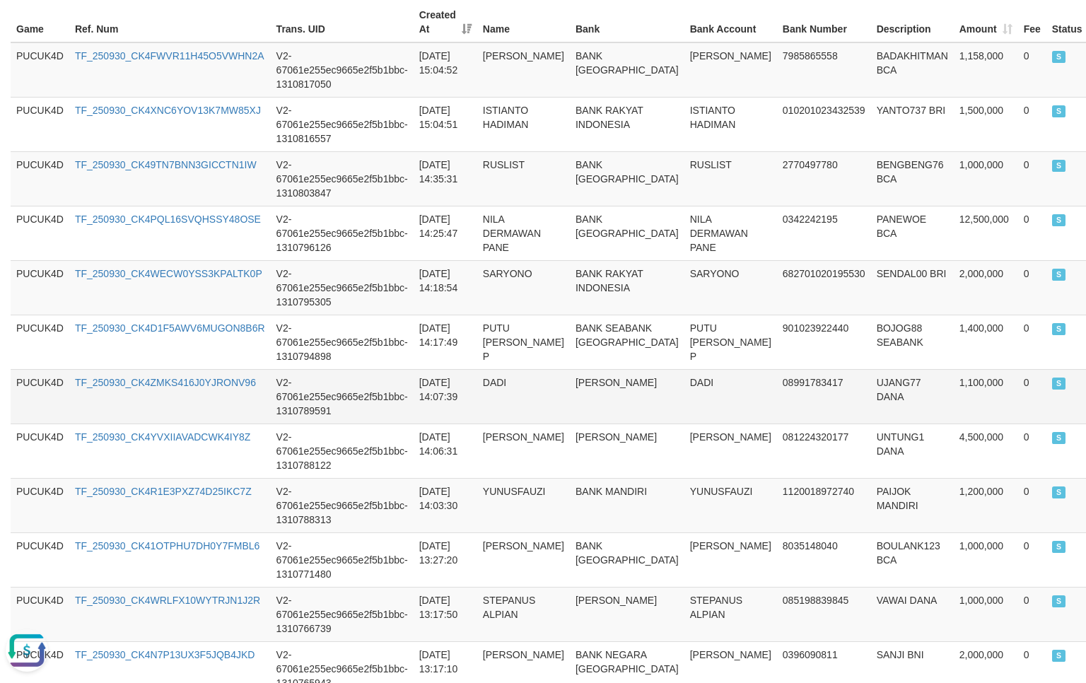
scroll to position [473, 0]
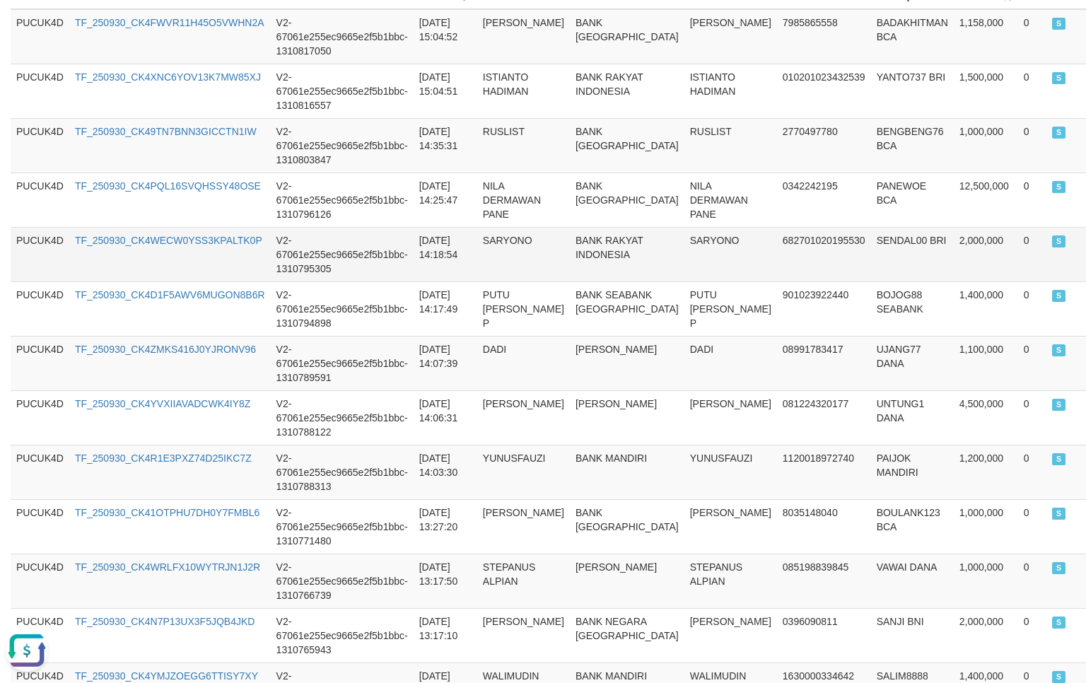
click at [607, 270] on td "BANK RAKYAT INDONESIA" at bounding box center [627, 254] width 115 height 54
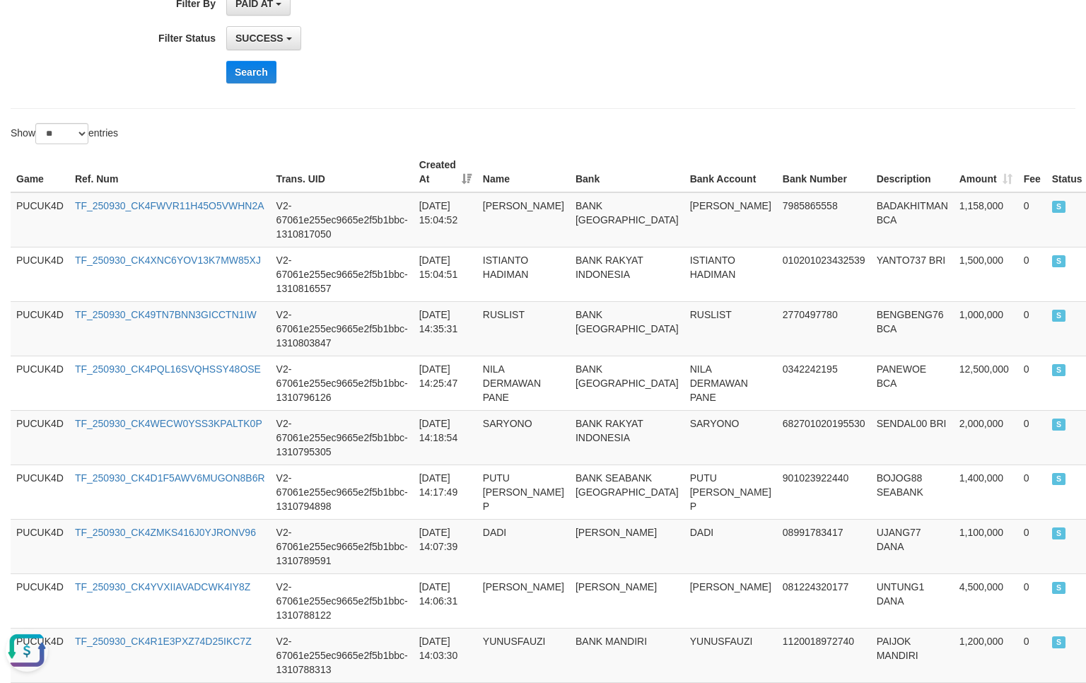
scroll to position [0, 0]
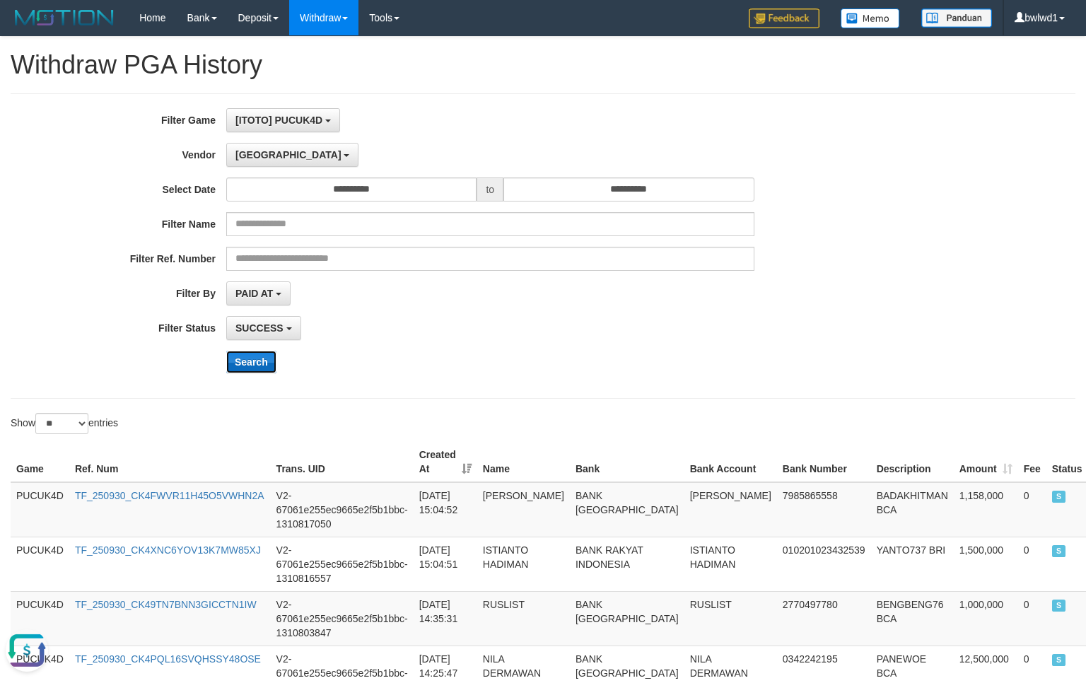
click at [233, 365] on button "Search" at bounding box center [251, 362] width 50 height 23
click at [233, 343] on div "**********" at bounding box center [452, 246] width 905 height 276
click at [243, 364] on button "Search" at bounding box center [251, 362] width 50 height 23
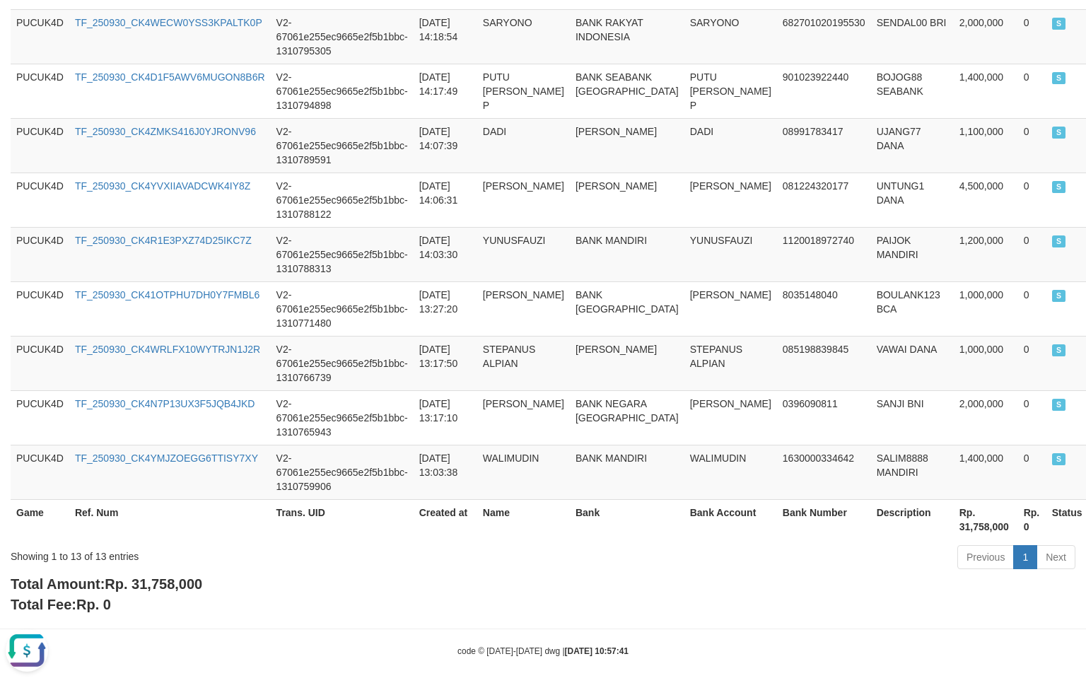
scroll to position [720, 0]
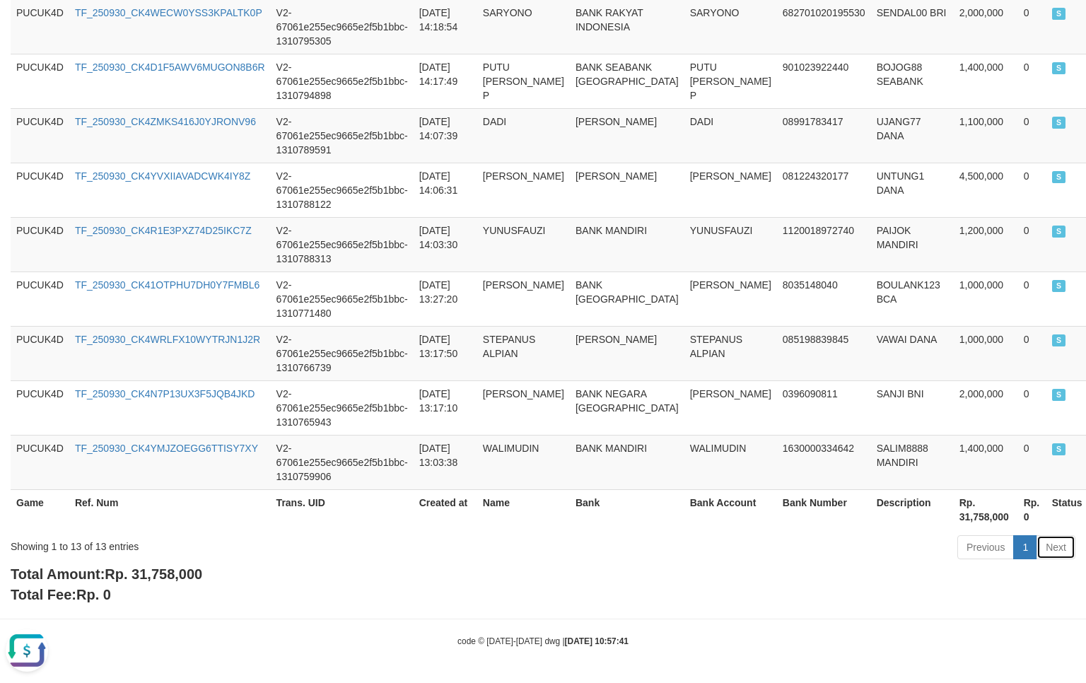
click at [1056, 553] on link "Next" at bounding box center [1056, 547] width 39 height 24
click at [1056, 552] on link "Next" at bounding box center [1056, 547] width 39 height 24
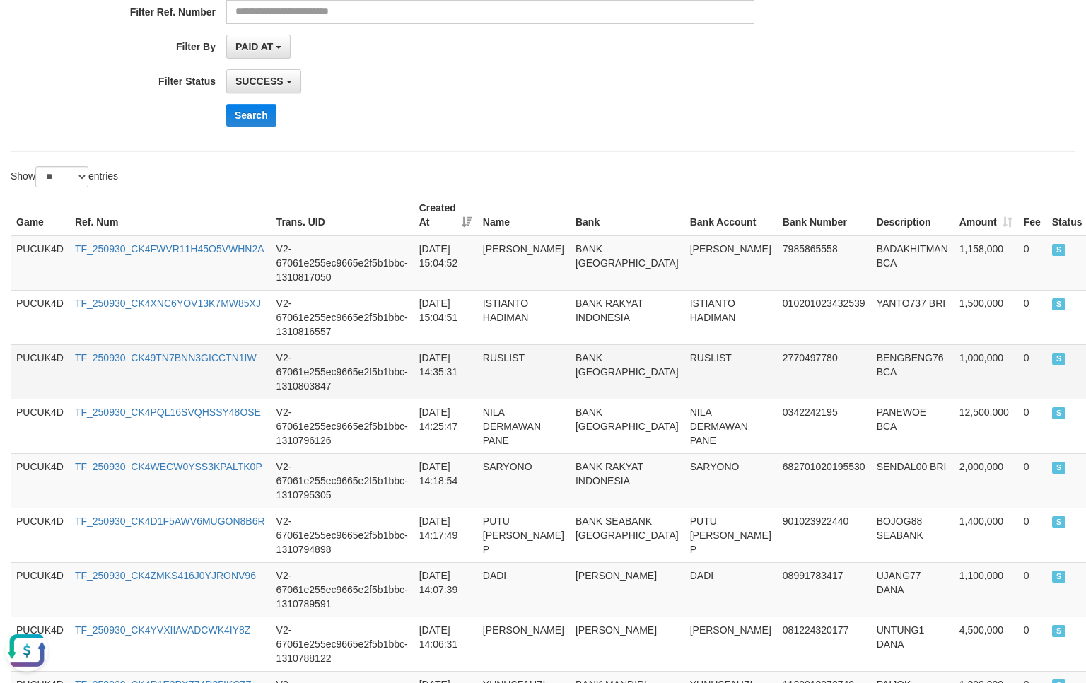
scroll to position [249, 0]
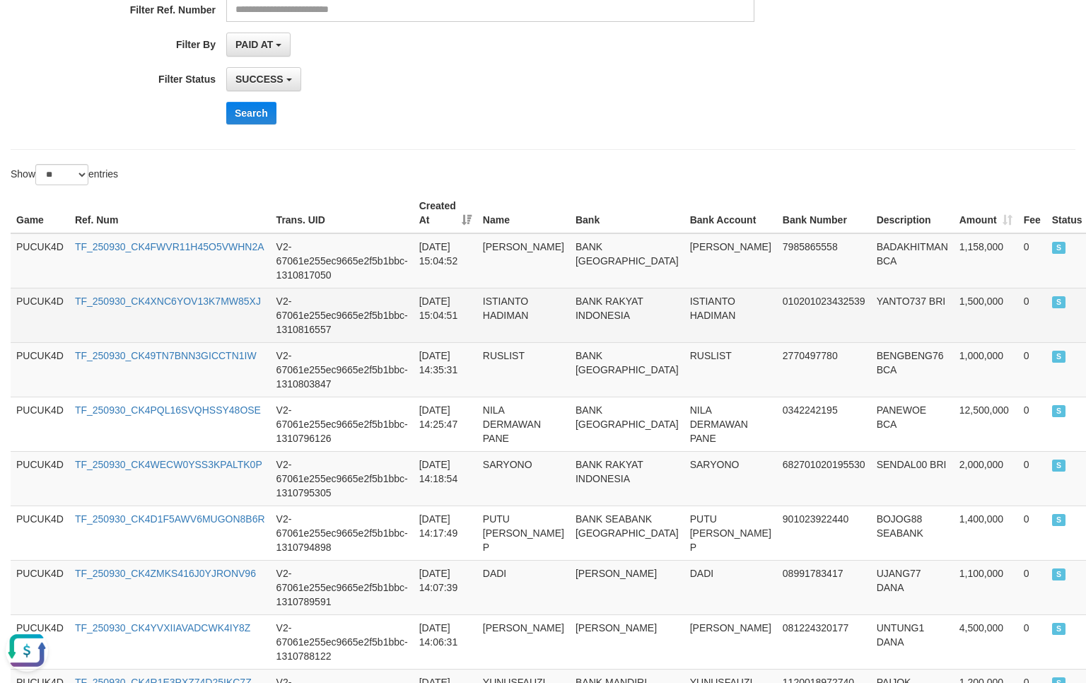
click at [871, 315] on td "YANTO737 BRI" at bounding box center [912, 315] width 83 height 54
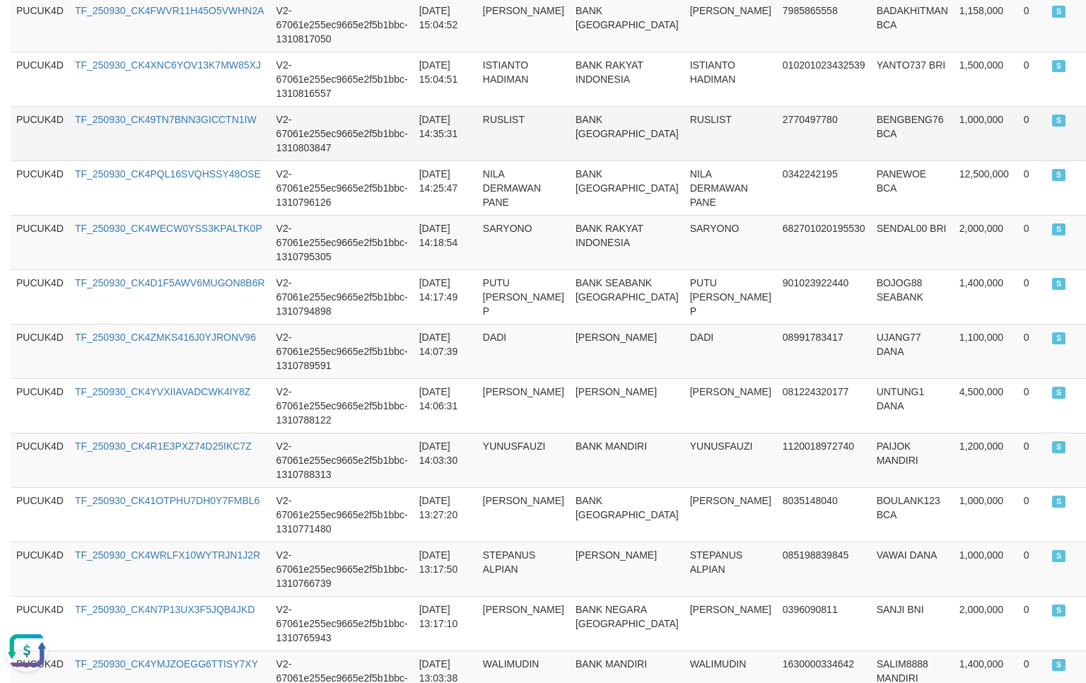
scroll to position [532, 0]
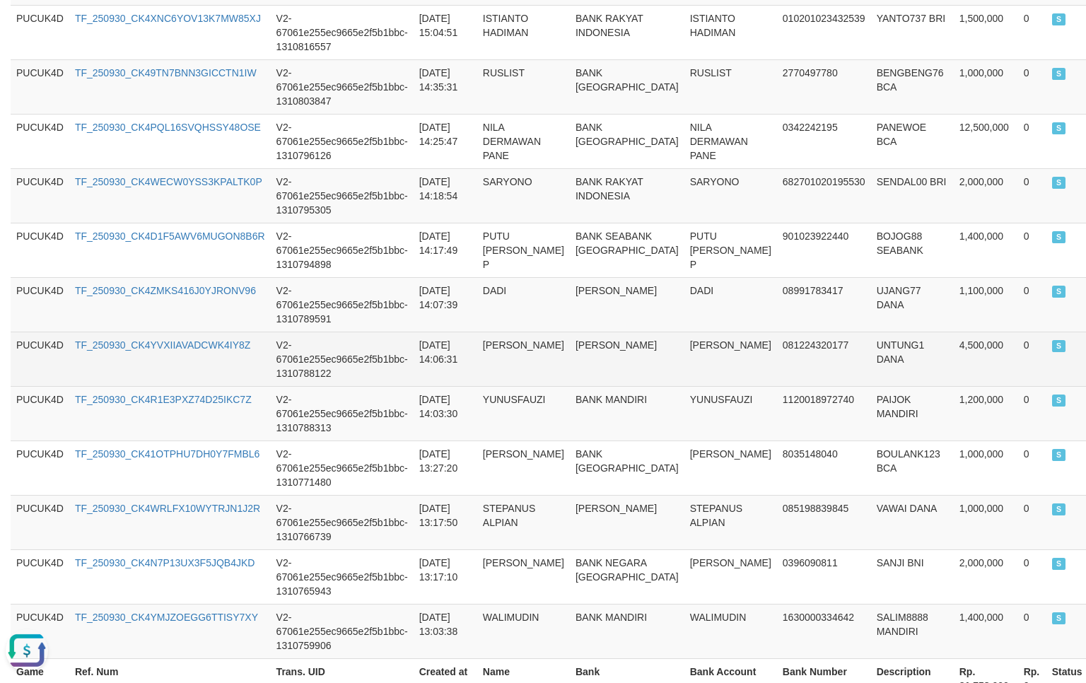
click at [871, 365] on td "UNTUNG1 DANA" at bounding box center [912, 359] width 83 height 54
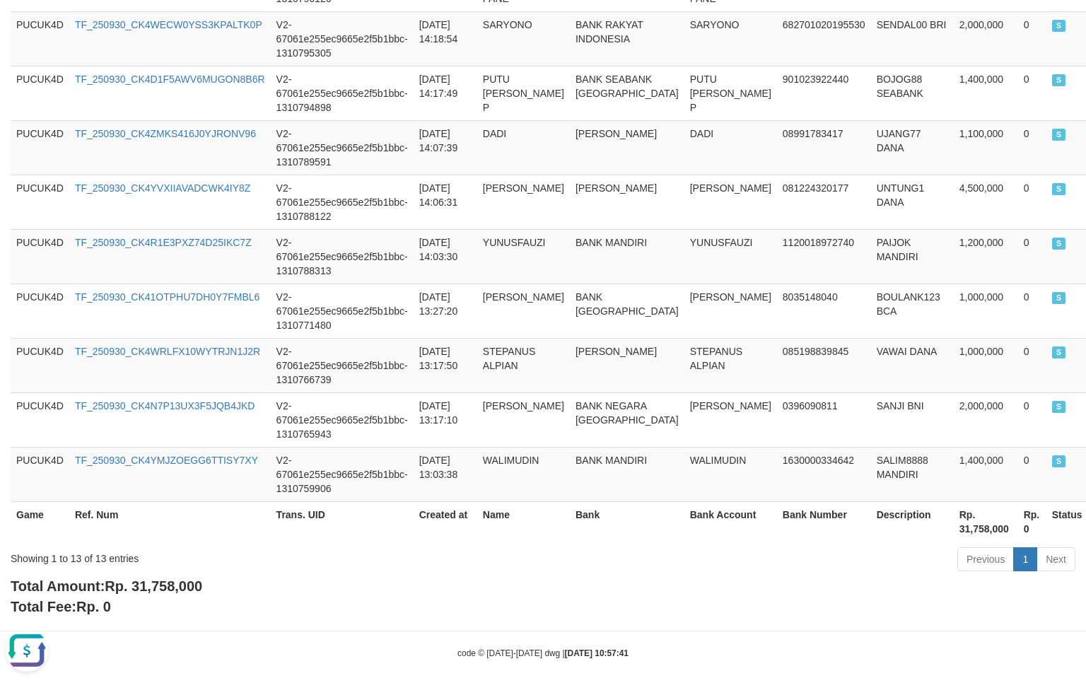
scroll to position [720, 0]
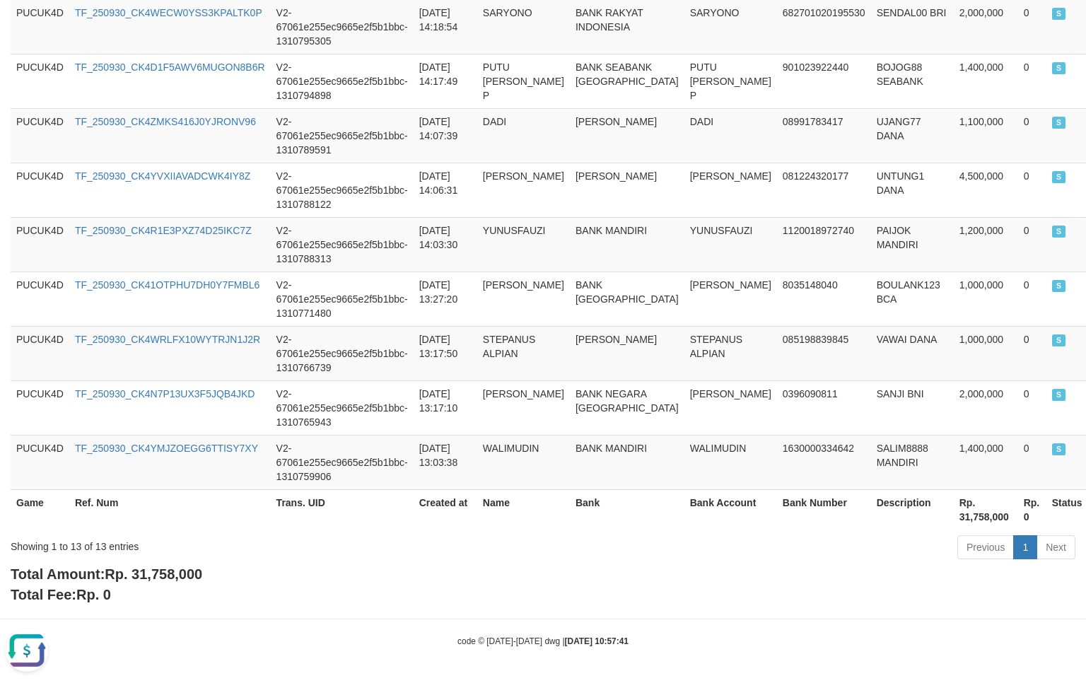
click at [167, 570] on span "Rp. 31,758,000" at bounding box center [154, 575] width 98 height 16
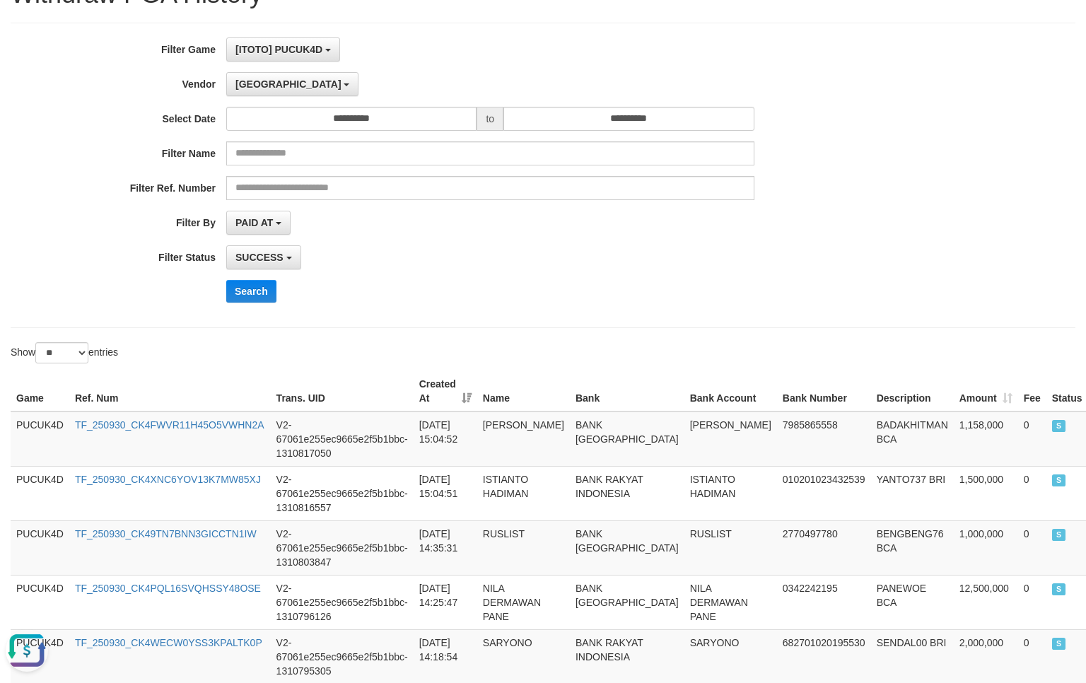
scroll to position [0, 0]
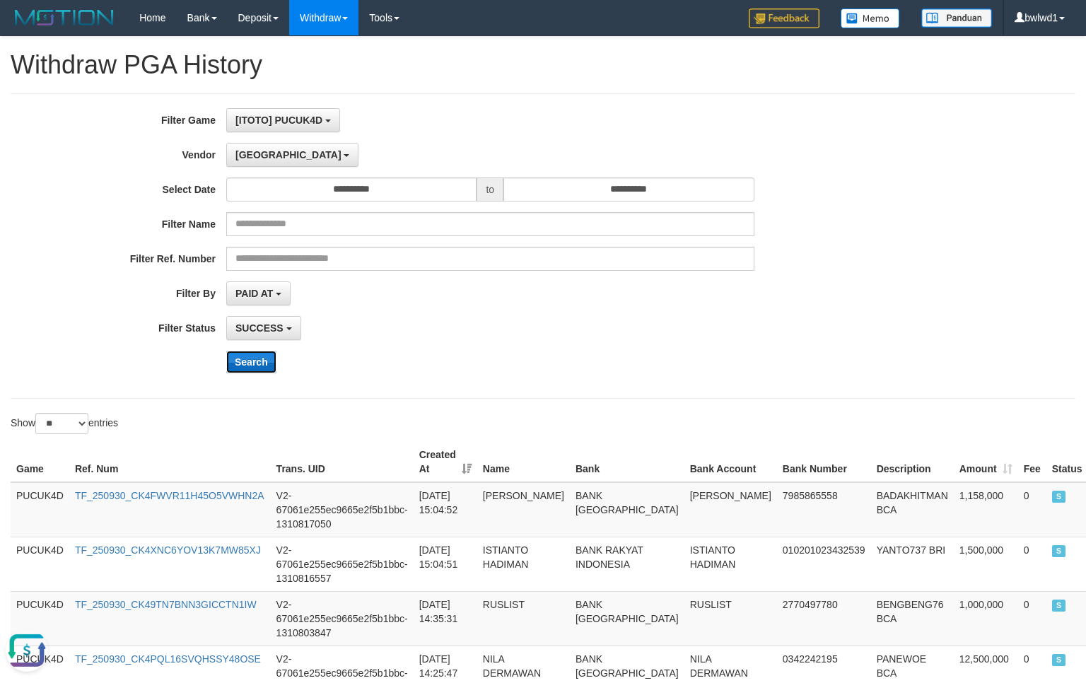
click at [247, 366] on button "Search" at bounding box center [251, 362] width 50 height 23
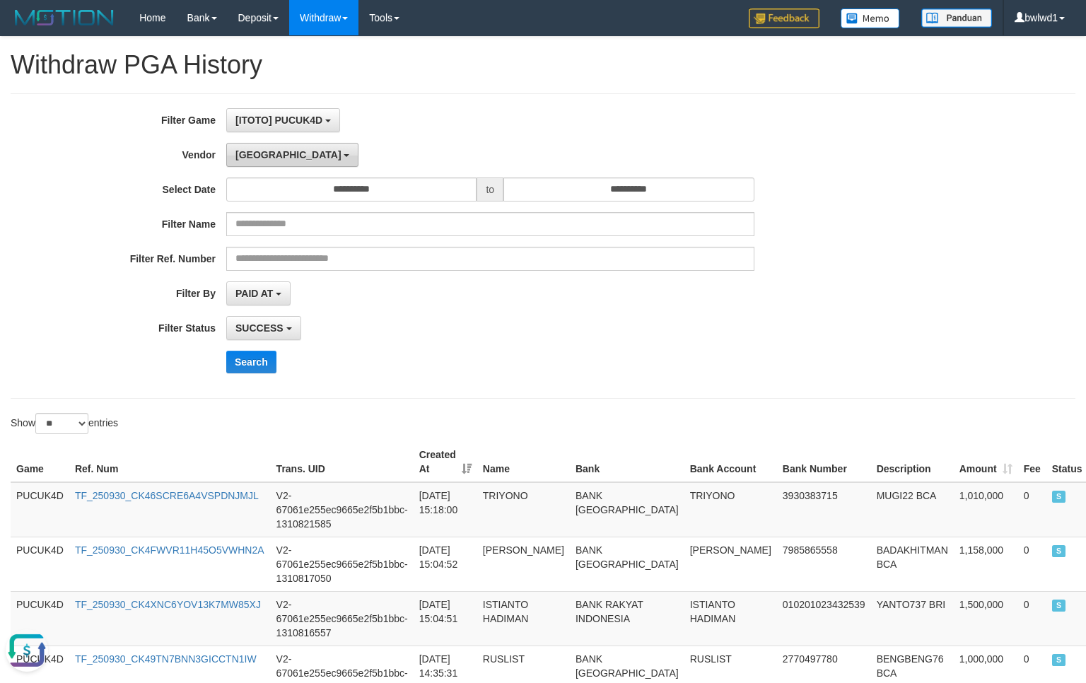
click at [253, 167] on button "[GEOGRAPHIC_DATA]" at bounding box center [292, 155] width 132 height 24
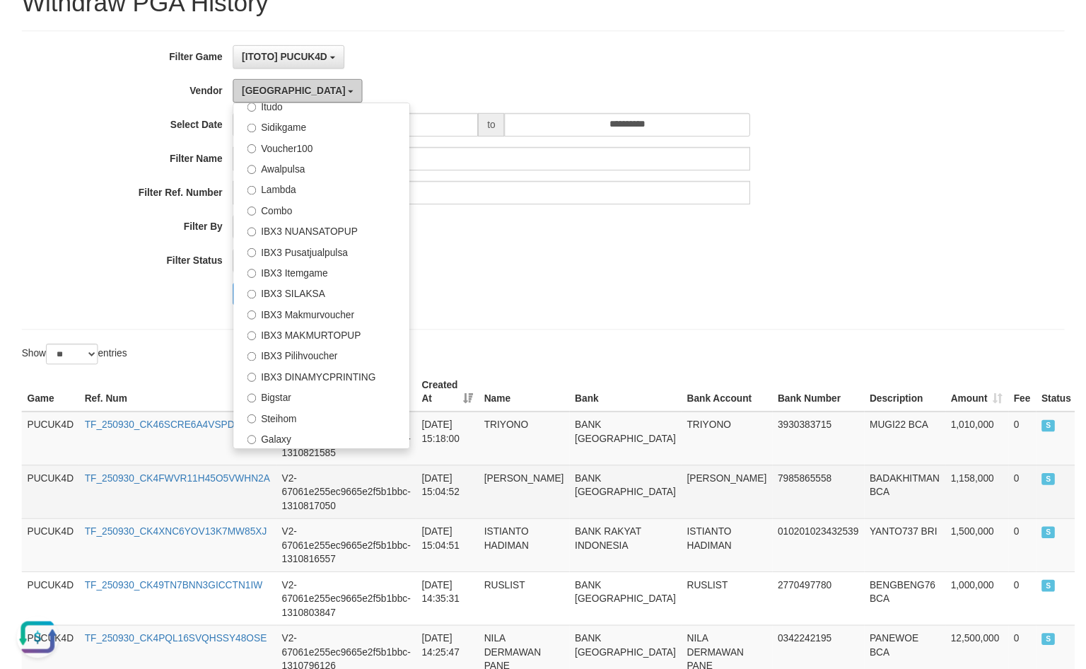
scroll to position [94, 0]
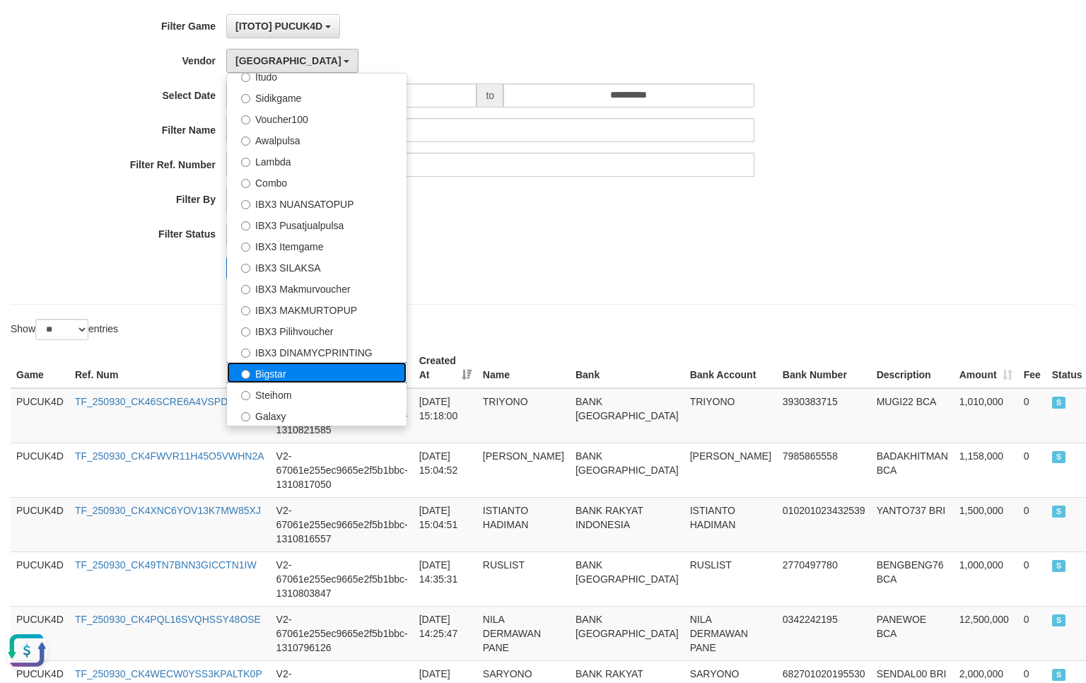
click at [323, 374] on label "Bigstar" at bounding box center [317, 372] width 180 height 21
select select "**********"
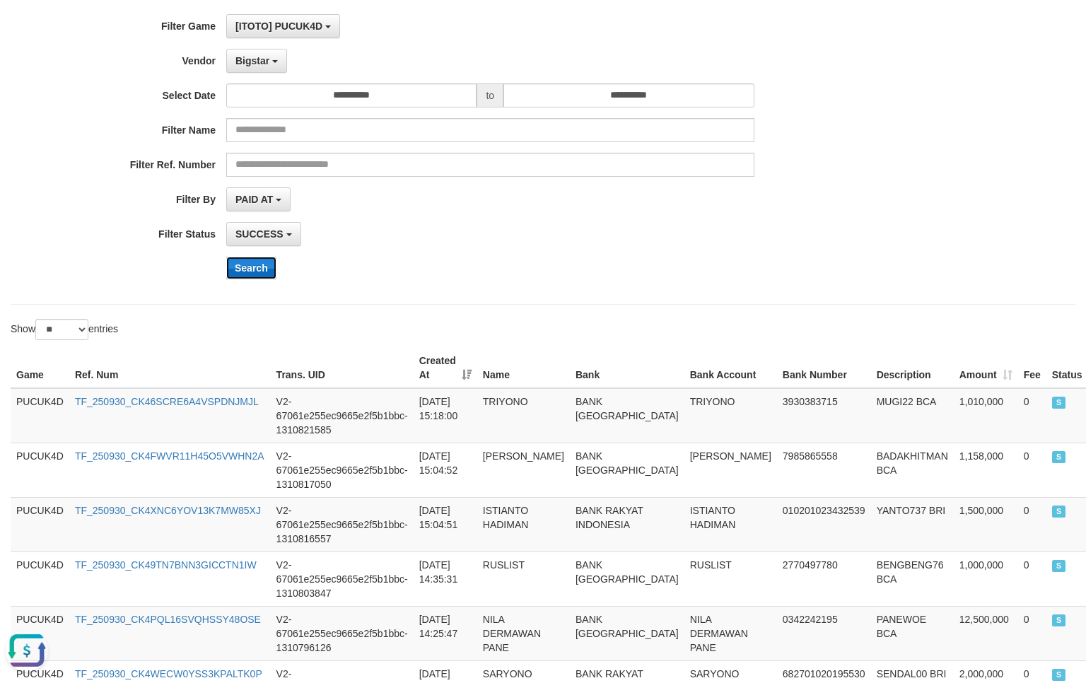
click at [255, 277] on button "Search" at bounding box center [251, 268] width 50 height 23
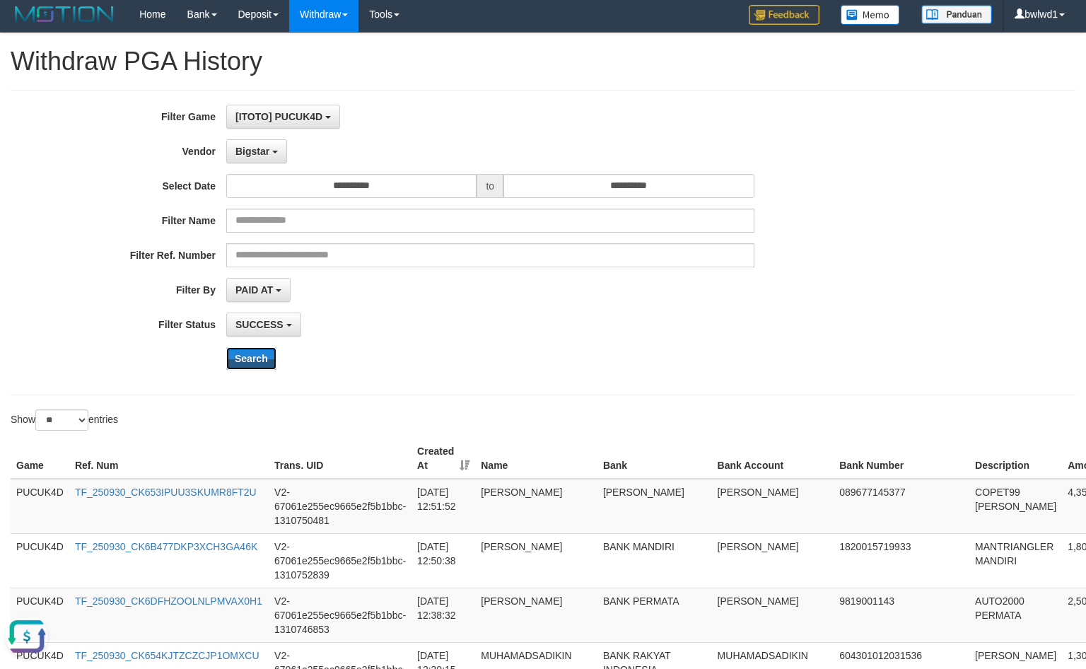
scroll to position [0, 0]
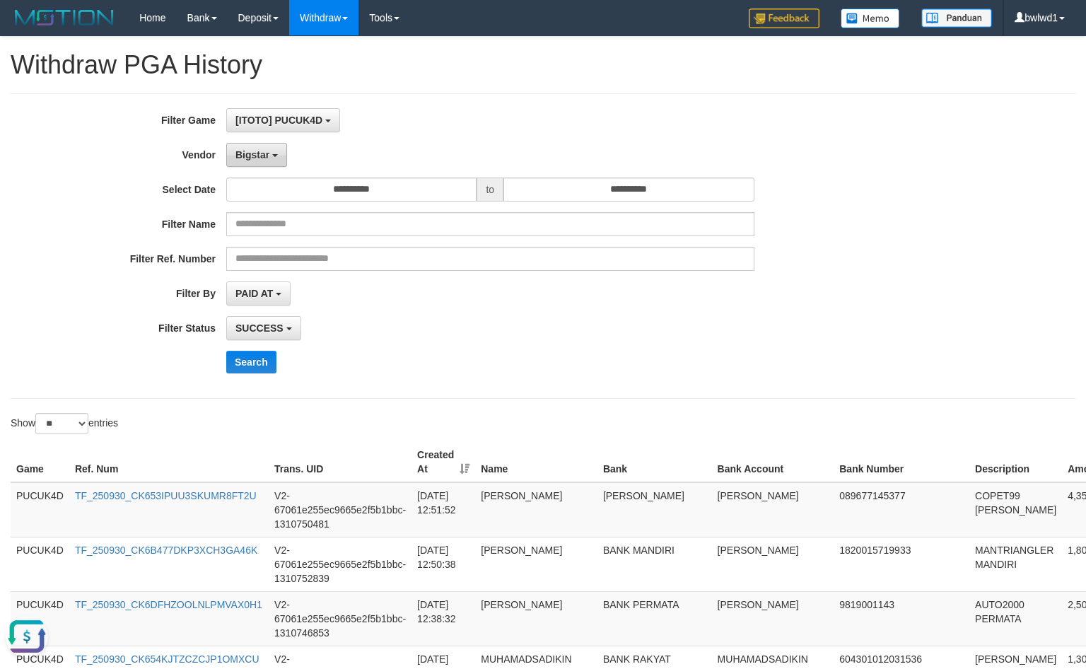
click at [260, 153] on span "Bigstar" at bounding box center [253, 154] width 34 height 11
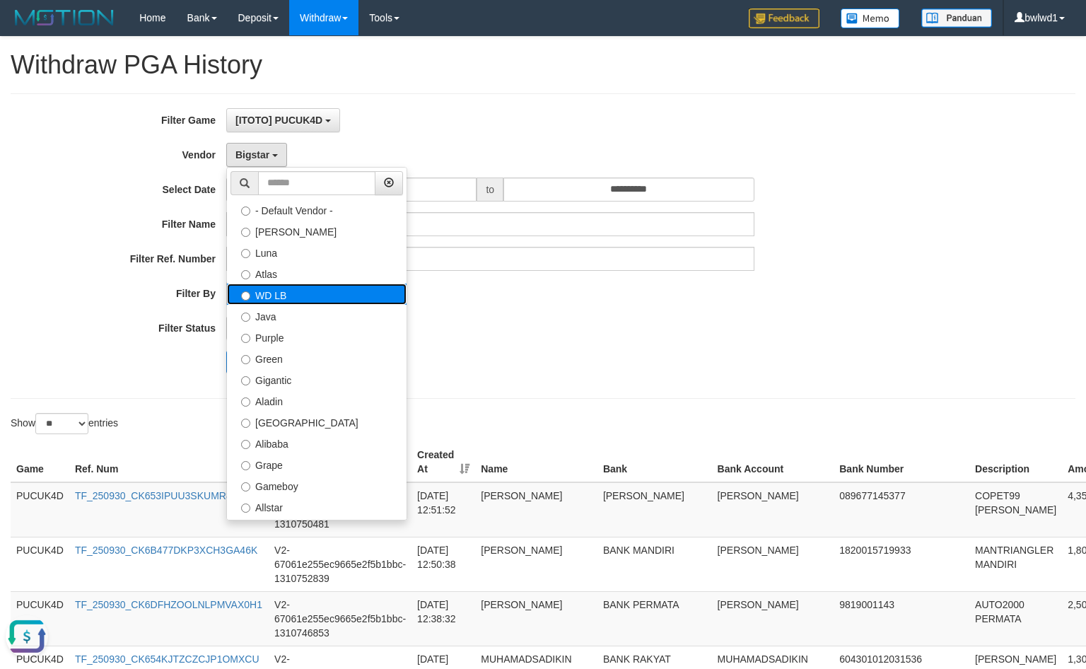
click at [286, 303] on label "WD LB" at bounding box center [317, 294] width 180 height 21
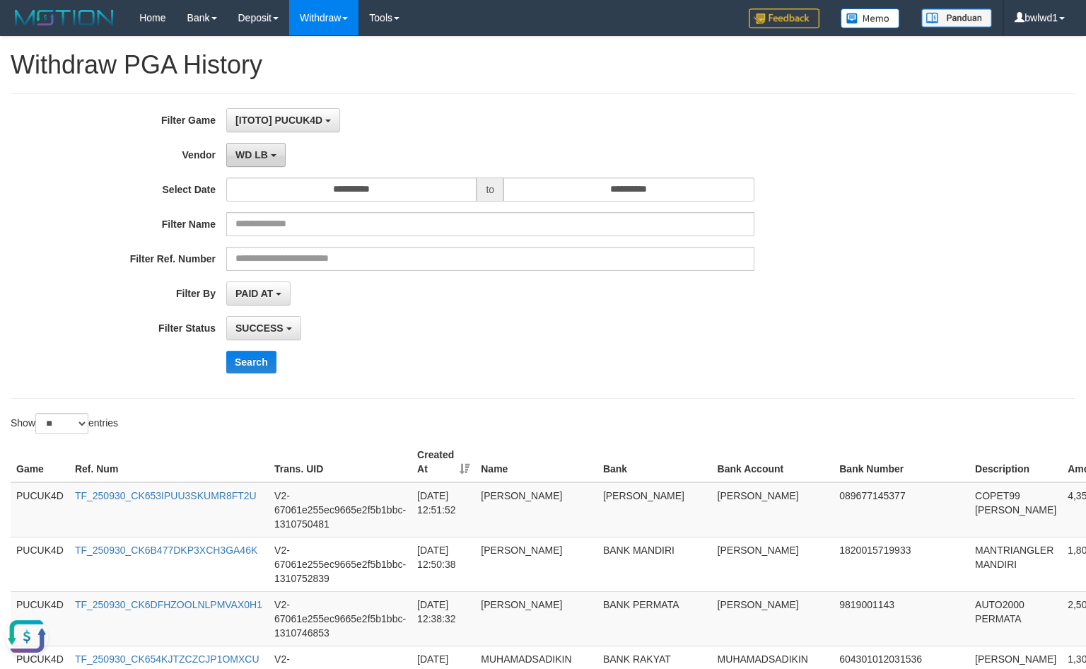
click at [229, 159] on button "WD LB" at bounding box center [255, 155] width 59 height 24
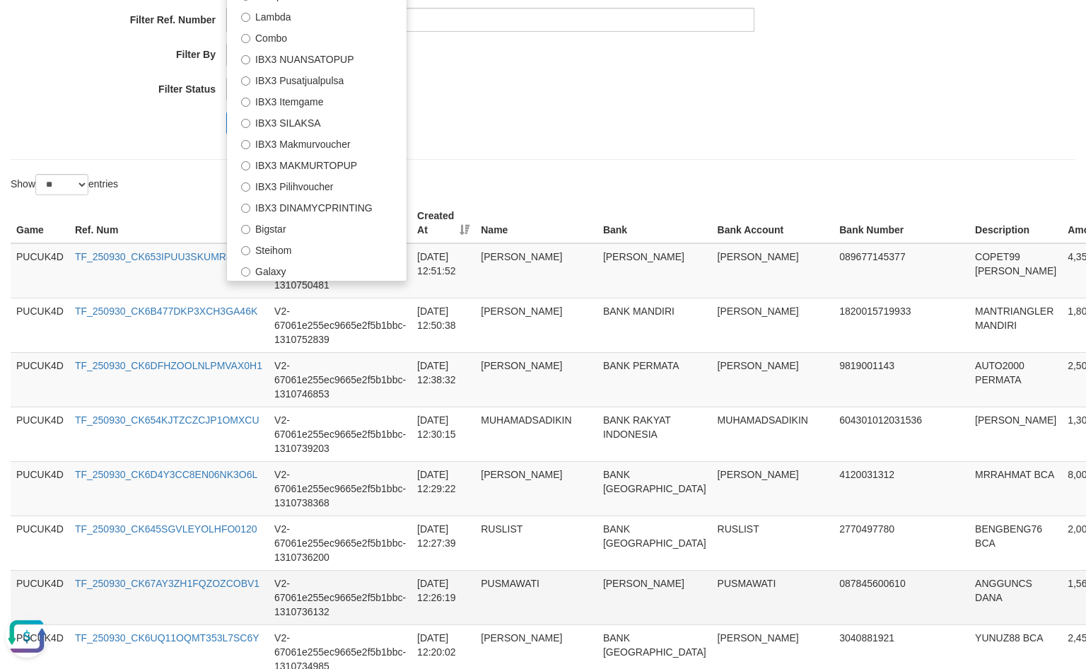
scroll to position [188, 0]
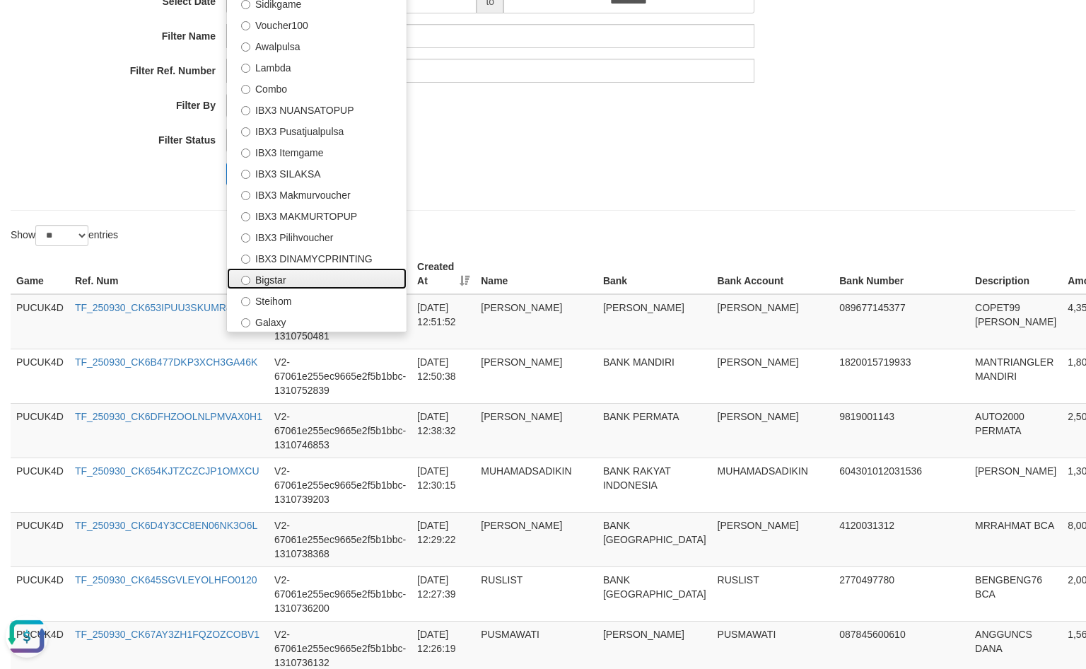
click at [320, 286] on label "Bigstar" at bounding box center [317, 278] width 180 height 21
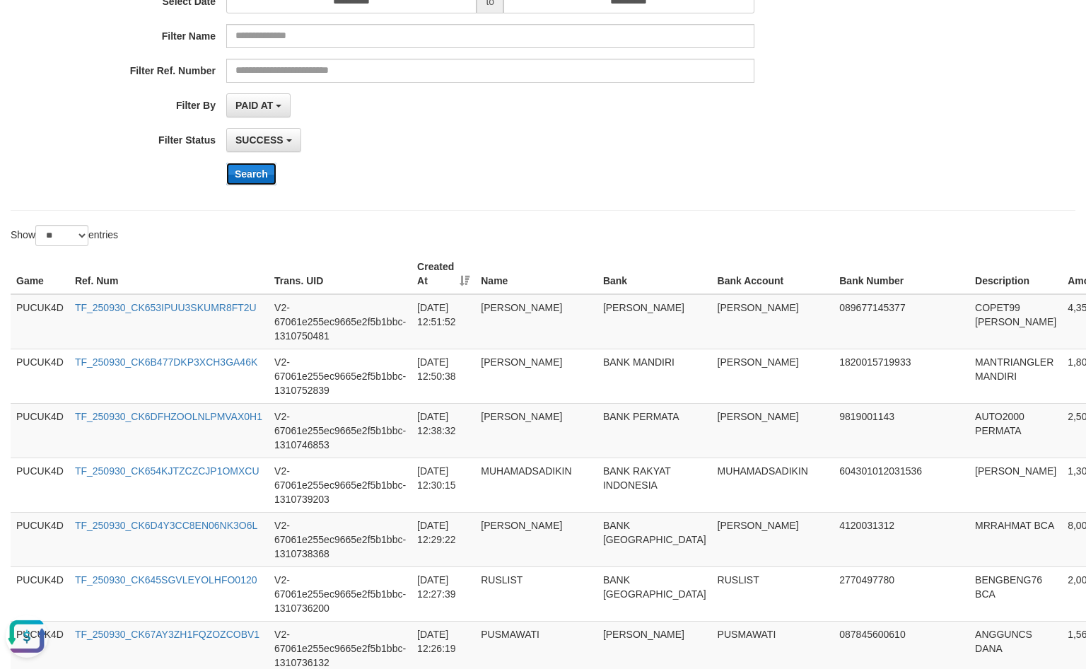
click at [249, 173] on button "Search" at bounding box center [251, 174] width 50 height 23
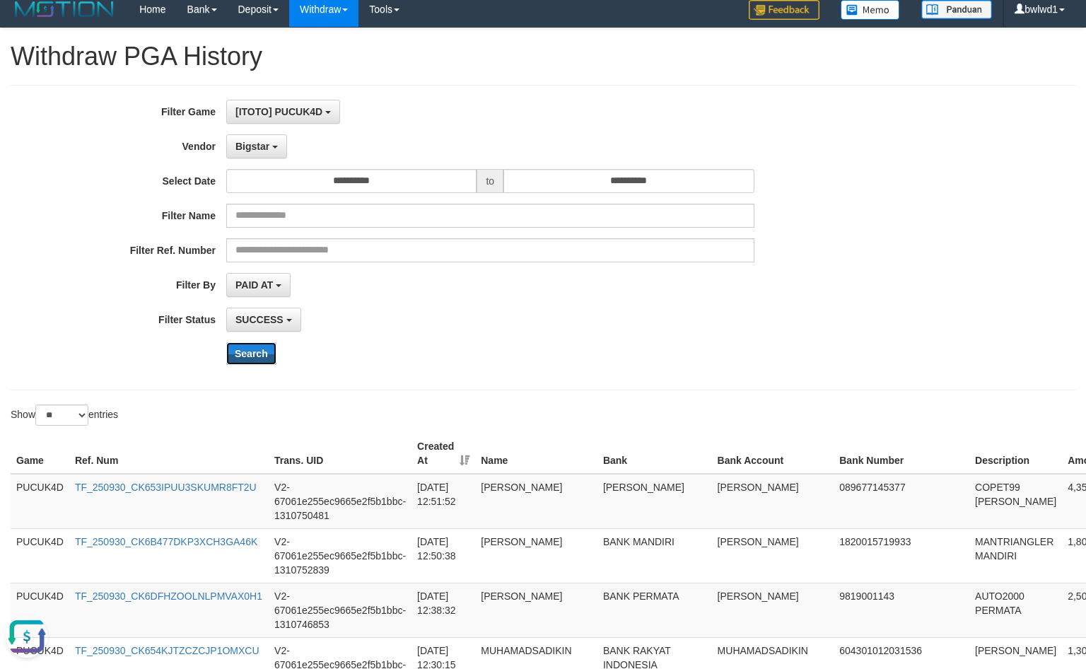
scroll to position [0, 0]
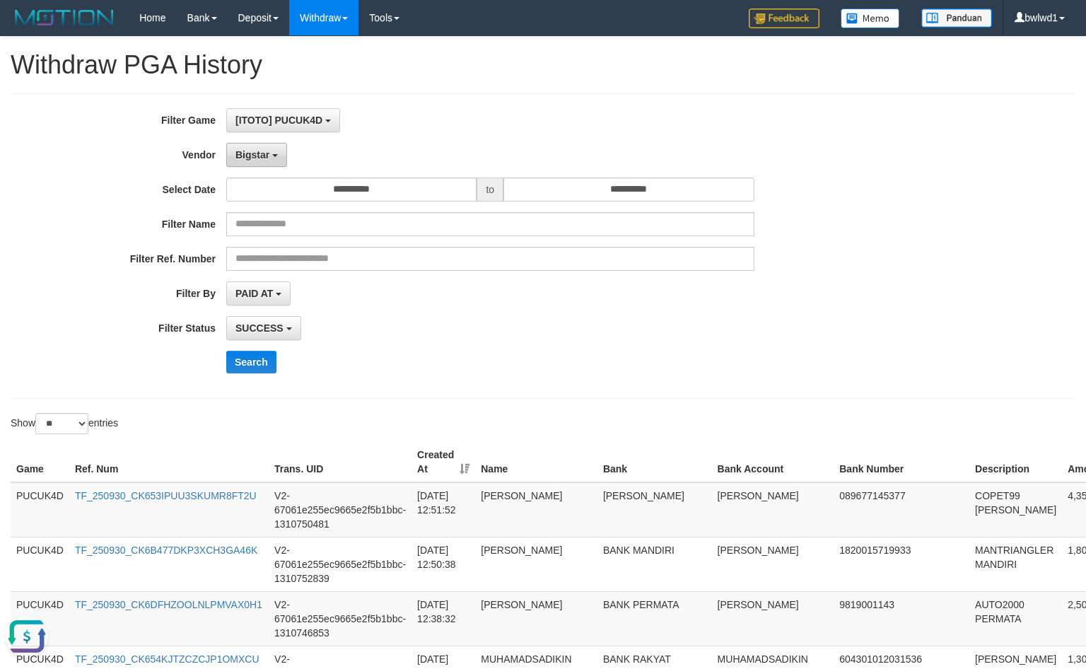
click at [266, 160] on span "Bigstar" at bounding box center [253, 154] width 34 height 11
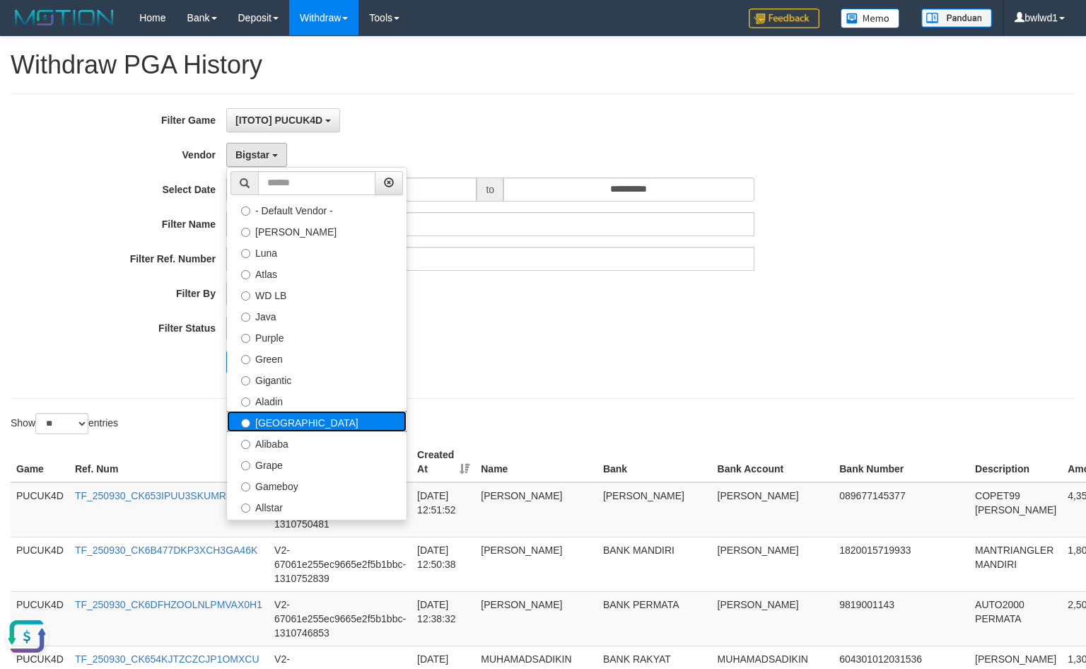
click at [311, 420] on label "[GEOGRAPHIC_DATA]" at bounding box center [317, 421] width 180 height 21
select select "**********"
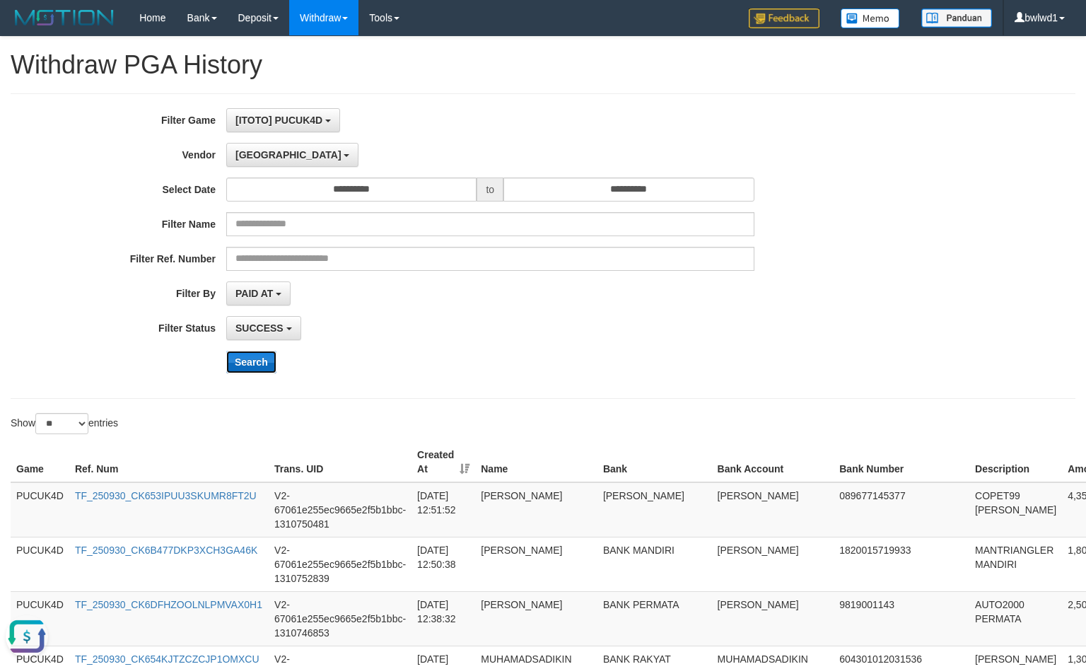
click at [256, 366] on button "Search" at bounding box center [251, 362] width 50 height 23
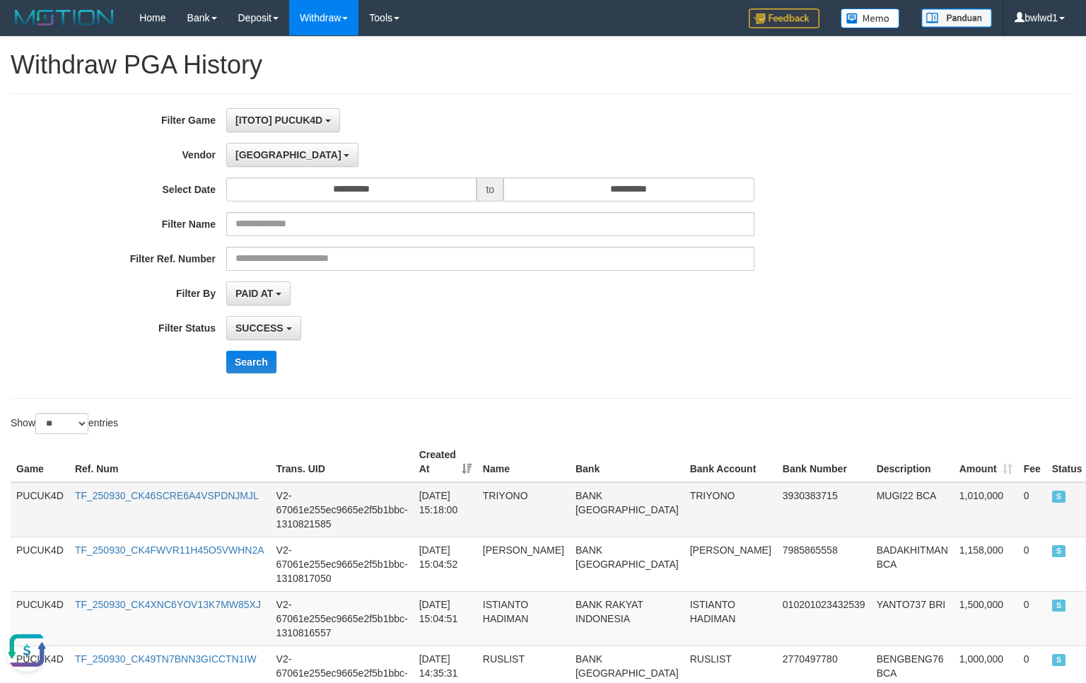
click at [954, 494] on td "1,010,000" at bounding box center [986, 509] width 64 height 55
click at [685, 497] on td "TRIYONO" at bounding box center [731, 509] width 93 height 55
click at [648, 320] on div "SUCCESS SUCCESS ON PROCESS FAILED" at bounding box center [490, 328] width 528 height 24
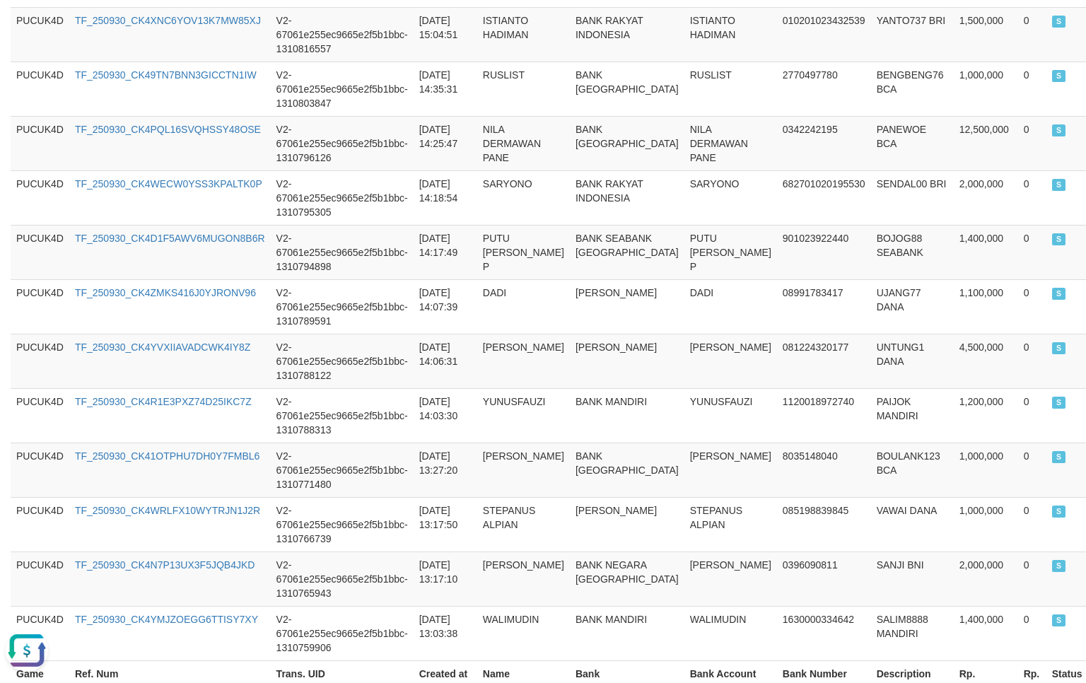
scroll to position [775, 0]
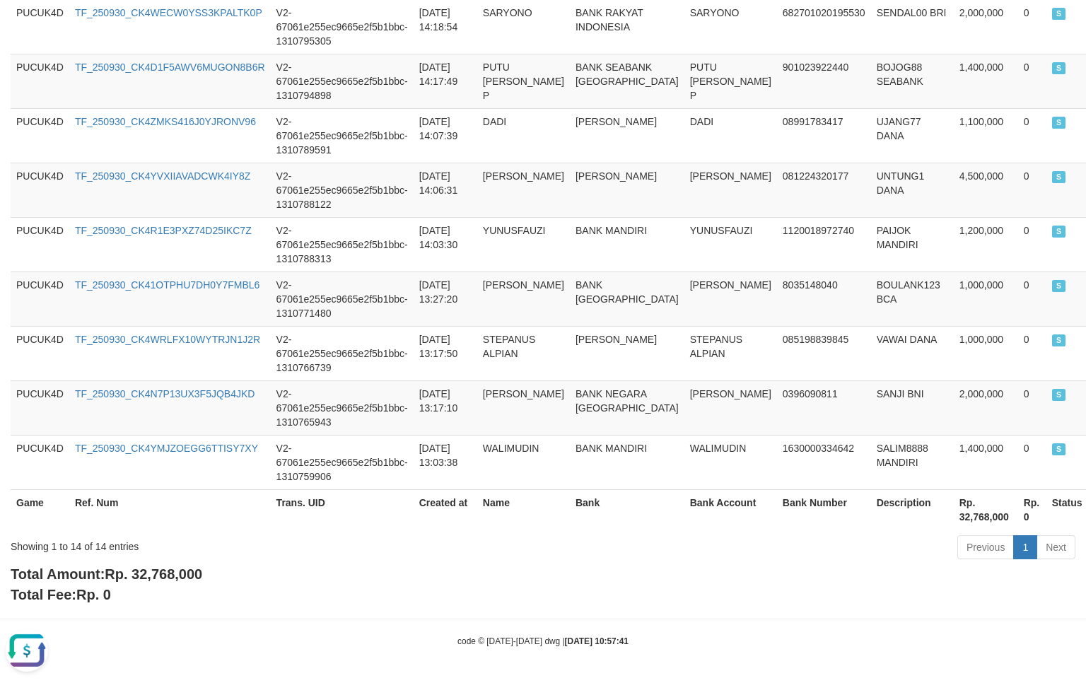
click at [190, 574] on span "Rp. 32,768,000" at bounding box center [154, 575] width 98 height 16
